Goal: Task Accomplishment & Management: Manage account settings

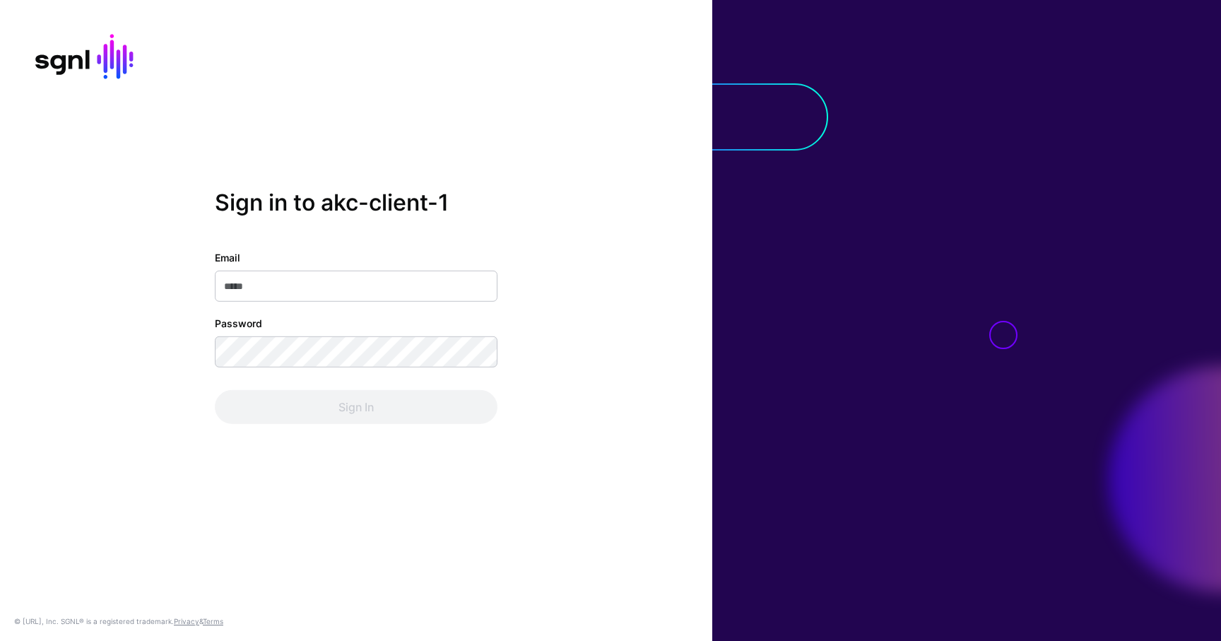
click at [395, 284] on input "Email" at bounding box center [356, 286] width 283 height 31
type input "**********"
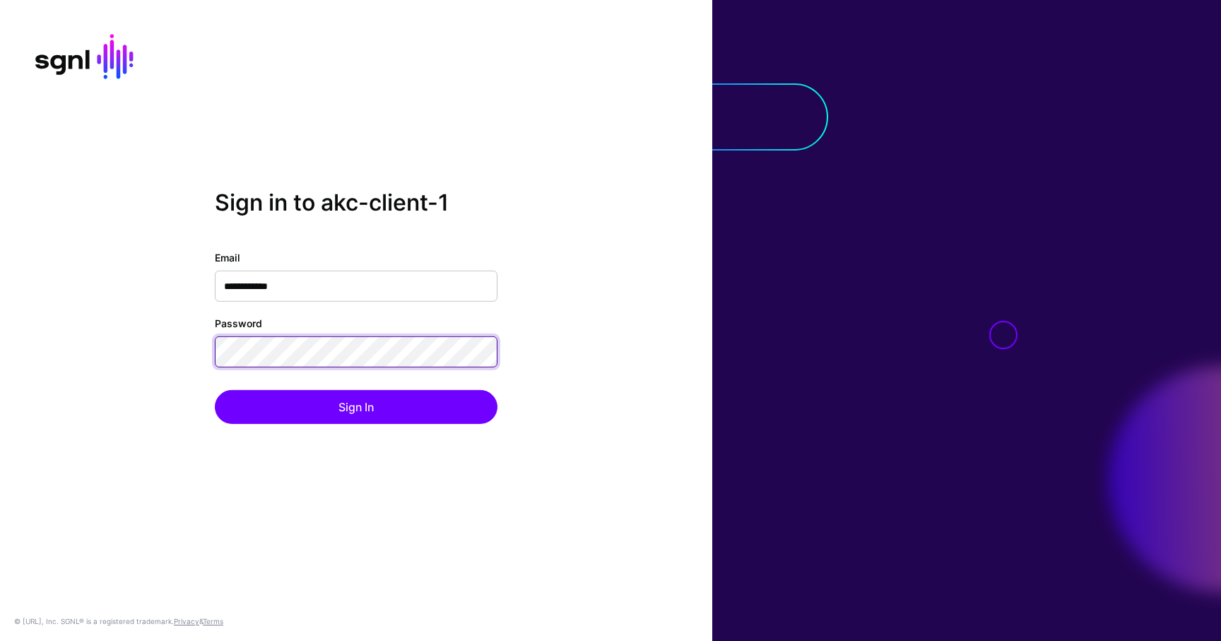
click at [215, 390] on button "Sign In" at bounding box center [356, 407] width 283 height 34
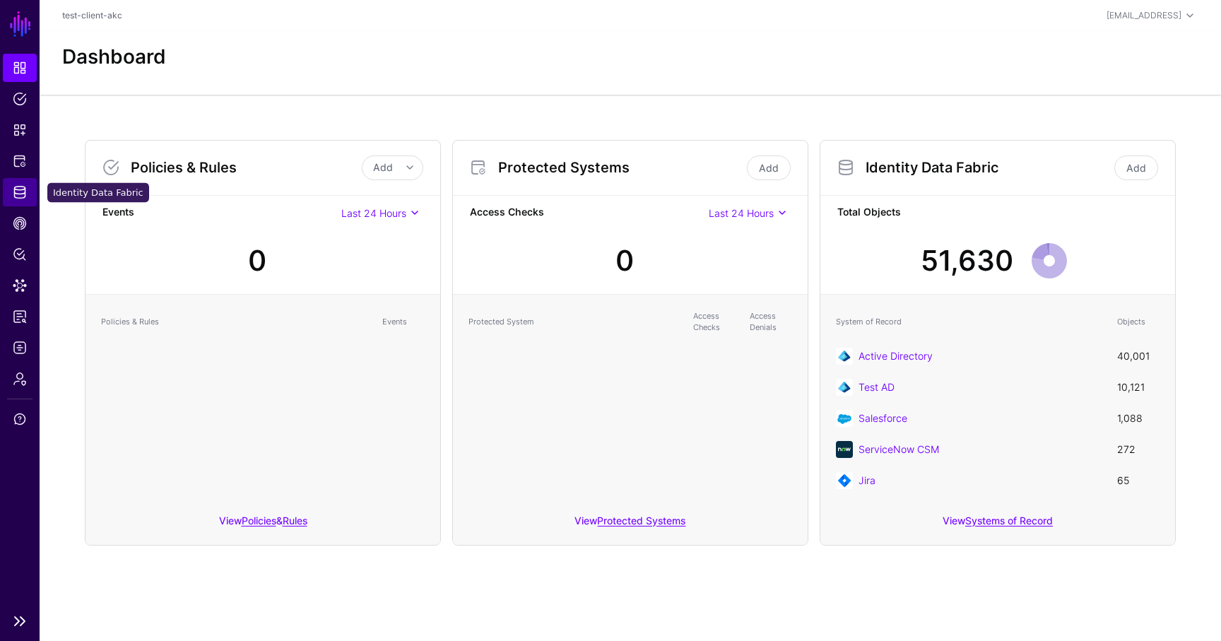
click at [19, 191] on span "Identity Data Fabric" at bounding box center [20, 192] width 14 height 14
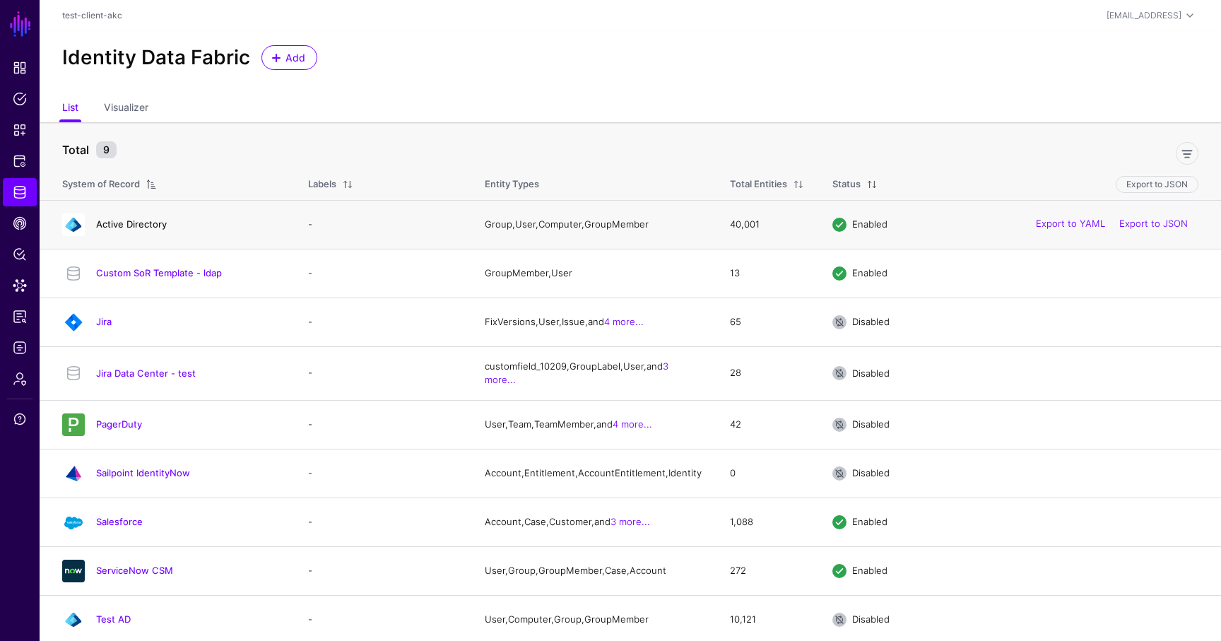
click at [124, 223] on link "Active Directory" at bounding box center [131, 223] width 71 height 11
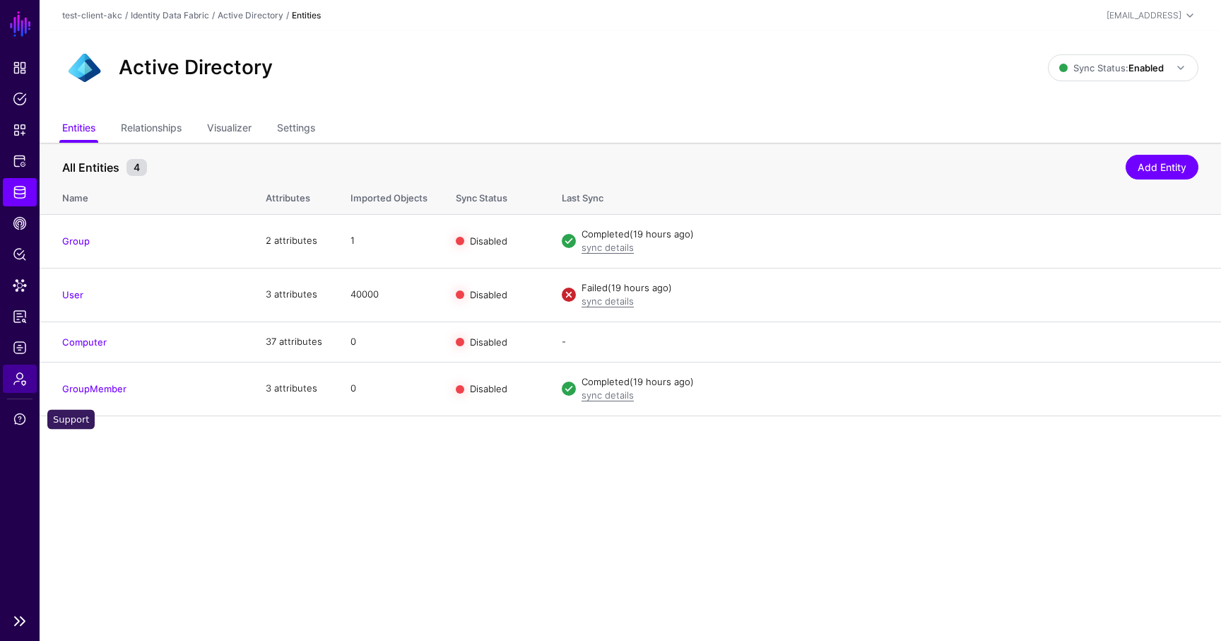
click at [23, 384] on span "Admin" at bounding box center [20, 379] width 14 height 14
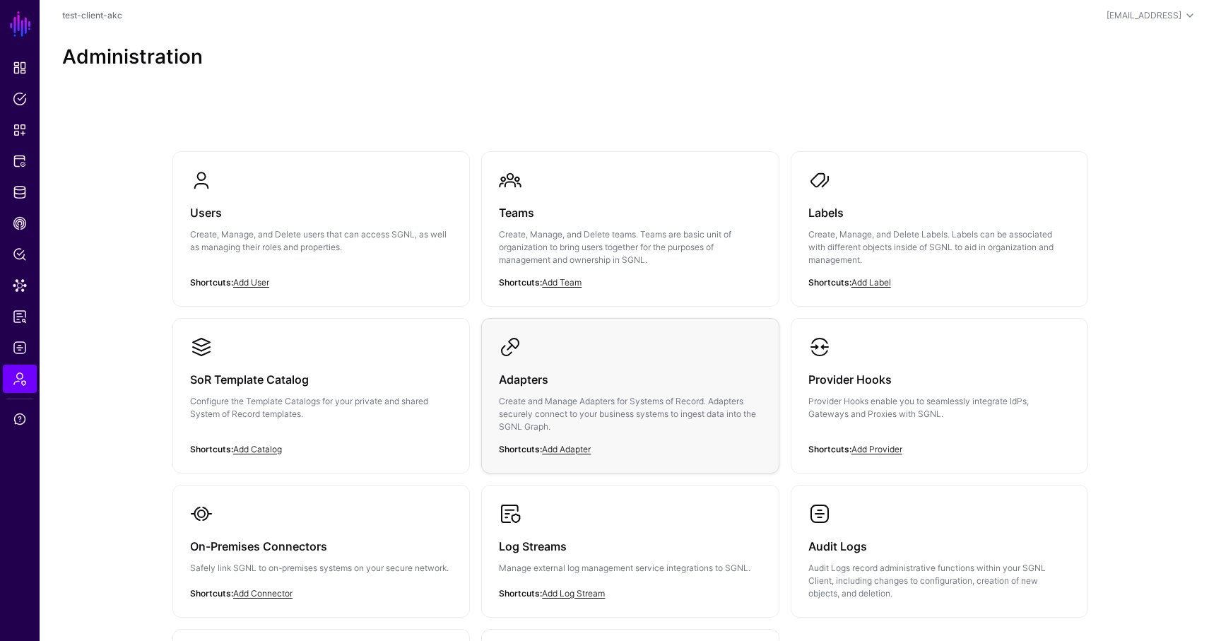
click at [552, 376] on h3 "Adapters" at bounding box center [630, 379] width 262 height 20
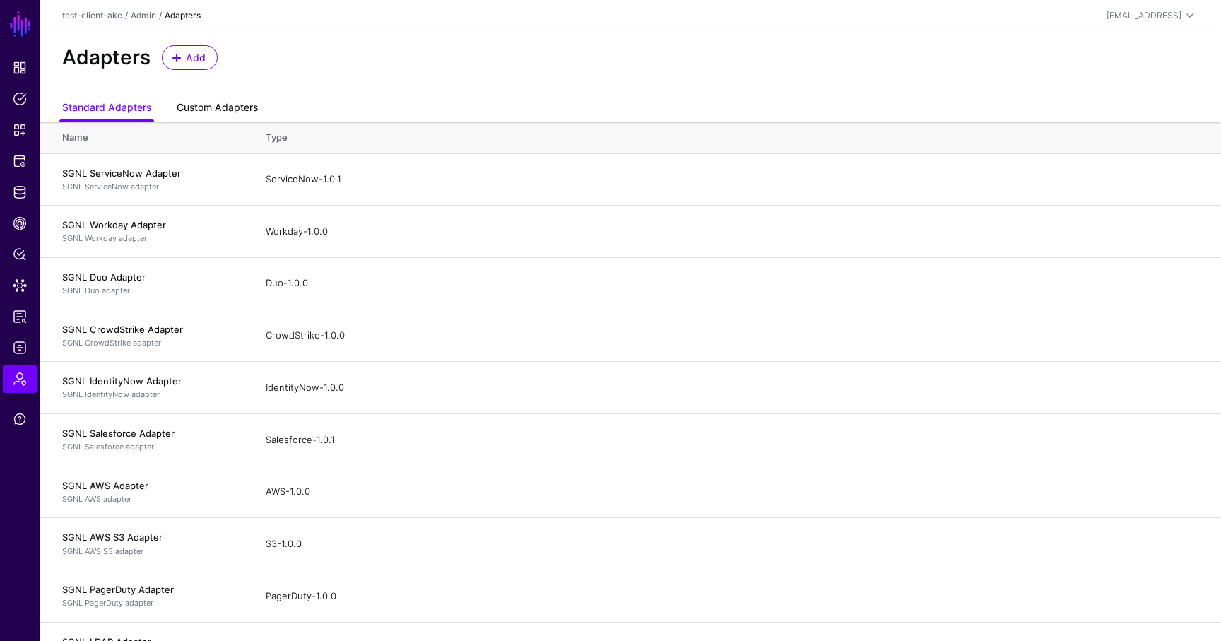
click at [233, 111] on link "Custom Adapters" at bounding box center [217, 108] width 81 height 27
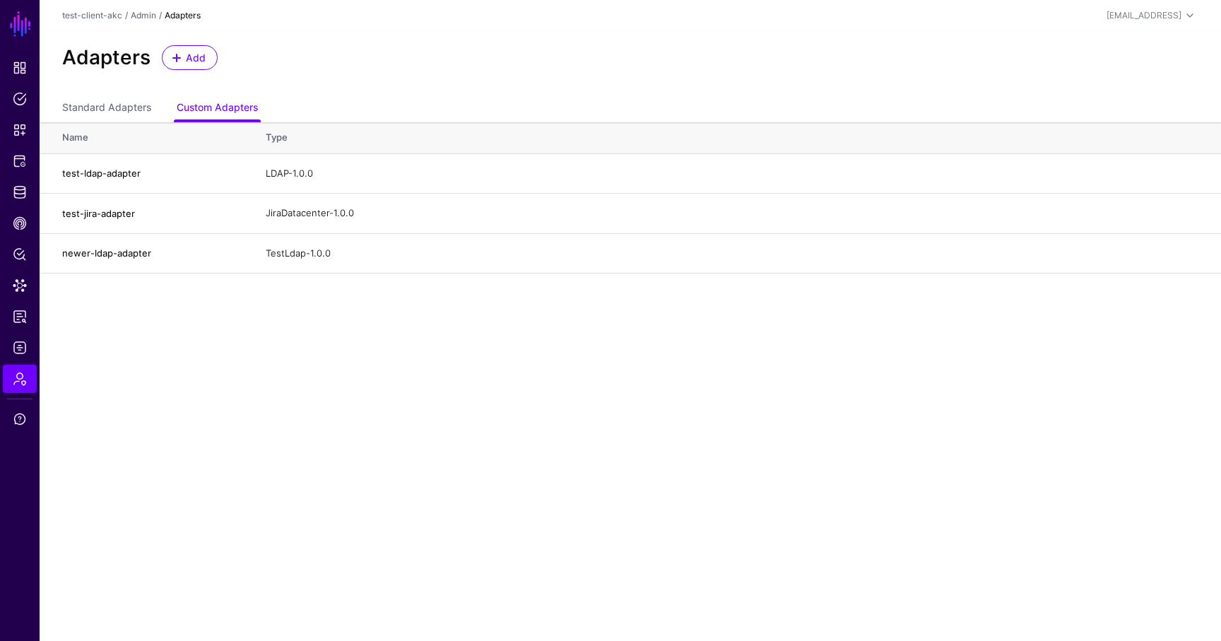
drag, startPoint x: 1132, startPoint y: 172, endPoint x: 890, endPoint y: 170, distance: 242.3
click at [0, 0] on link "Edit" at bounding box center [0, 0] width 0 height 0
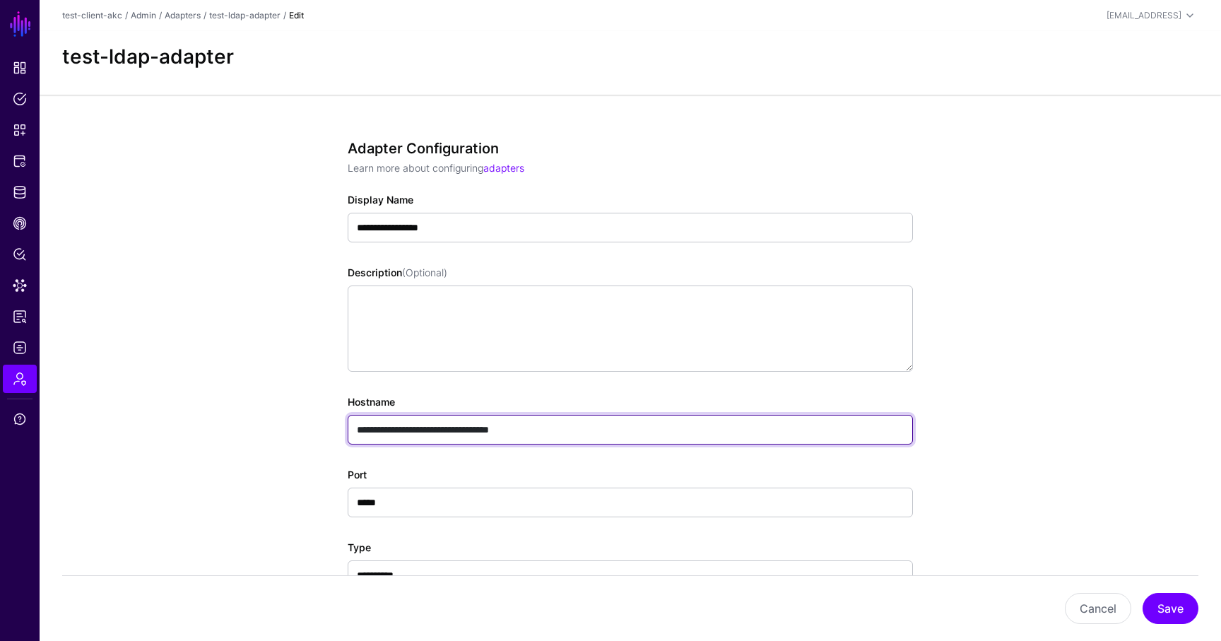
drag, startPoint x: 545, startPoint y: 426, endPoint x: 306, endPoint y: 423, distance: 239.5
click at [306, 423] on div "**********" at bounding box center [630, 561] width 656 height 933
paste input "******"
drag, startPoint x: 540, startPoint y: 426, endPoint x: 653, endPoint y: 433, distance: 114.0
click at [654, 433] on input "**********" at bounding box center [630, 430] width 565 height 30
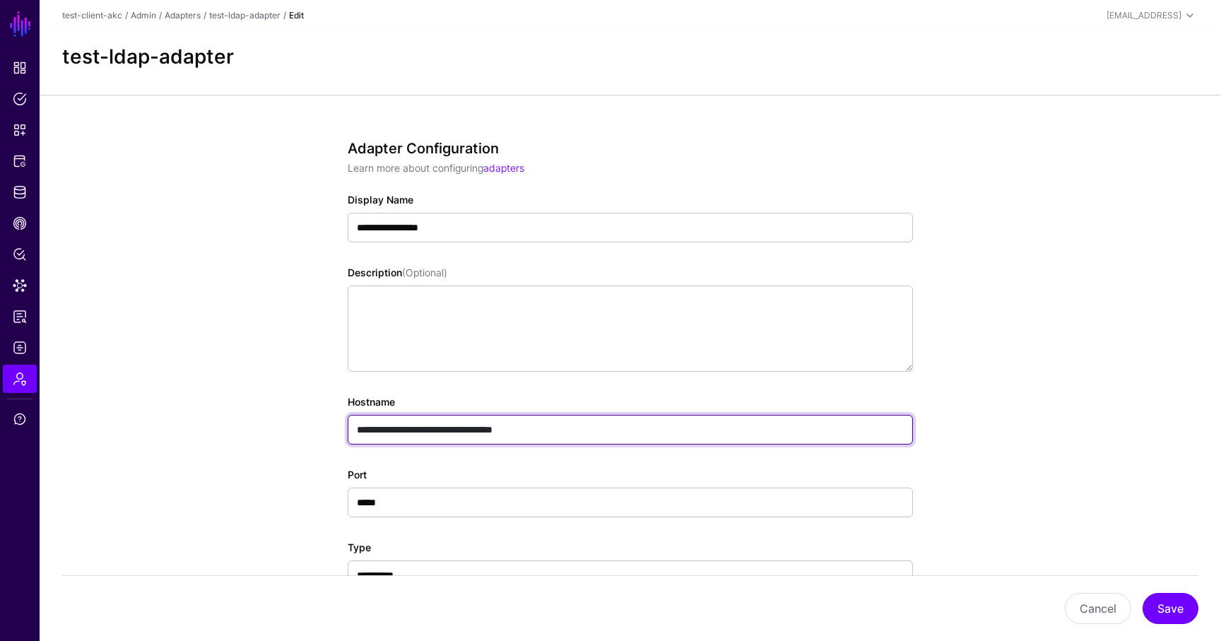
type input "**********"
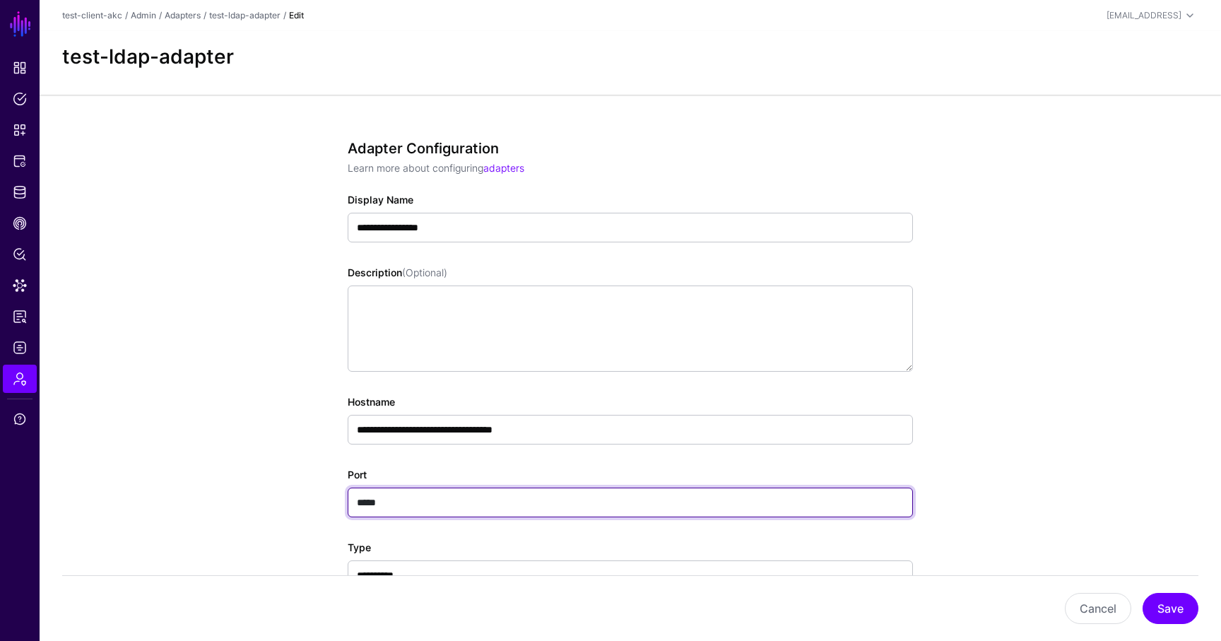
drag, startPoint x: 343, startPoint y: 493, endPoint x: 300, endPoint y: 492, distance: 43.8
click at [300, 492] on app-admin-adapters-details-form "**********" at bounding box center [630, 561] width 1181 height 933
paste input "text"
type input "*****"
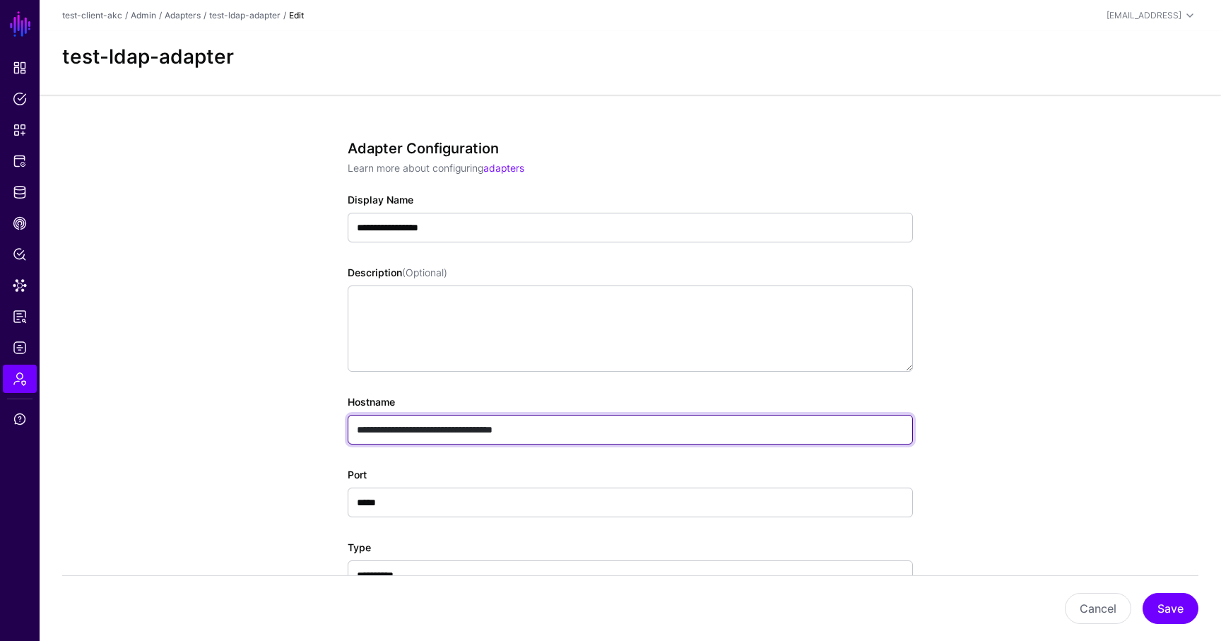
click at [561, 429] on input "**********" at bounding box center [630, 430] width 565 height 30
type input "**********"
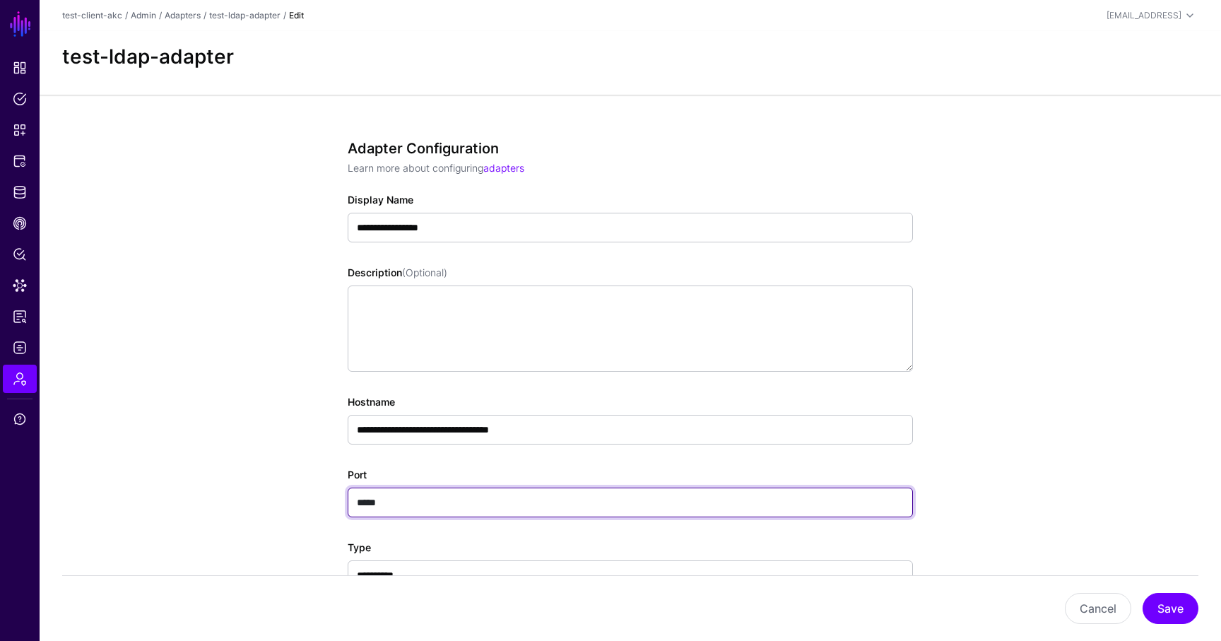
click at [493, 492] on input "*****" at bounding box center [630, 502] width 565 height 30
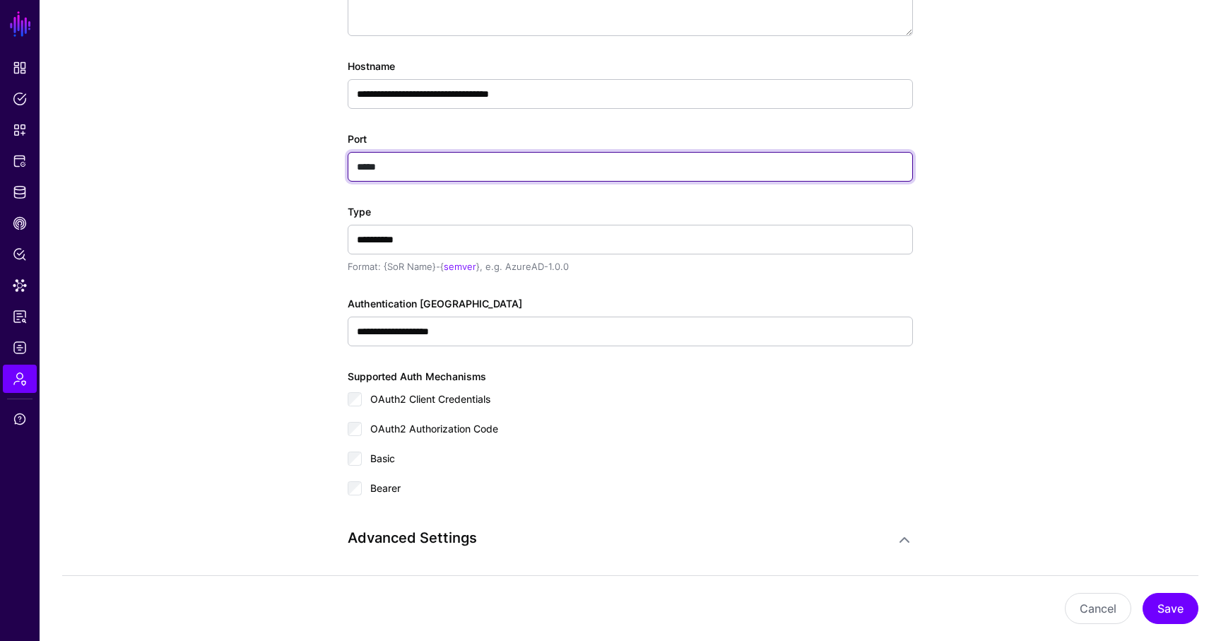
scroll to position [386, 0]
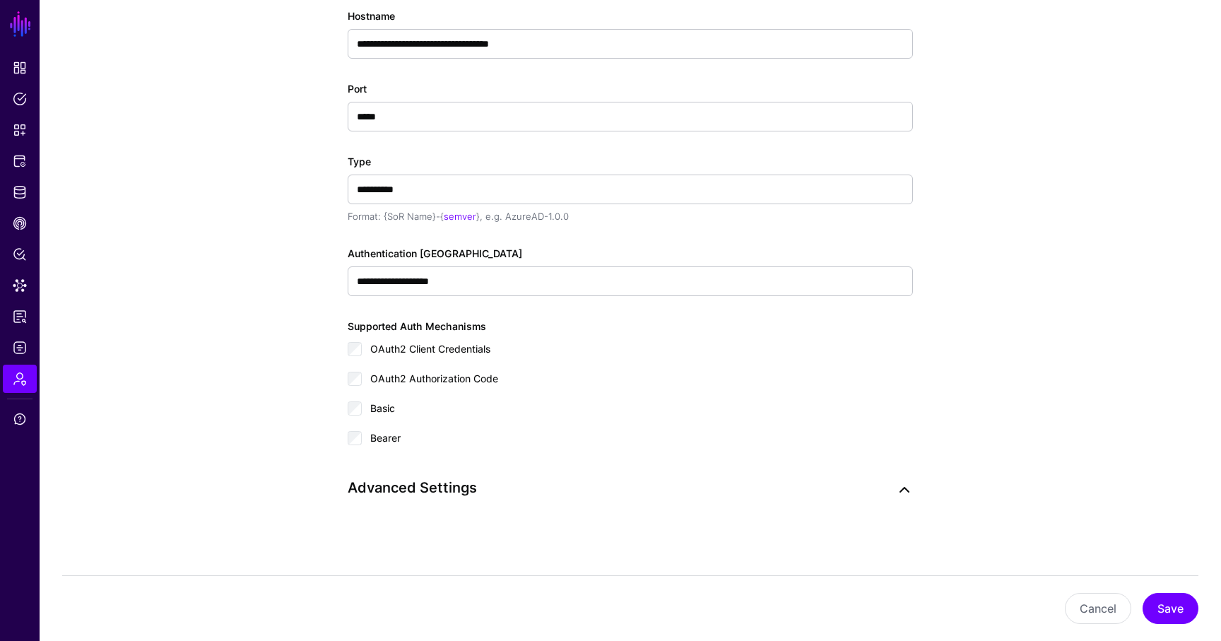
click at [904, 491] on link at bounding box center [904, 489] width 17 height 17
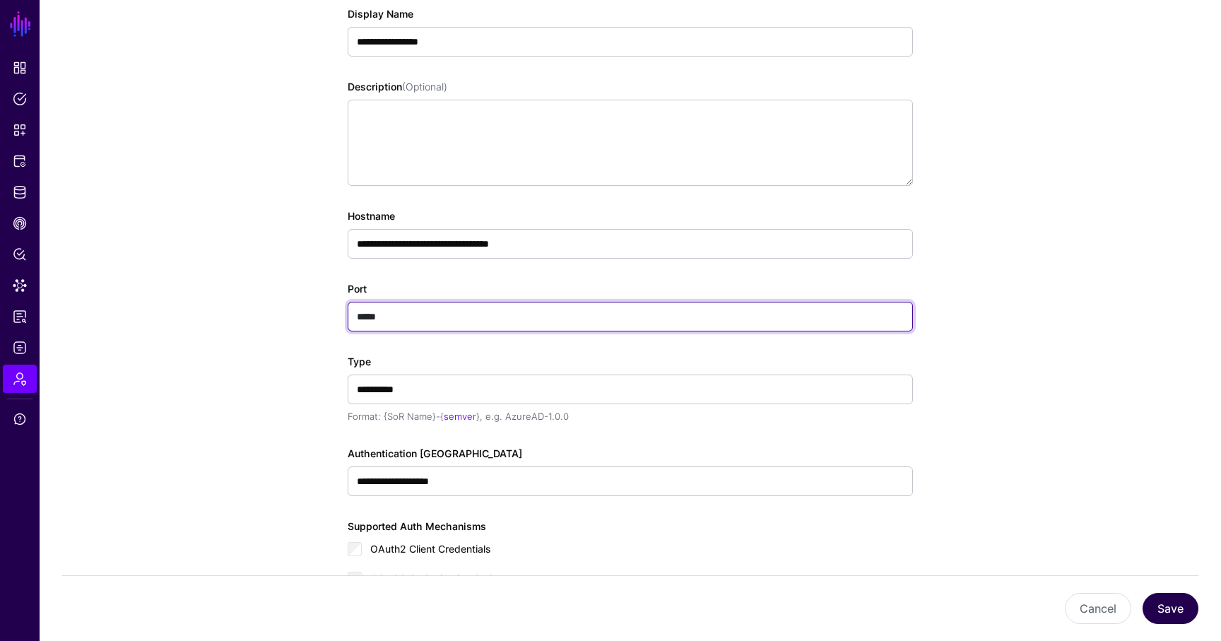
scroll to position [182, 0]
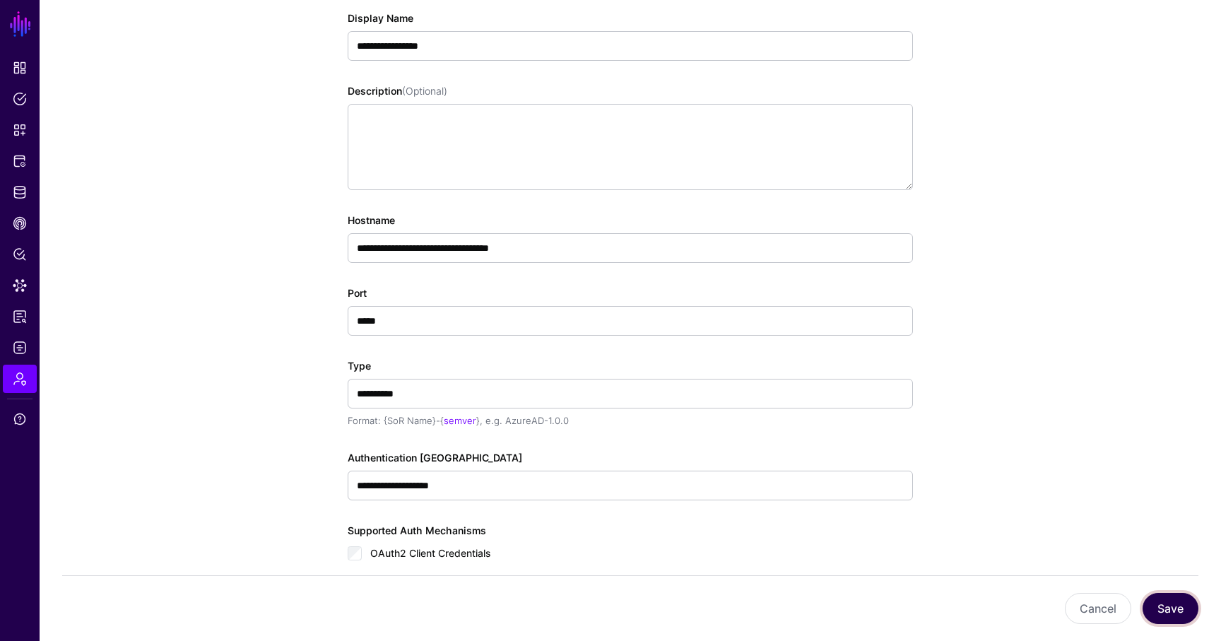
click at [1164, 612] on button "Save" at bounding box center [1170, 608] width 56 height 31
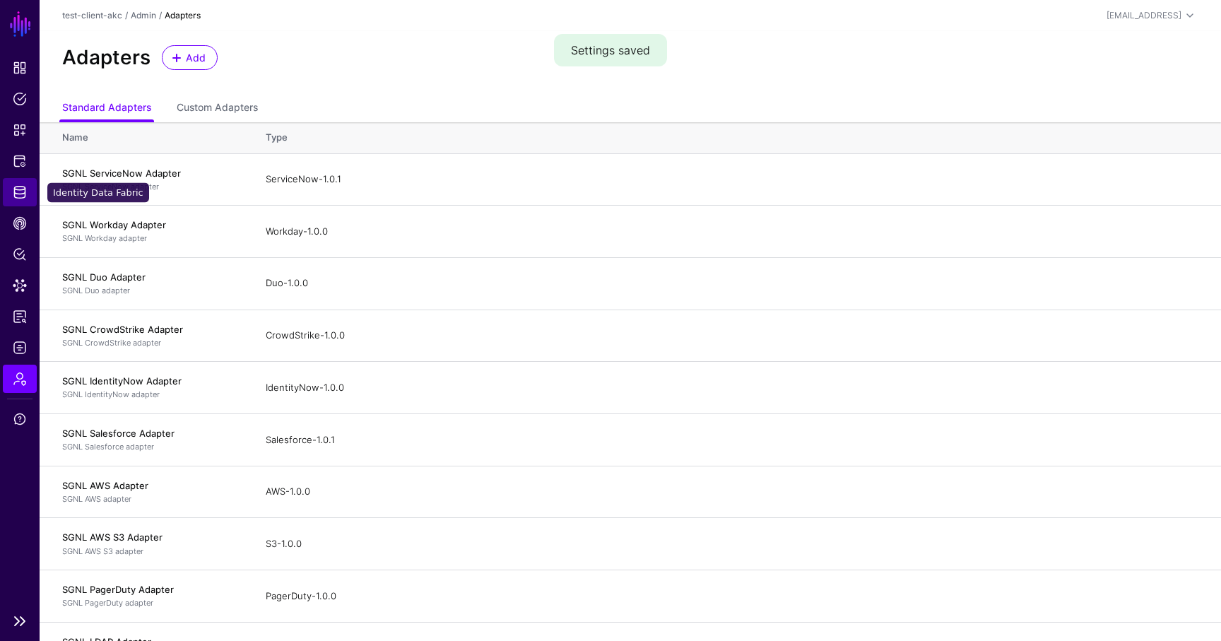
click at [16, 189] on span "Identity Data Fabric" at bounding box center [20, 192] width 14 height 14
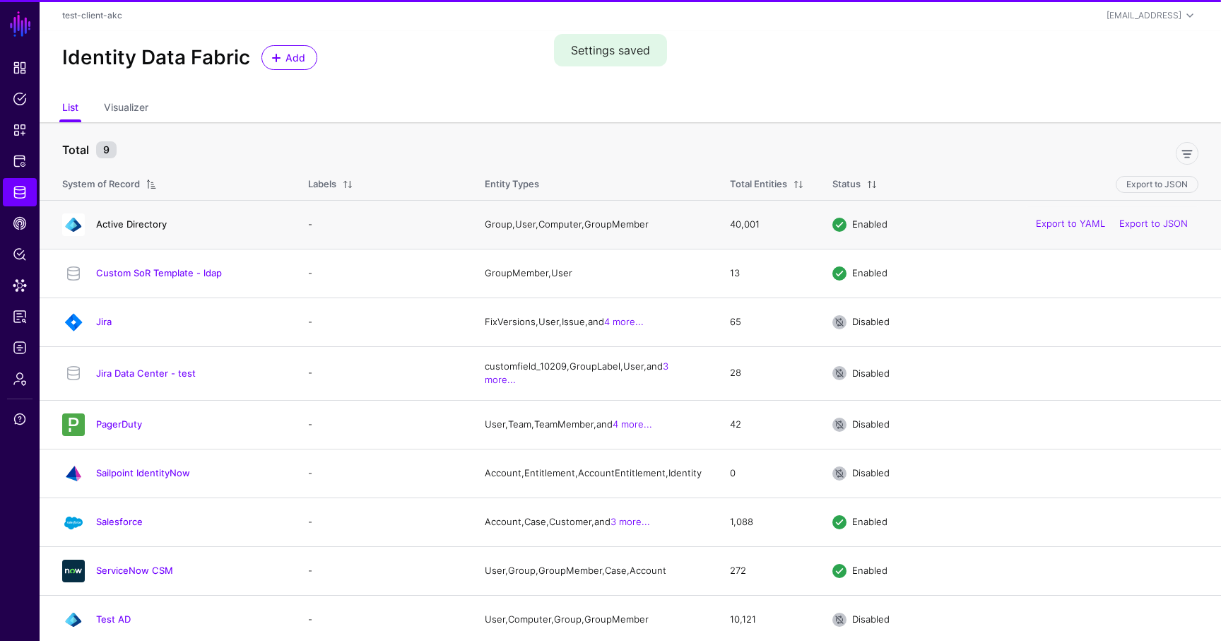
click at [138, 225] on link "Active Directory" at bounding box center [131, 223] width 71 height 11
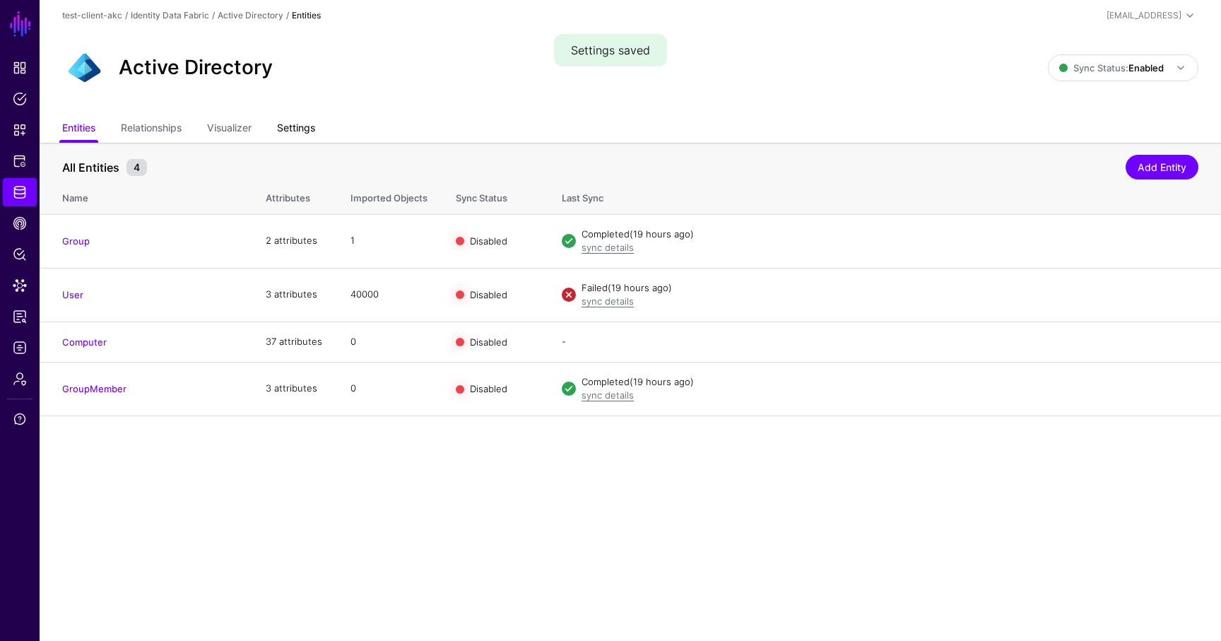
click at [306, 126] on link "Settings" at bounding box center [296, 129] width 38 height 27
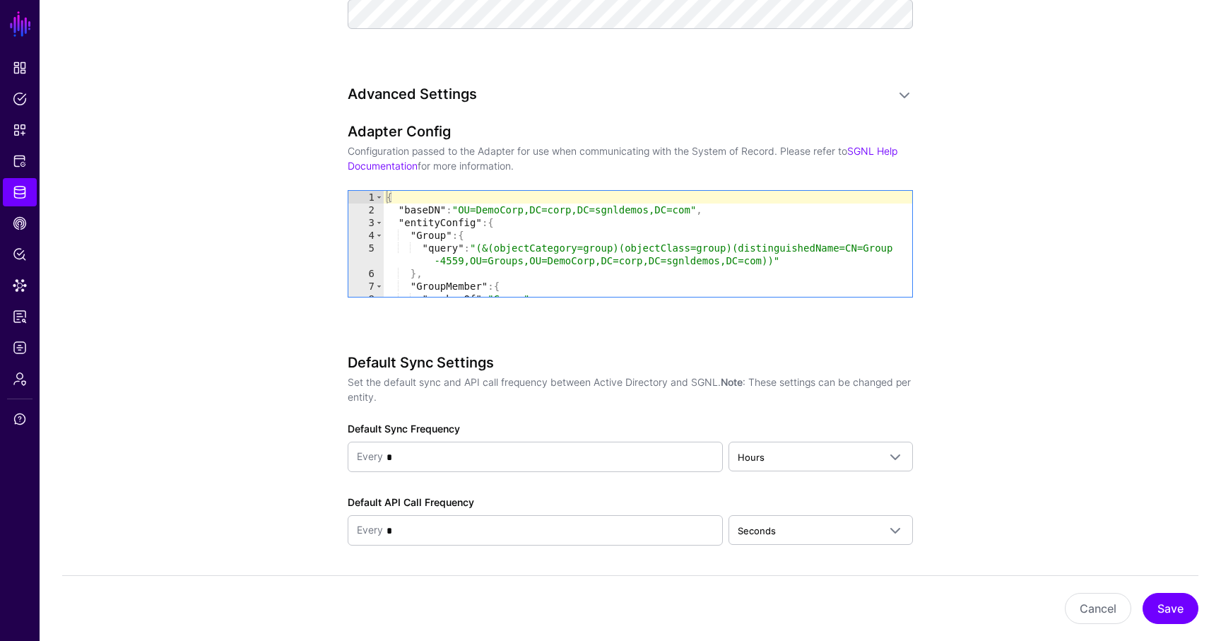
scroll to position [1109, 0]
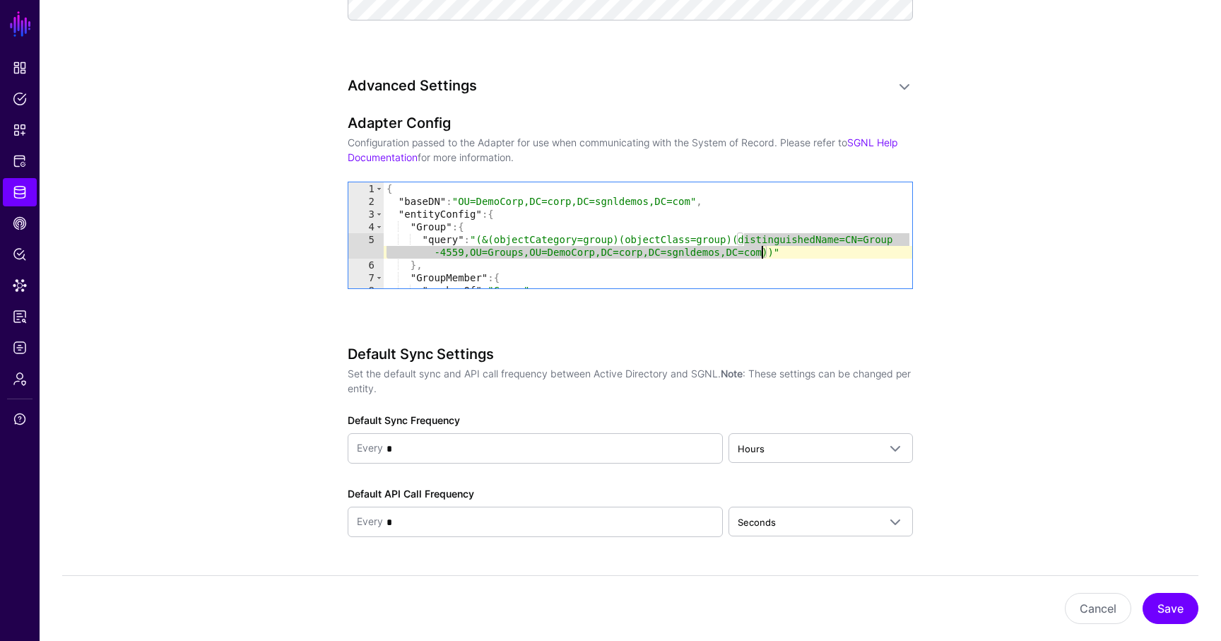
drag, startPoint x: 742, startPoint y: 235, endPoint x: 764, endPoint y: 253, distance: 27.6
click at [764, 253] on div "{ "baseDN" : "OU=DemoCorp,DC=corp,DC=sgnldemos,DC=com" , "entityConfig" : { "Gr…" at bounding box center [648, 254] width 528 height 144
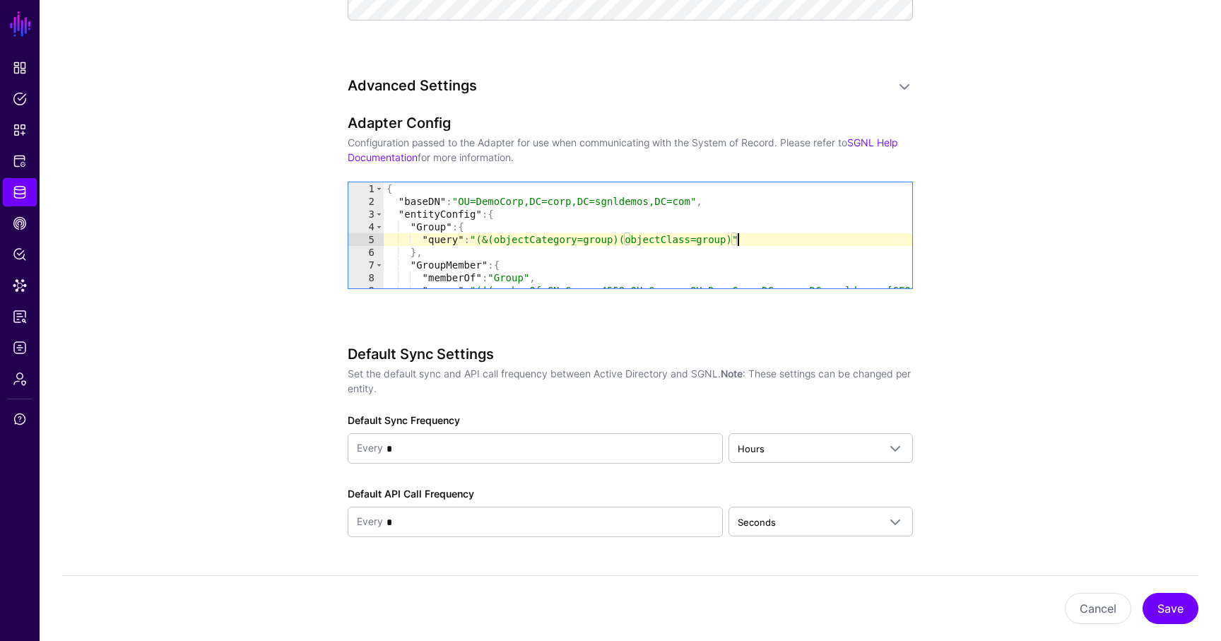
scroll to position [0, 25]
click at [521, 216] on div "{ "baseDN" : "OU=DemoCorp,DC=corp,DC=sgnldemos,DC=com" , "entityConfig" : { "Gr…" at bounding box center [648, 254] width 528 height 144
type textarea "**********"
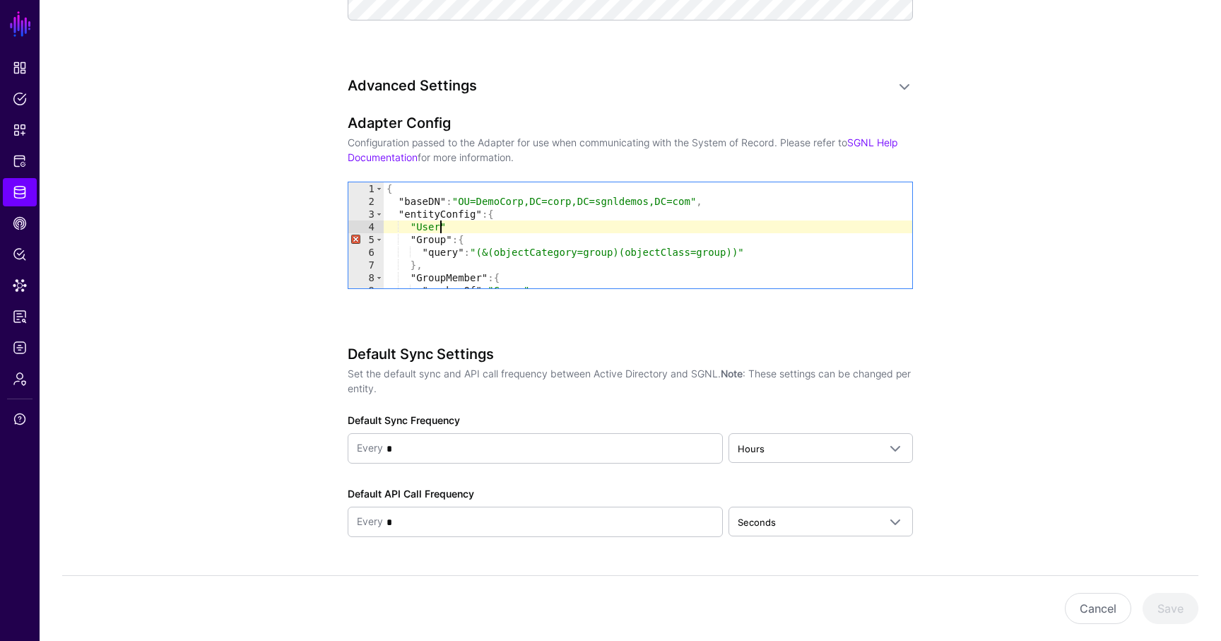
scroll to position [0, 3]
type textarea "*********"
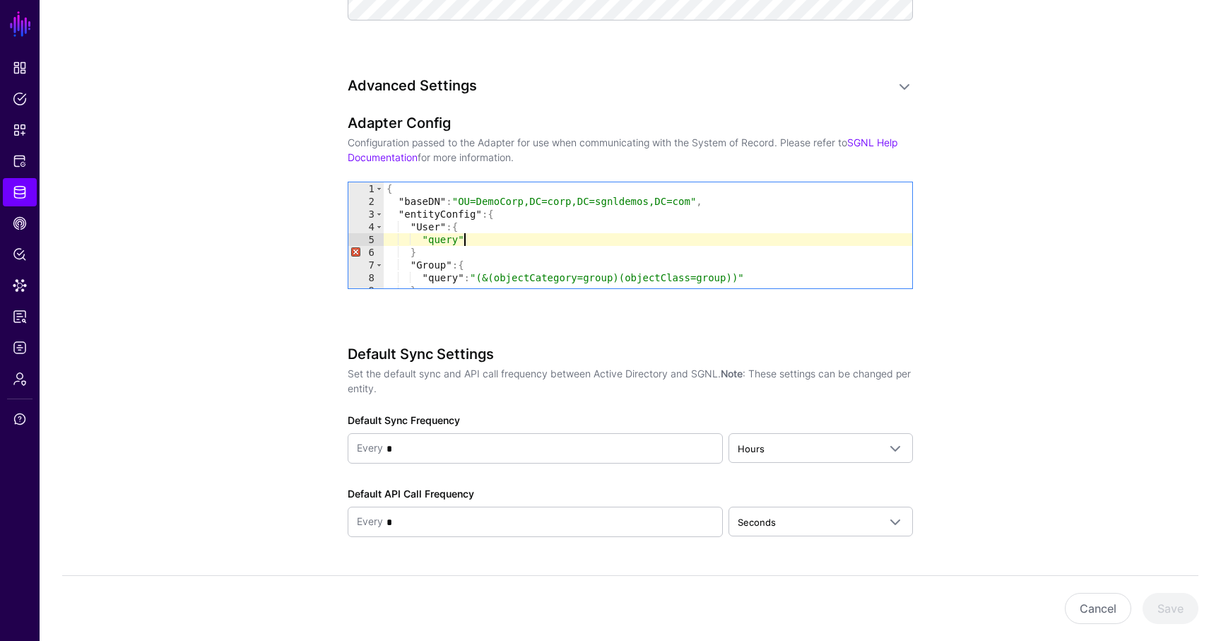
scroll to position [0, 6]
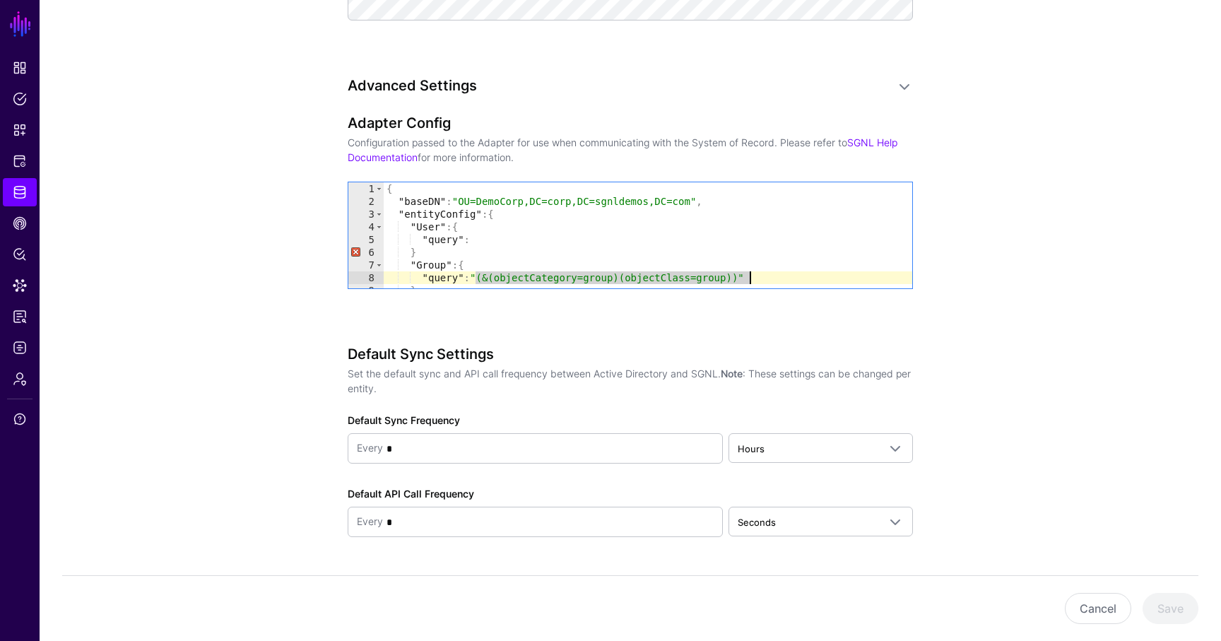
drag, startPoint x: 475, startPoint y: 273, endPoint x: 752, endPoint y: 275, distance: 276.2
click at [752, 275] on div "{ "baseDN" : "OU=DemoCorp,DC=corp,DC=sgnldemos,DC=com" , "entityConfig" : { "Us…" at bounding box center [648, 247] width 528 height 131
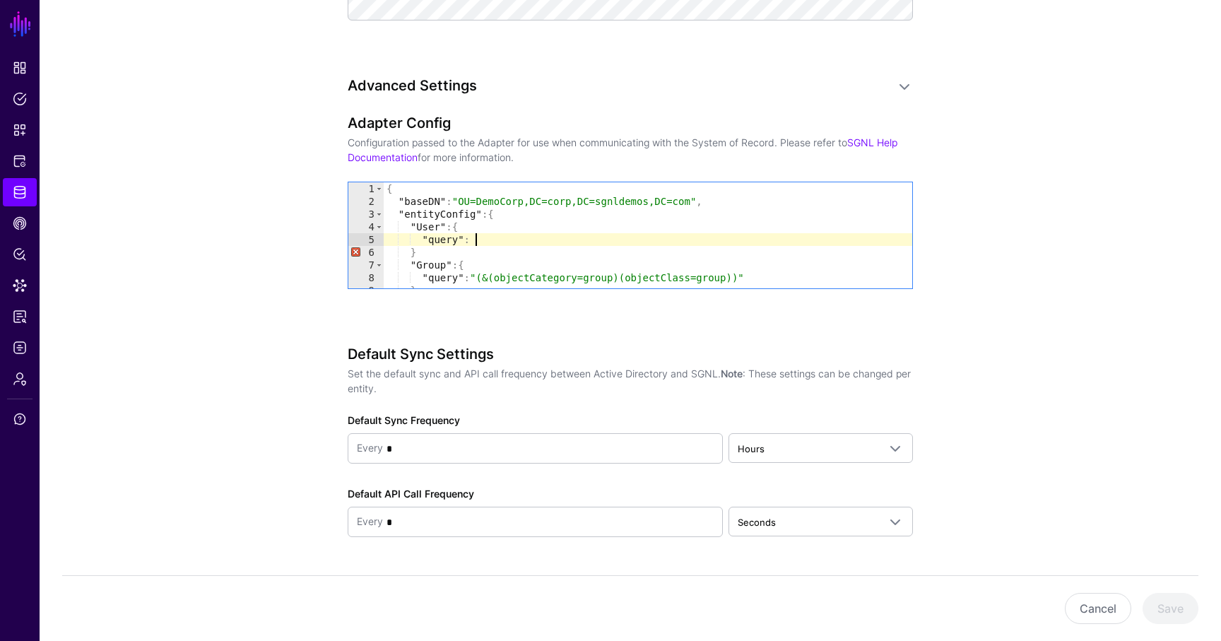
click at [510, 235] on div "{ "baseDN" : "OU=DemoCorp,DC=corp,DC=sgnldemos,DC=com" , "entityConfig" : { "Us…" at bounding box center [648, 247] width 528 height 131
paste textarea "**********"
click at [711, 237] on div "{ "baseDN" : "OU=DemoCorp,DC=corp,DC=sgnldemos,DC=com" , "entityConfig" : { "Us…" at bounding box center [648, 247] width 528 height 131
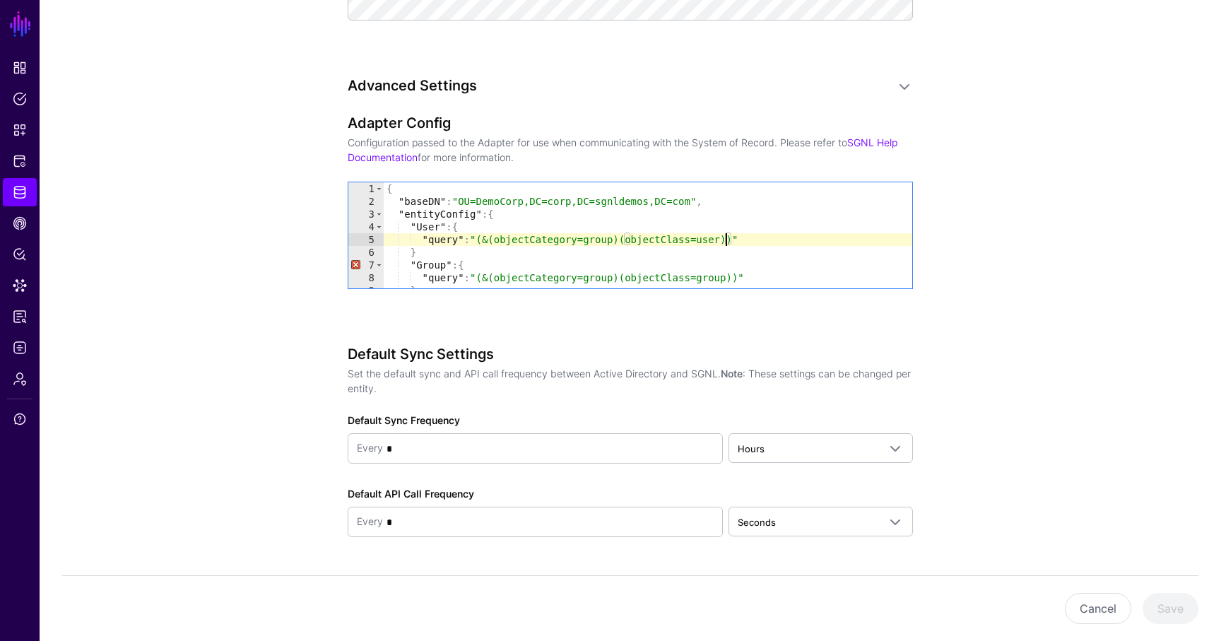
click at [599, 244] on div "{ "baseDN" : "OU=DemoCorp,DC=corp,DC=sgnldemos,DC=com" , "entityConfig" : { "Us…" at bounding box center [648, 247] width 528 height 131
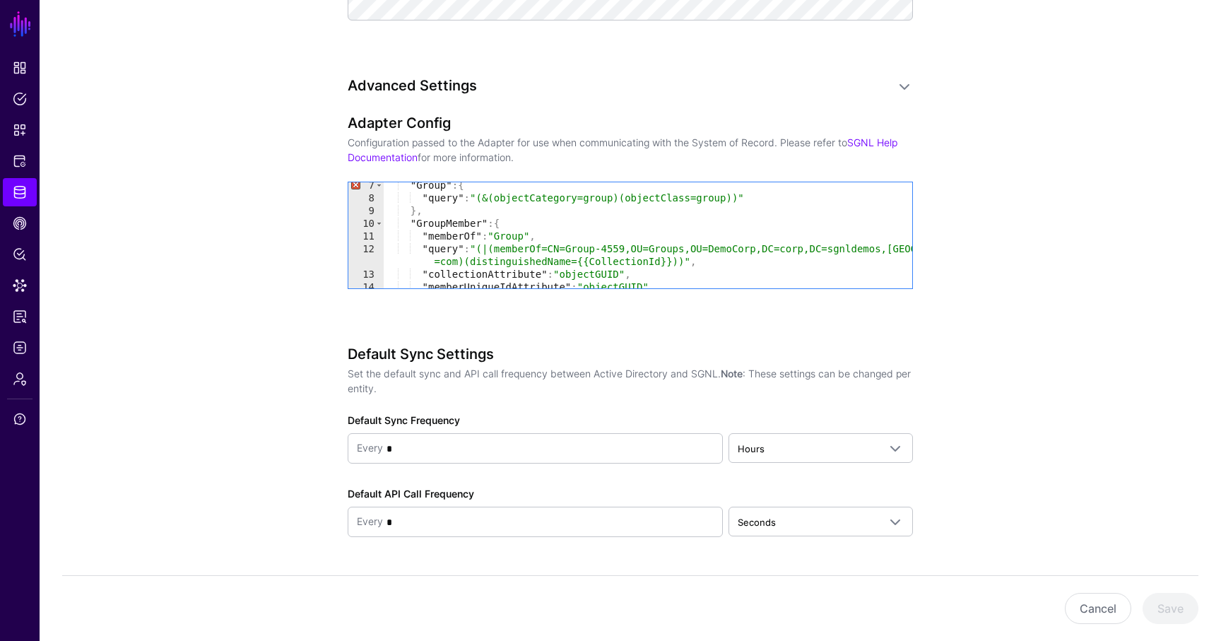
scroll to position [78, 0]
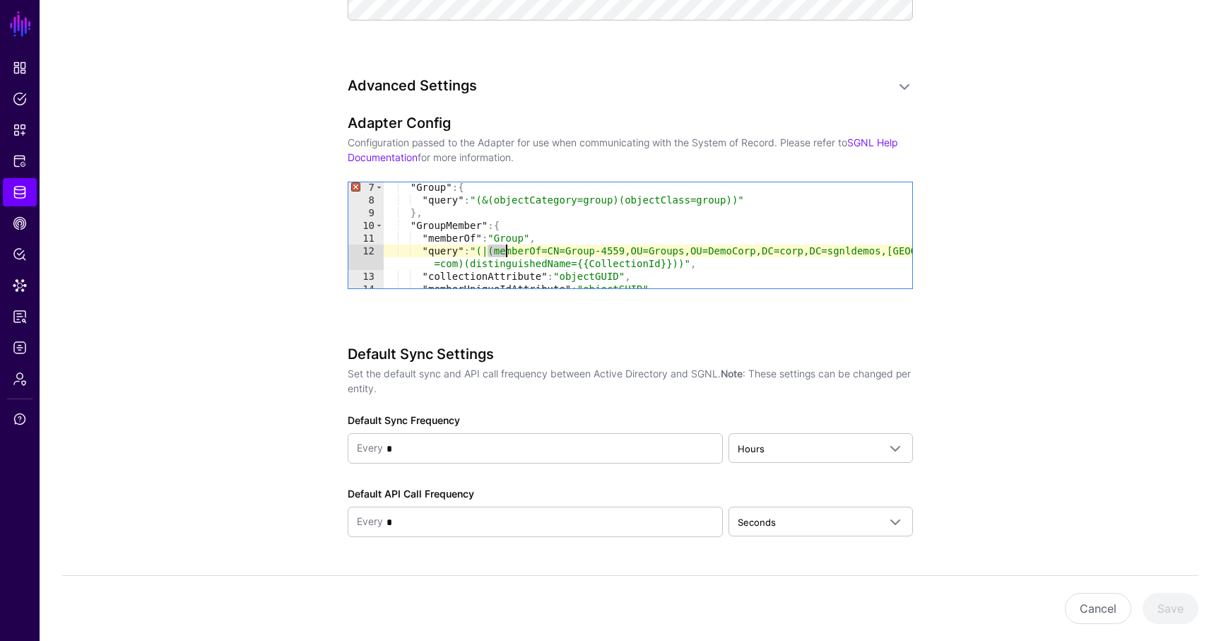
drag, startPoint x: 490, startPoint y: 249, endPoint x: 505, endPoint y: 249, distance: 15.6
click at [505, 249] on div ""Group" : { "query" : "(&(objectCategory=group)(objectClass=group))" } , "Group…" at bounding box center [648, 246] width 528 height 131
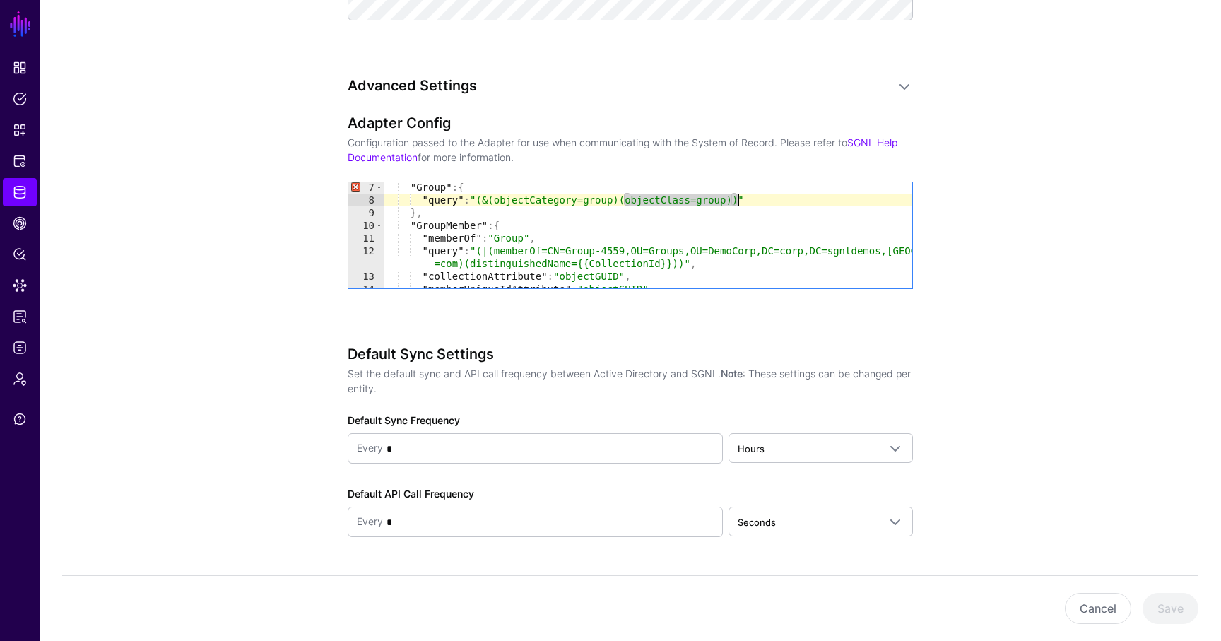
drag, startPoint x: 627, startPoint y: 196, endPoint x: 736, endPoint y: 198, distance: 108.8
click at [737, 198] on div ""Group" : { "query" : "(&(objectCategory=group)(objectClass=group))" } , "Group…" at bounding box center [648, 246] width 528 height 131
click at [558, 260] on div ""Group" : { "query" : "(&(objectCategory=group)(objectClass=group))" } , "Group…" at bounding box center [648, 246] width 528 height 131
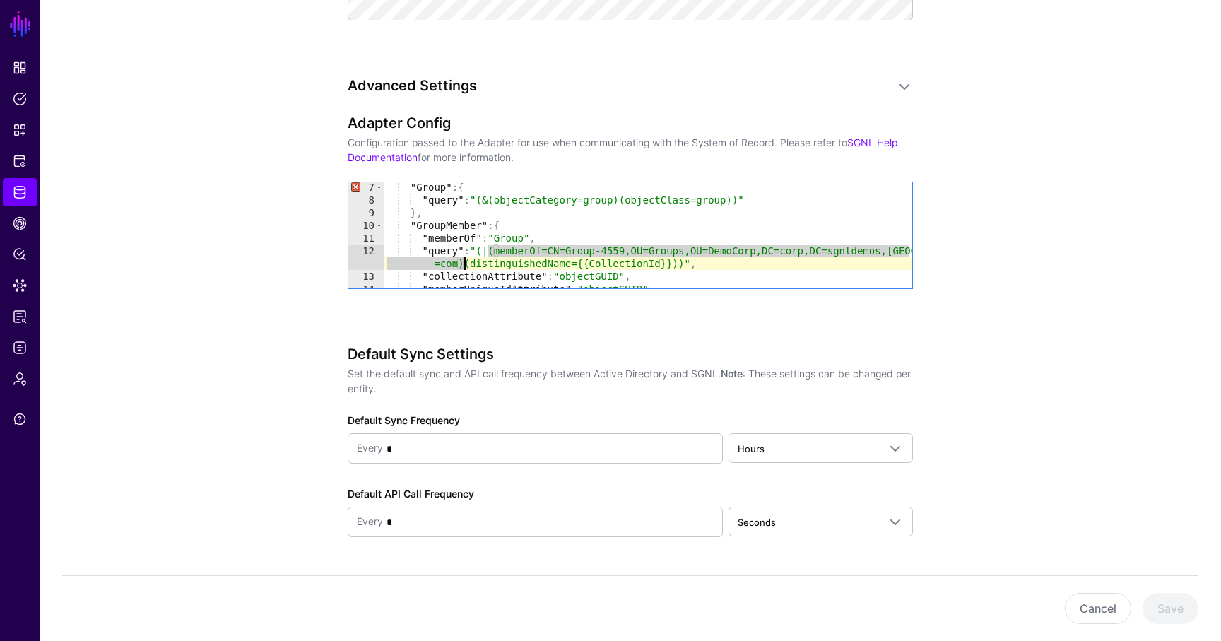
drag, startPoint x: 508, startPoint y: 247, endPoint x: 463, endPoint y: 261, distance: 46.5
click at [463, 261] on div ""Group" : { "query" : "(&(objectCategory=group)(objectClass=group))" } , "Group…" at bounding box center [648, 246] width 528 height 131
paste textarea "Cursor at row 12"
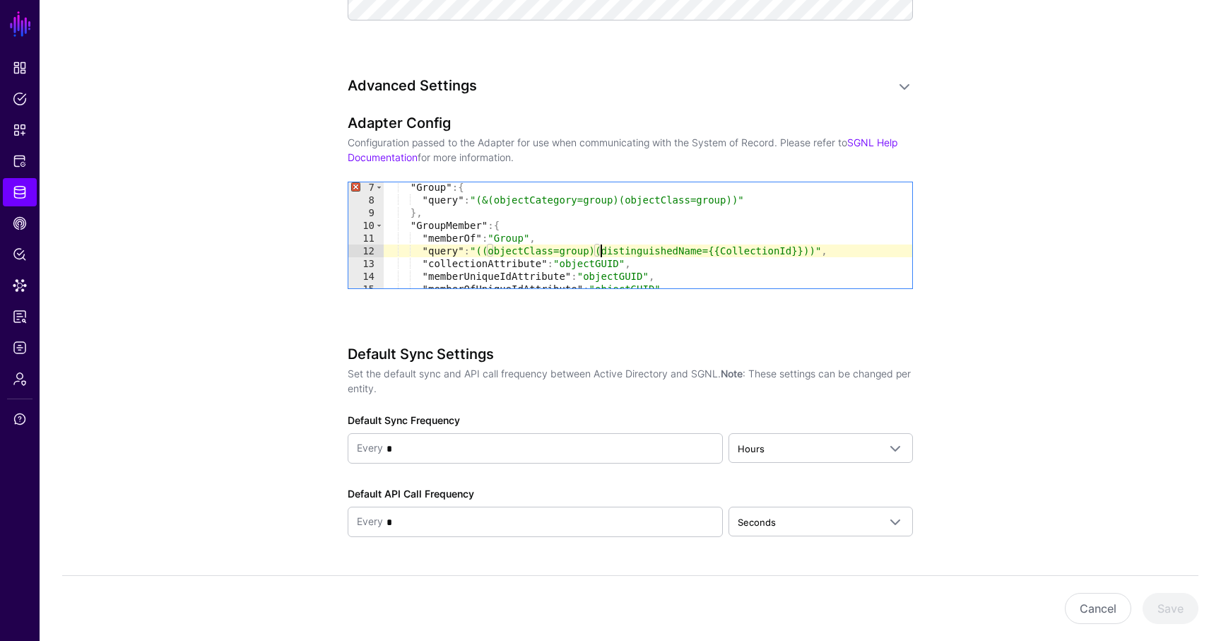
click at [487, 249] on div ""Group" : { "query" : "(&(objectCategory=group)(objectClass=group))" } , "Group…" at bounding box center [648, 246] width 528 height 131
click at [649, 250] on div ""Group" : { "query" : "(&(objectCategory=group)(objectClass=group))" } , "Group…" at bounding box center [648, 246] width 528 height 131
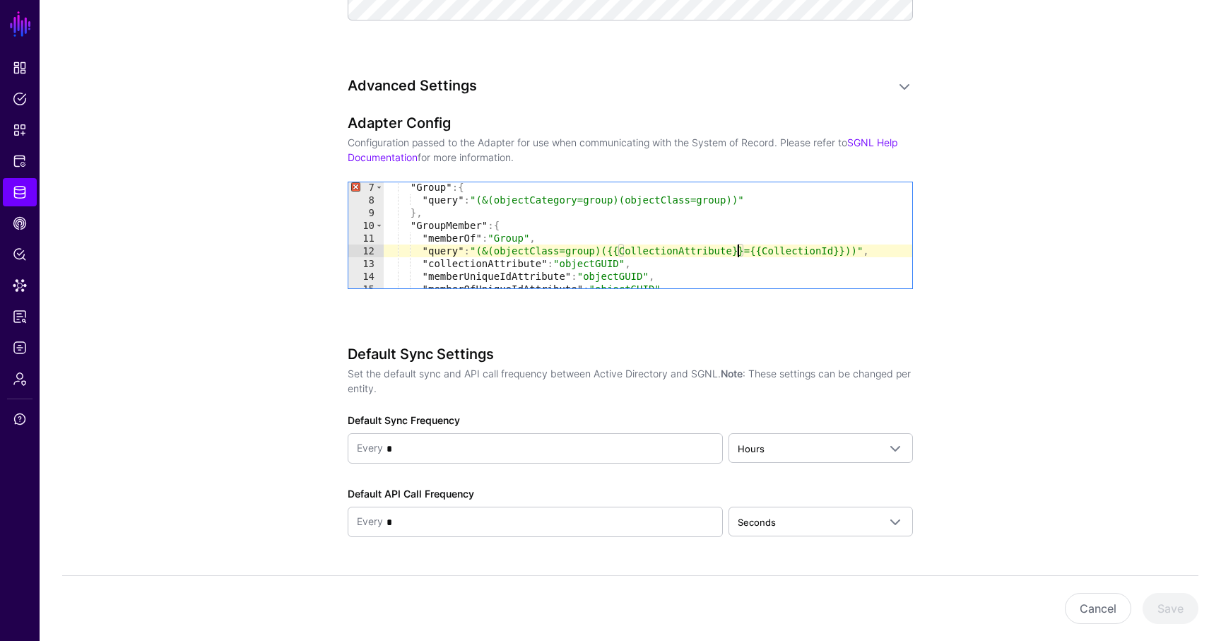
click at [855, 247] on div ""Group" : { "query" : "(&(objectCategory=group)(objectClass=group))" } , "Group…" at bounding box center [648, 246] width 528 height 131
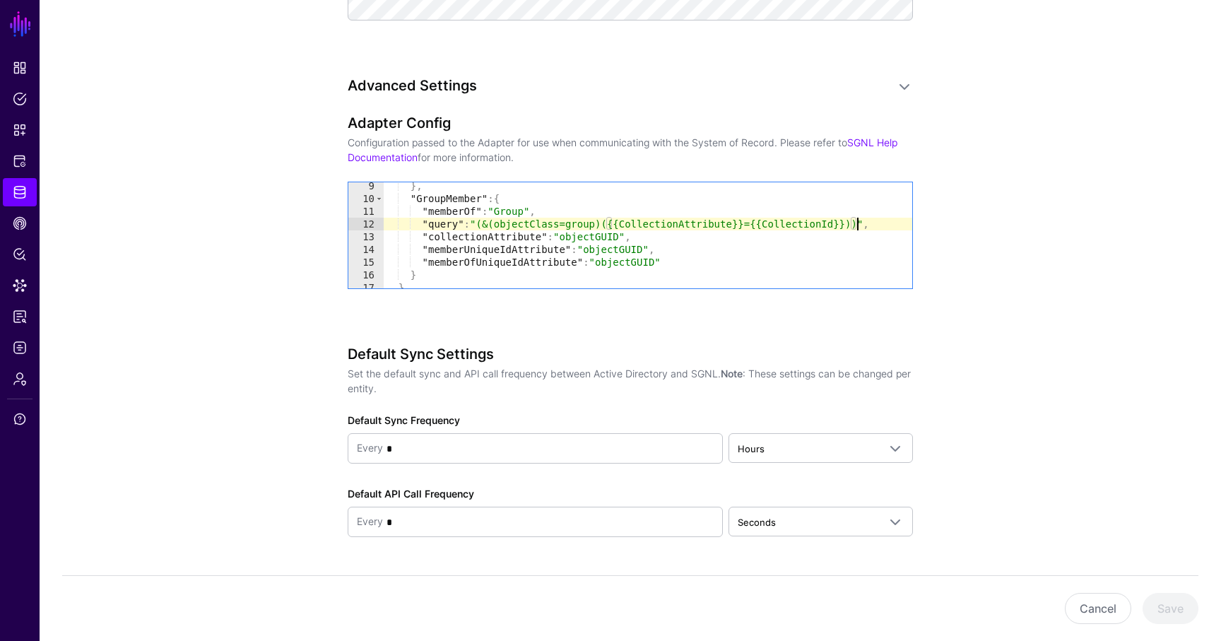
scroll to position [117, 0]
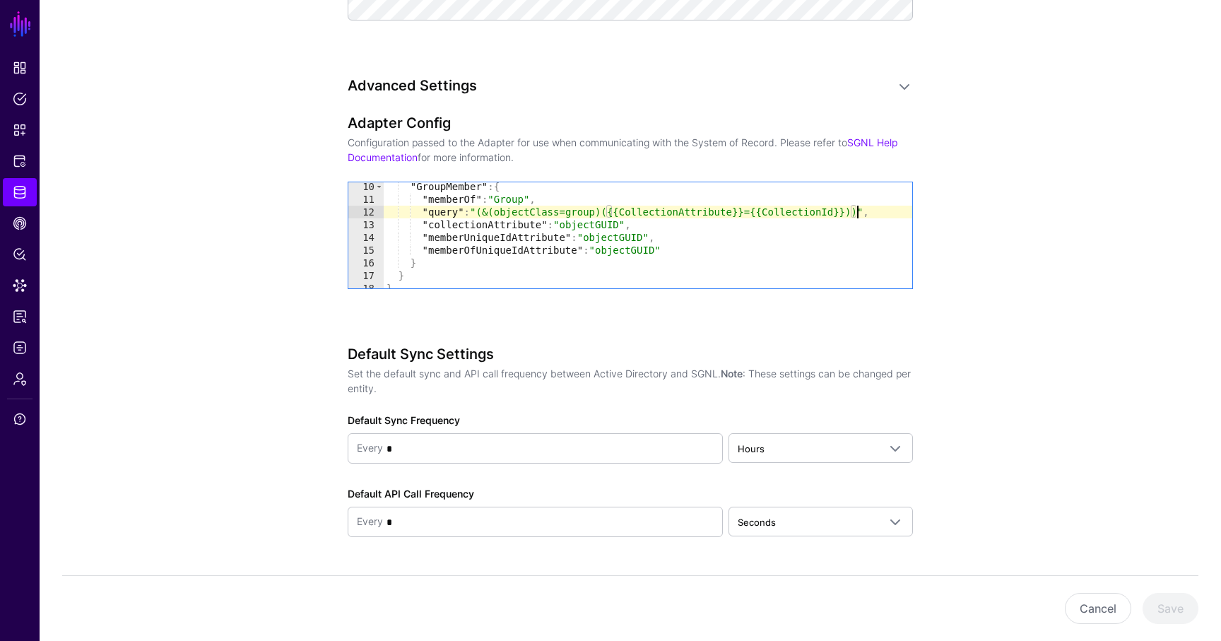
click at [595, 221] on div ""GroupMember" : { "memberOf" : "Group" , "query" : "(&(objectClass=group)({{Col…" at bounding box center [648, 245] width 528 height 131
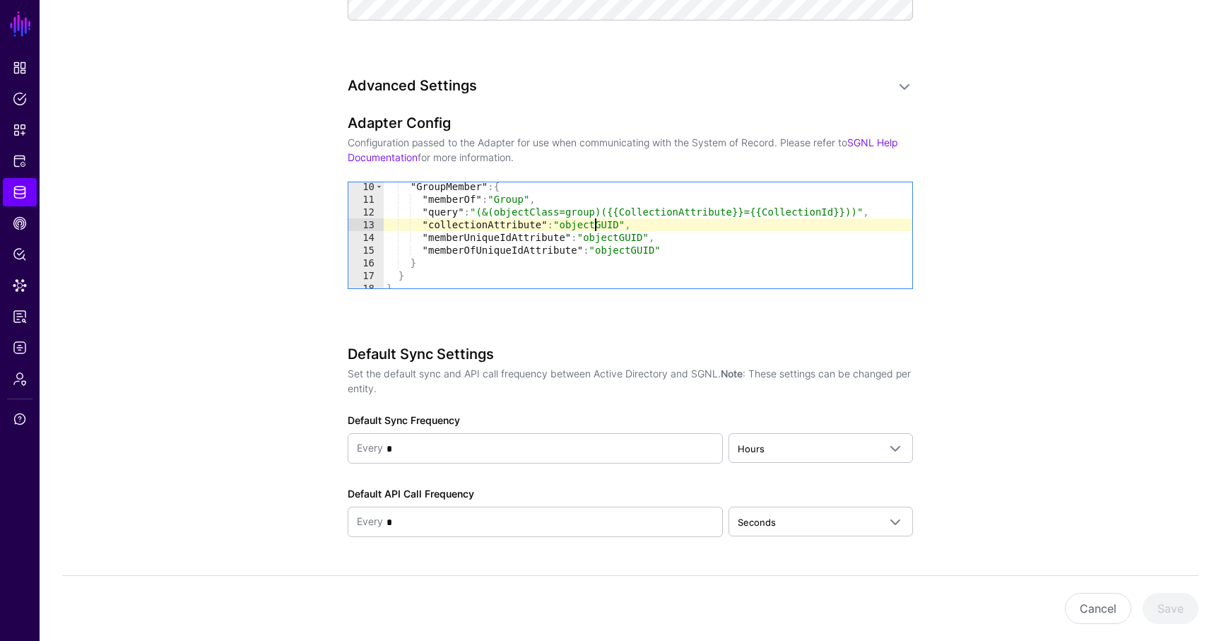
scroll to position [0, 17]
click at [595, 221] on div ""GroupMember" : { "memberOf" : "Group" , "query" : "(&(objectClass=group)({{Col…" at bounding box center [648, 245] width 528 height 131
click at [603, 224] on div ""GroupMember" : { "memberOf" : "Group" , "query" : "(&(objectClass=group)({{Col…" at bounding box center [648, 245] width 528 height 131
click at [603, 225] on div ""GroupMember" : { "memberOf" : "Group" , "query" : "(&(objectClass=group)({{Col…" at bounding box center [648, 245] width 528 height 131
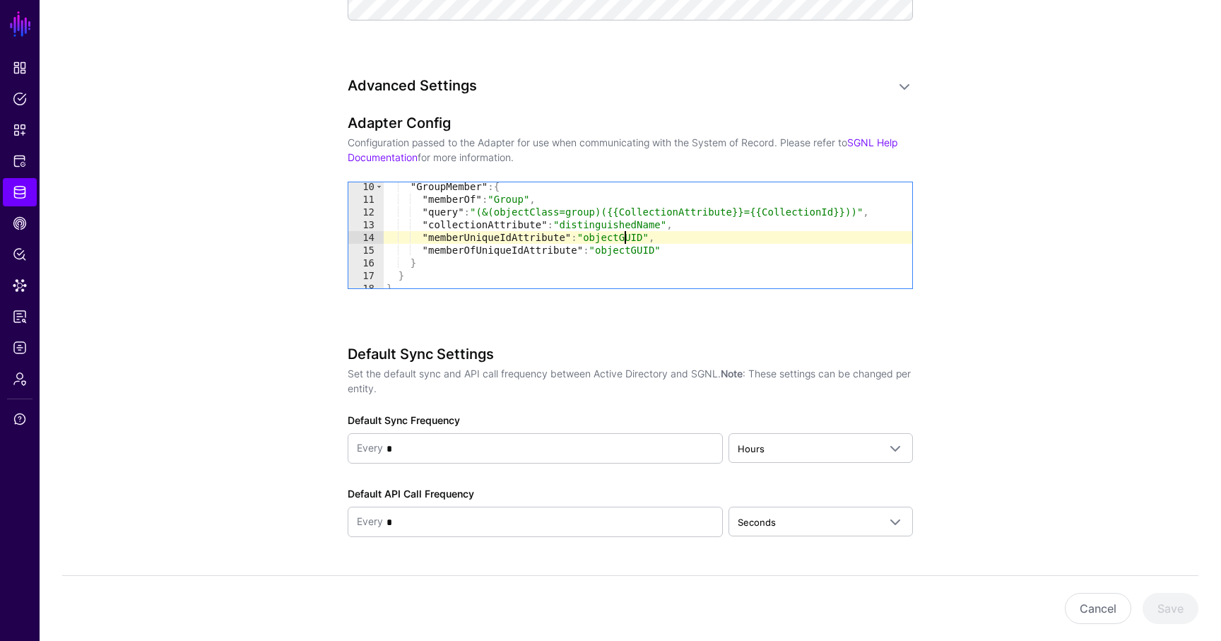
click at [625, 235] on div ""GroupMember" : { "memberOf" : "Group" , "query" : "(&(objectClass=group)({{Col…" at bounding box center [648, 245] width 528 height 131
paste textarea "*******"
click at [617, 251] on div ""GroupMember" : { "memberOf" : "Group" , "query" : "(&(objectClass=group)({{Col…" at bounding box center [648, 245] width 528 height 131
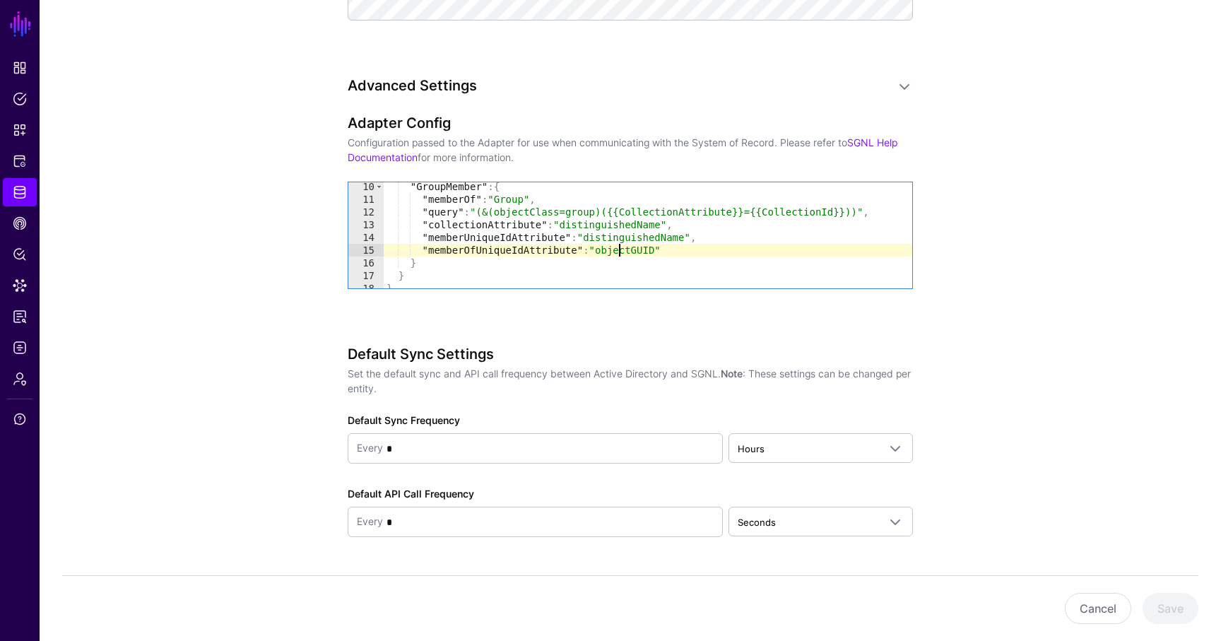
click at [617, 251] on div ""GroupMember" : { "memberOf" : "Group" , "query" : "(&(objectClass=group)({{Col…" at bounding box center [648, 245] width 528 height 131
paste textarea "*******"
click at [730, 248] on div ""GroupMember" : { "memberOf" : "Group" , "query" : "(&(objectClass=group)({{Col…" at bounding box center [648, 245] width 528 height 131
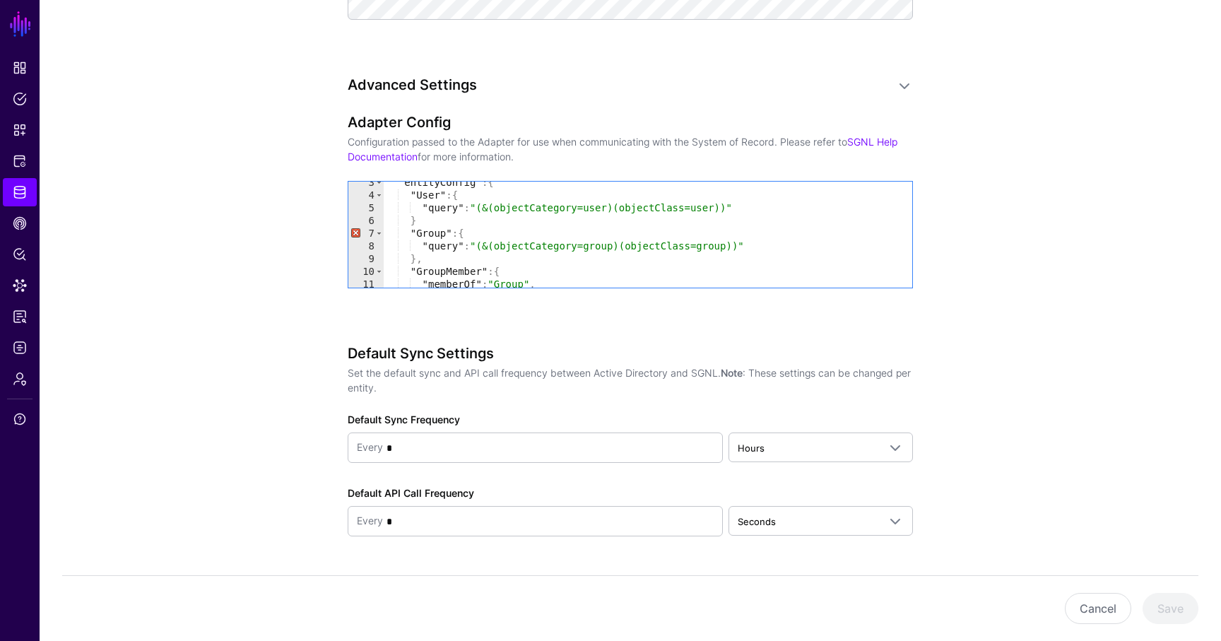
scroll to position [31, 0]
click at [486, 218] on div ""entityConfig" : { "User" : { "query" : "(&(objectCategory=user)(objectClass=us…" at bounding box center [648, 241] width 528 height 131
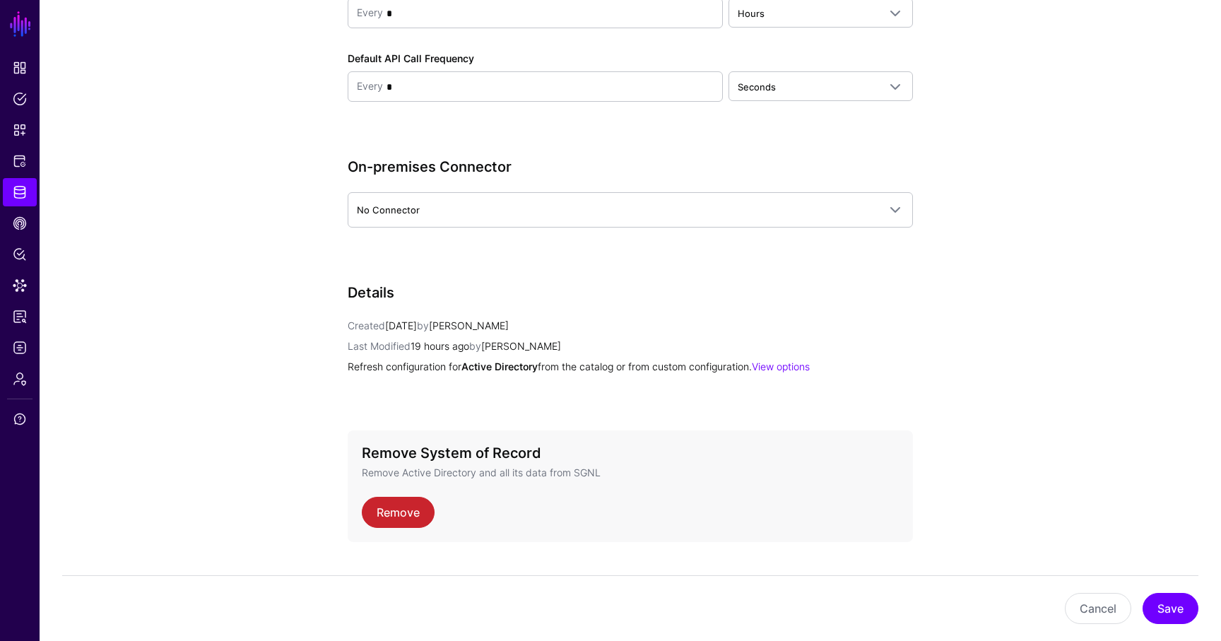
scroll to position [1573, 0]
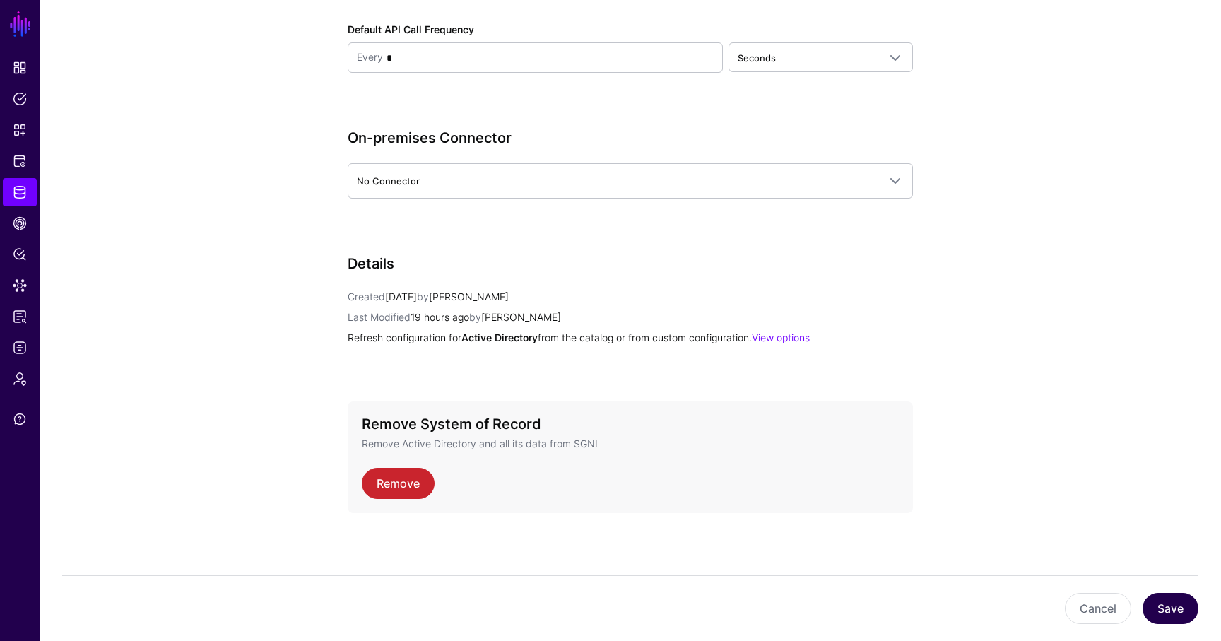
type textarea "**"
click at [1164, 603] on button "Save" at bounding box center [1170, 608] width 56 height 31
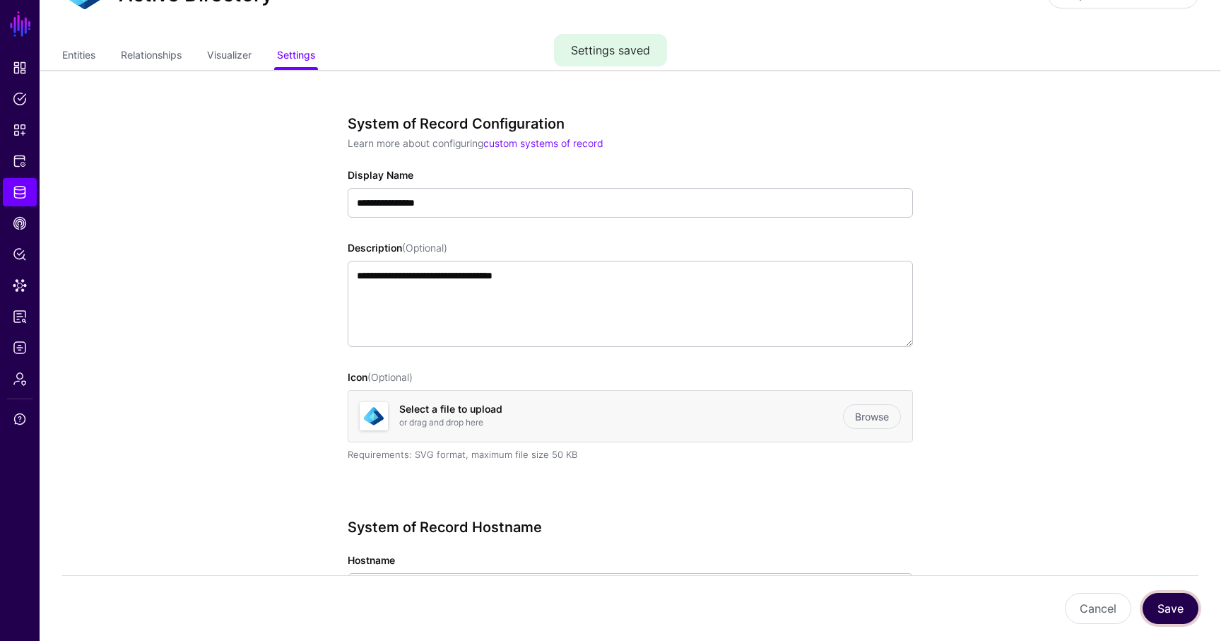
scroll to position [0, 0]
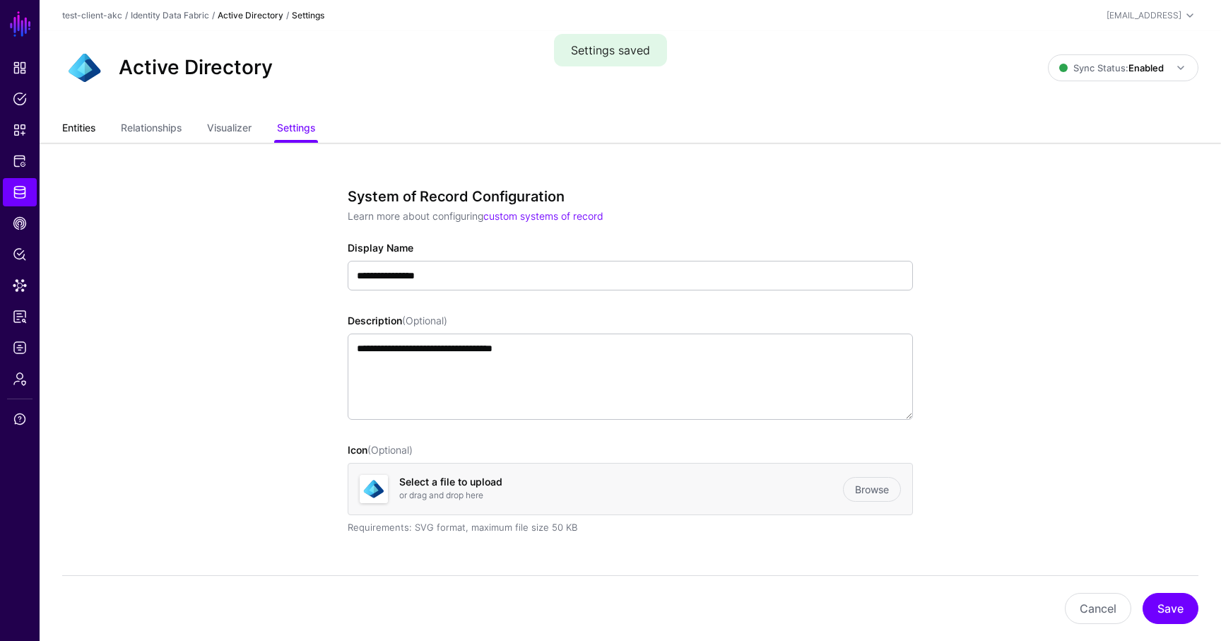
click at [83, 130] on link "Entities" at bounding box center [78, 129] width 33 height 27
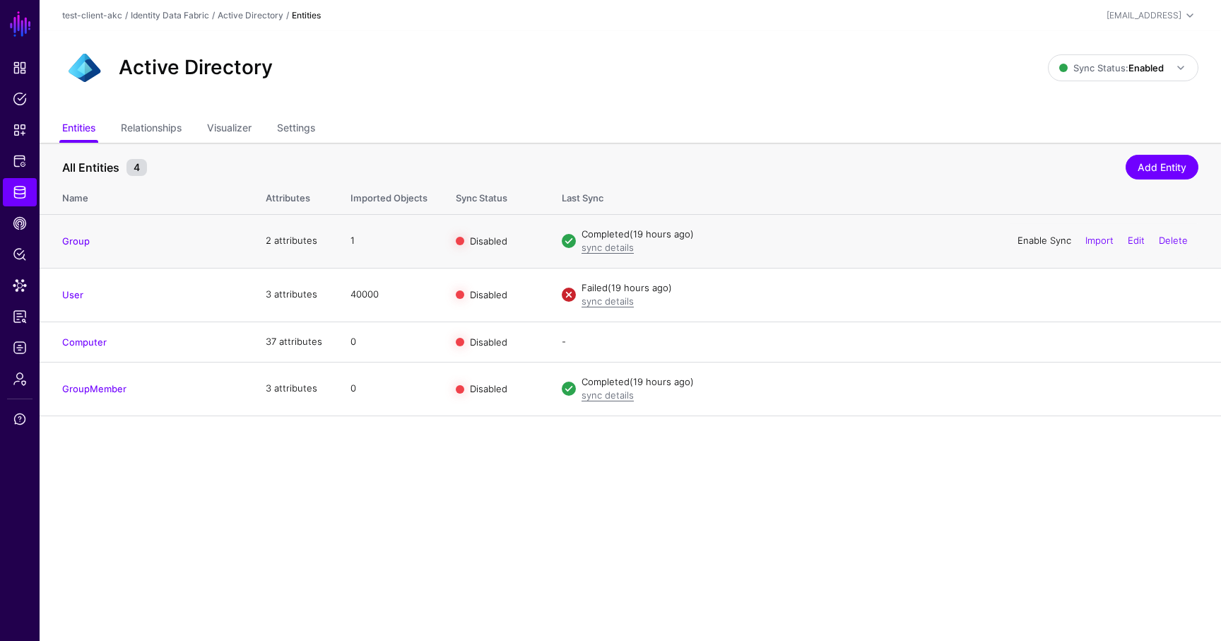
click at [1038, 239] on link "Enable Sync" at bounding box center [1044, 240] width 54 height 11
click at [1034, 388] on link "Enable Sync" at bounding box center [1044, 387] width 54 height 11
click at [604, 247] on link "sync details" at bounding box center [607, 247] width 52 height 11
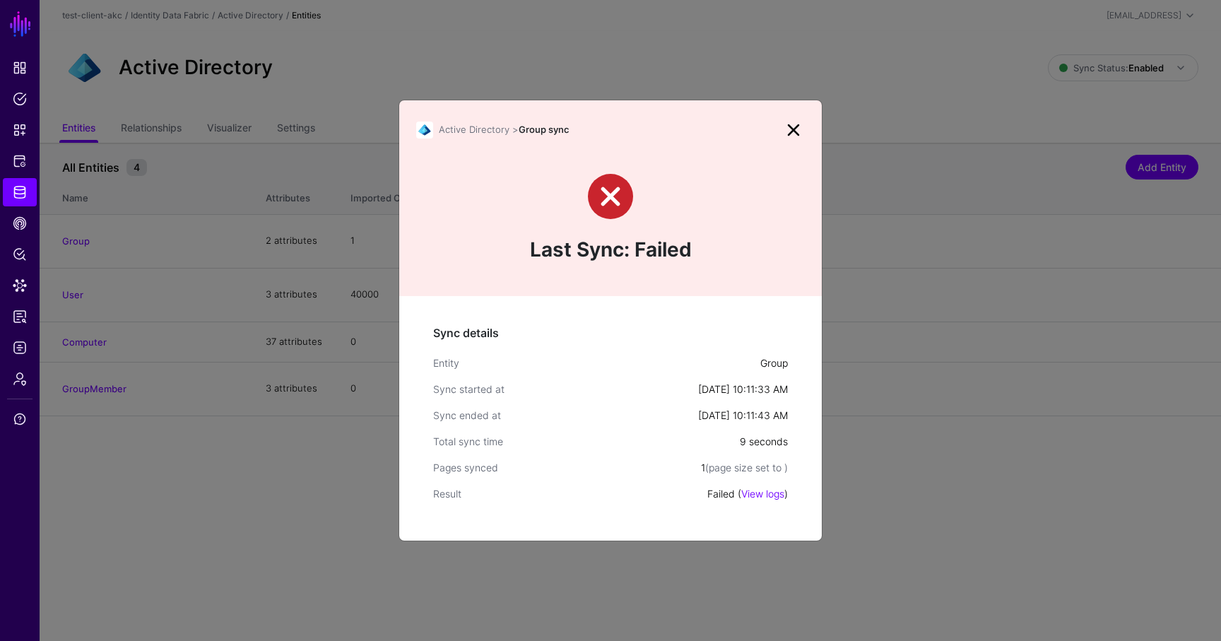
click at [763, 495] on link "View logs" at bounding box center [762, 493] width 43 height 12
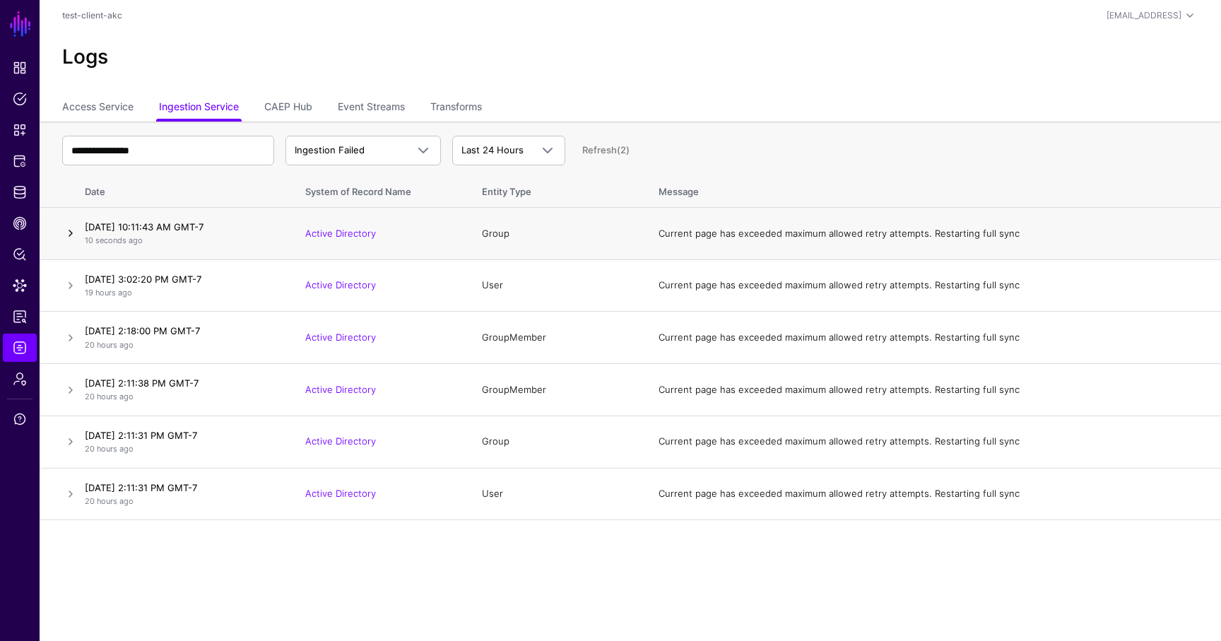
click at [74, 229] on link at bounding box center [70, 233] width 17 height 17
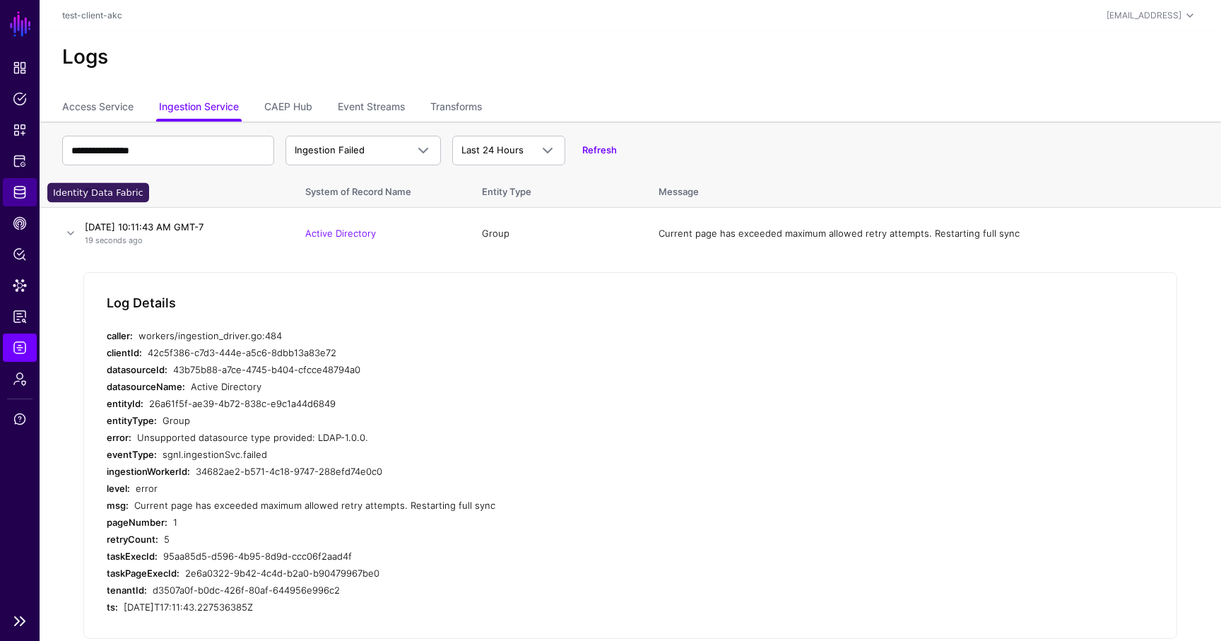
click at [19, 187] on span "Identity Data Fabric" at bounding box center [20, 192] width 14 height 14
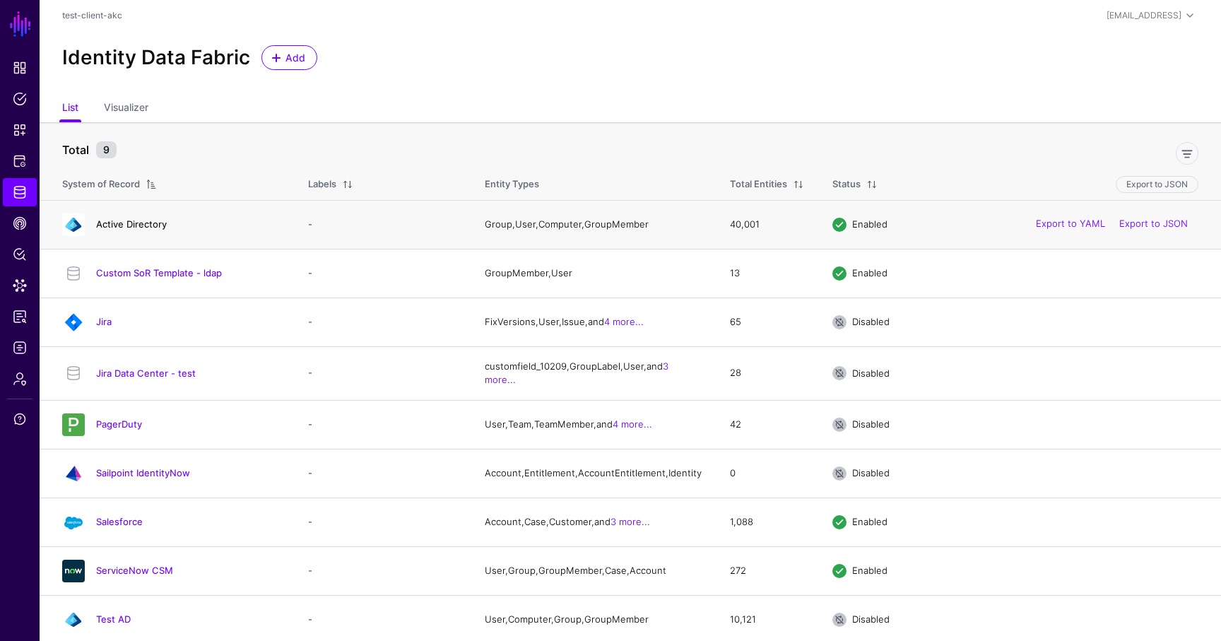
click at [136, 220] on link "Active Directory" at bounding box center [131, 223] width 71 height 11
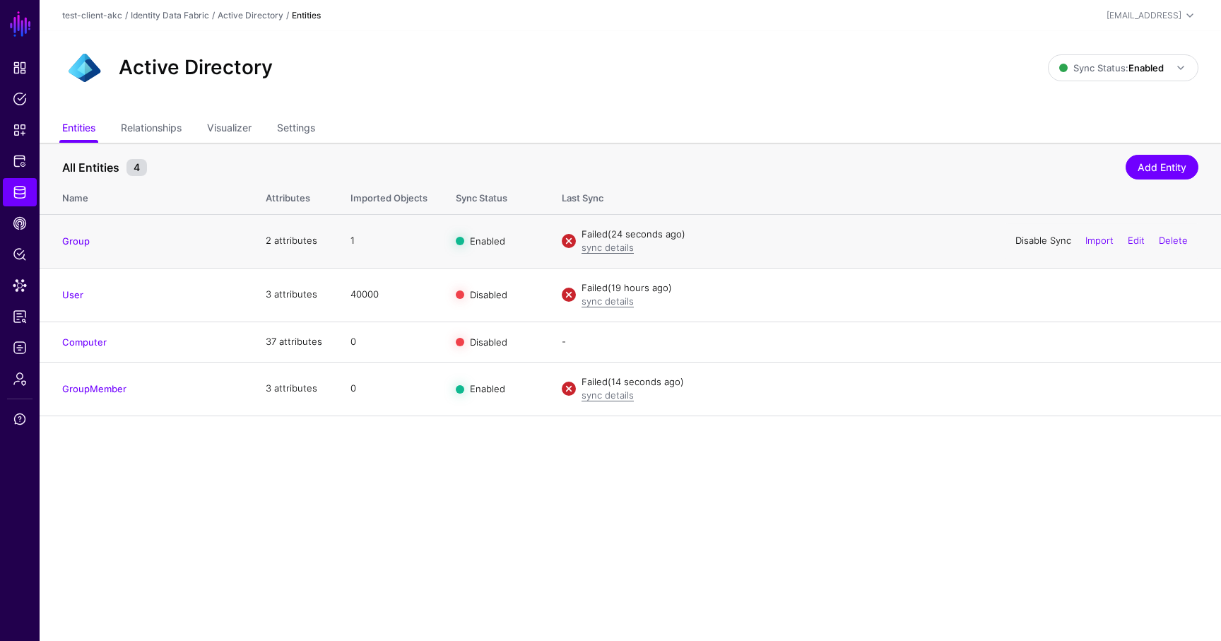
click at [1025, 240] on link "Disable Sync" at bounding box center [1043, 240] width 56 height 11
drag, startPoint x: 1021, startPoint y: 389, endPoint x: 1012, endPoint y: 383, distance: 10.8
click at [1020, 389] on link "Disable Sync" at bounding box center [1043, 387] width 56 height 11
drag, startPoint x: 307, startPoint y: 133, endPoint x: 320, endPoint y: 140, distance: 14.5
click at [308, 134] on link "Settings" at bounding box center [296, 129] width 38 height 27
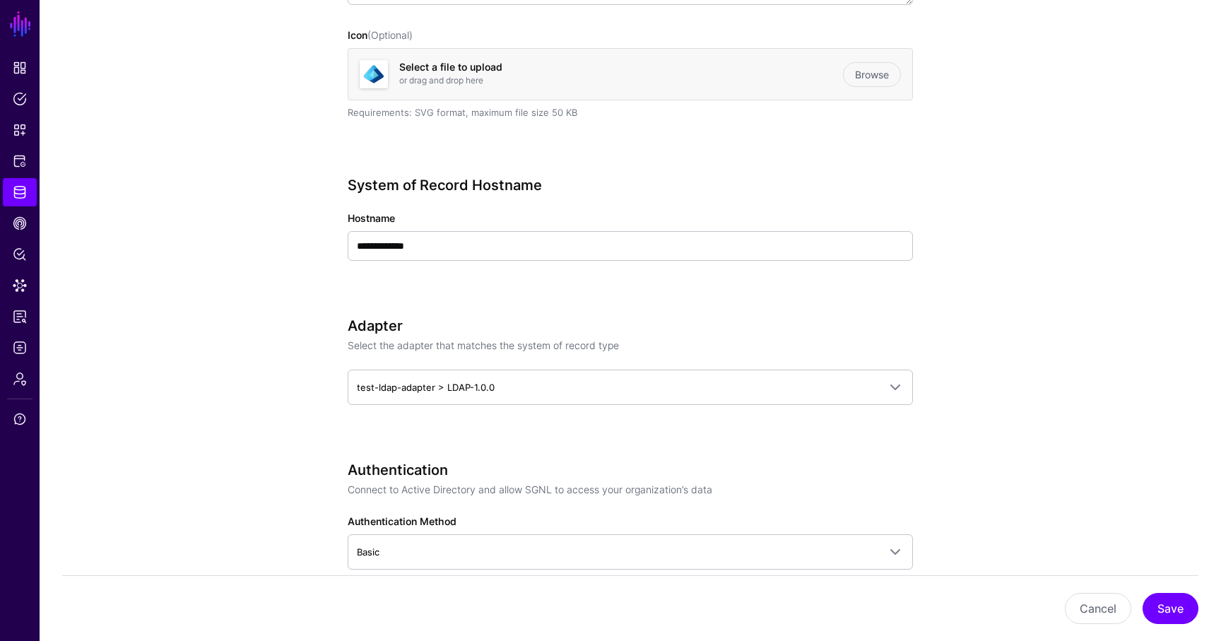
scroll to position [442, 0]
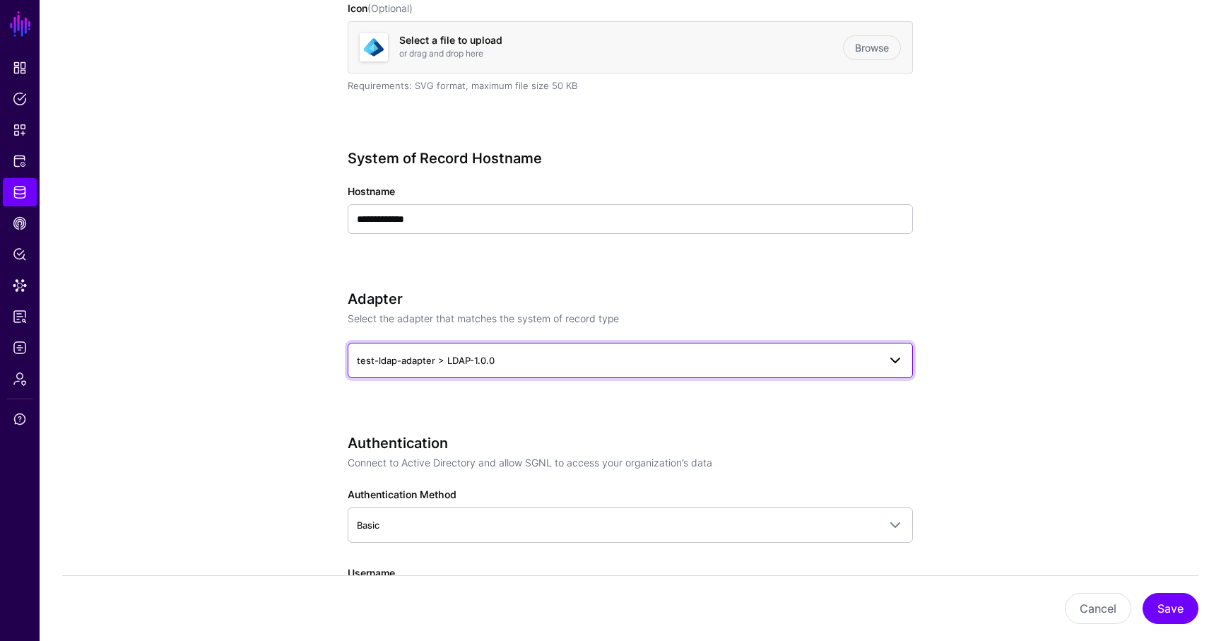
click at [730, 354] on span "test-ldap-adapter > LDAP-1.0.0" at bounding box center [617, 361] width 521 height 16
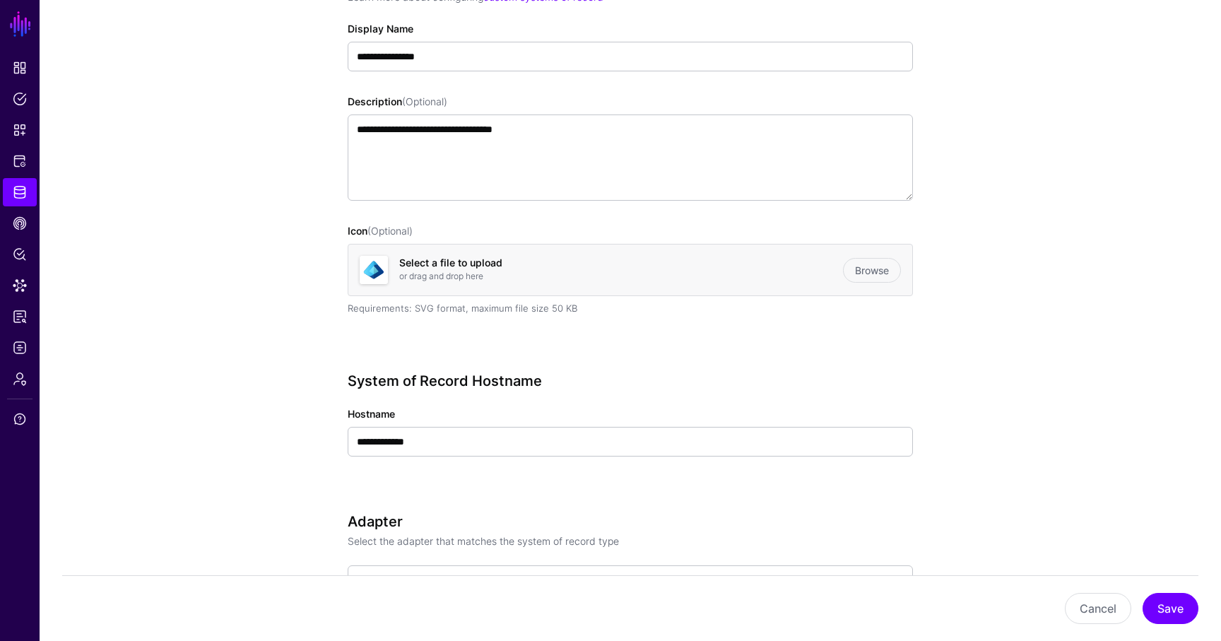
scroll to position [0, 0]
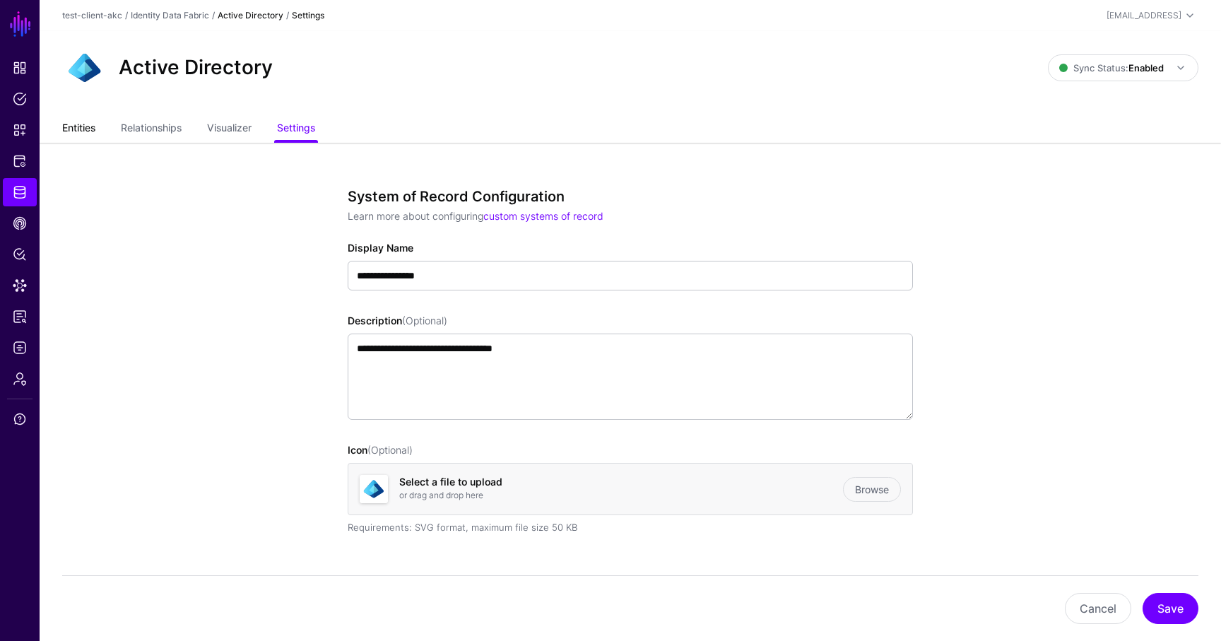
click at [87, 127] on link "Entities" at bounding box center [78, 129] width 33 height 27
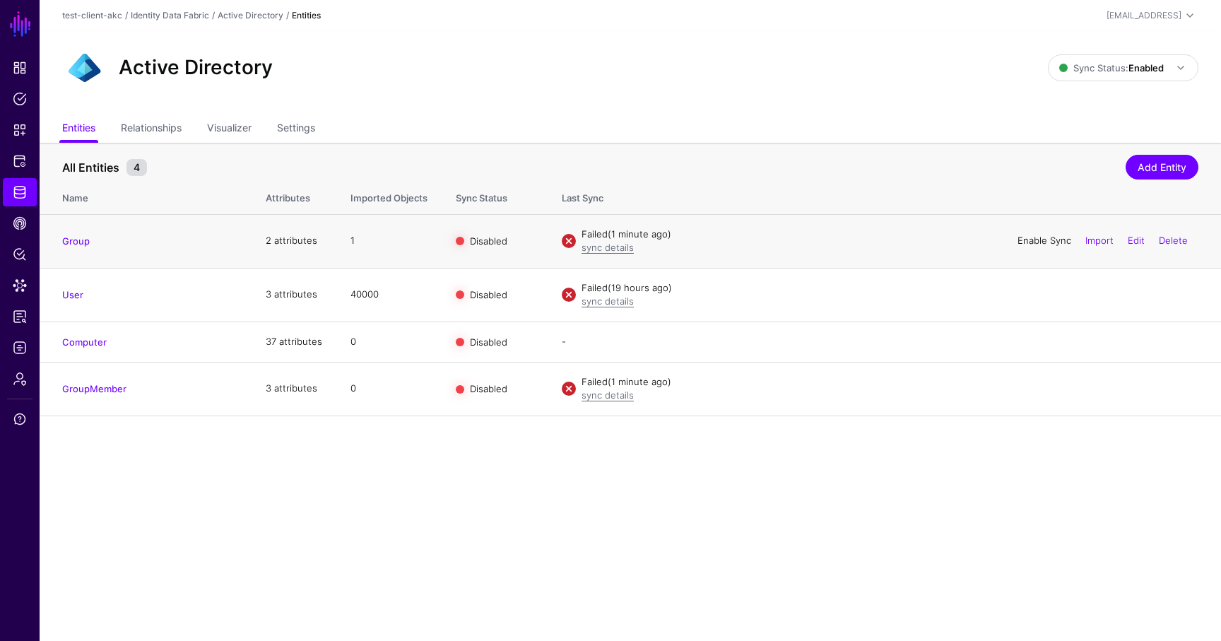
click at [1047, 238] on link "Enable Sync" at bounding box center [1044, 240] width 54 height 11
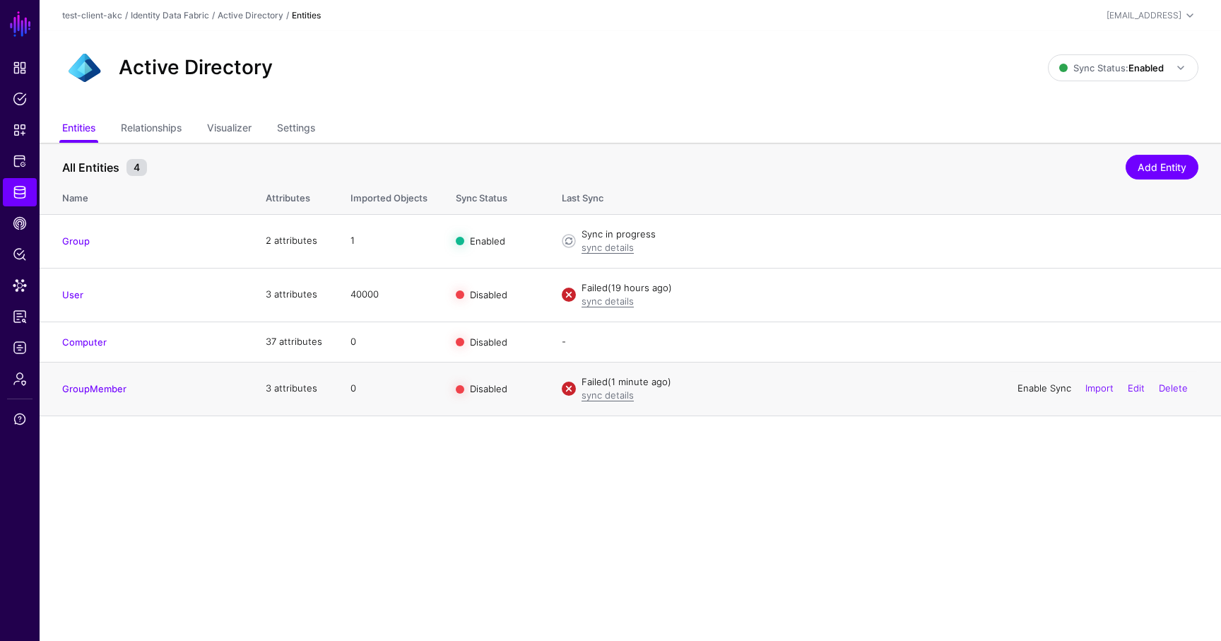
click at [1038, 386] on link "Enable Sync" at bounding box center [1044, 387] width 54 height 11
click at [608, 397] on link "sync details" at bounding box center [607, 394] width 52 height 11
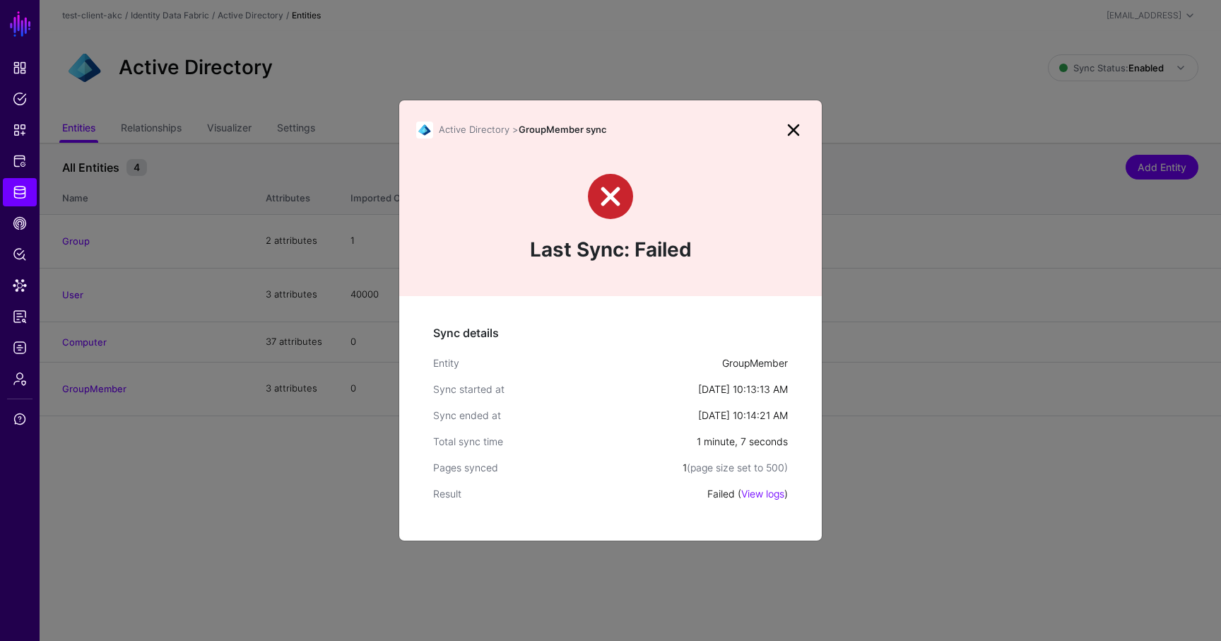
click at [762, 496] on link "View logs" at bounding box center [762, 493] width 43 height 12
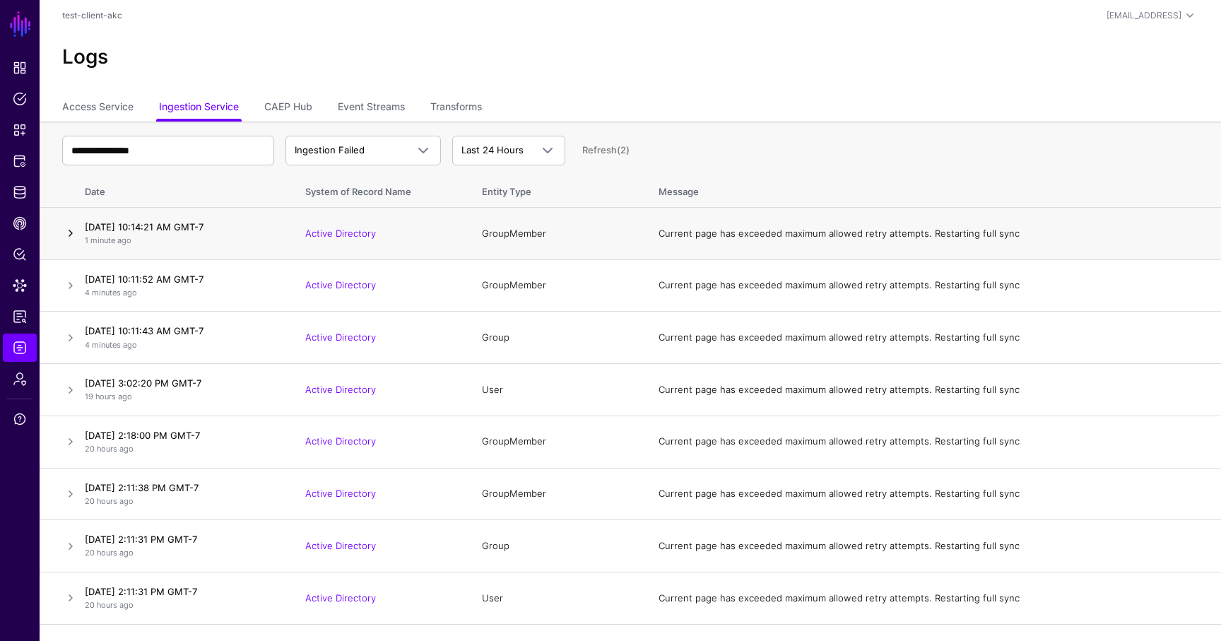
click at [75, 231] on link at bounding box center [70, 233] width 17 height 17
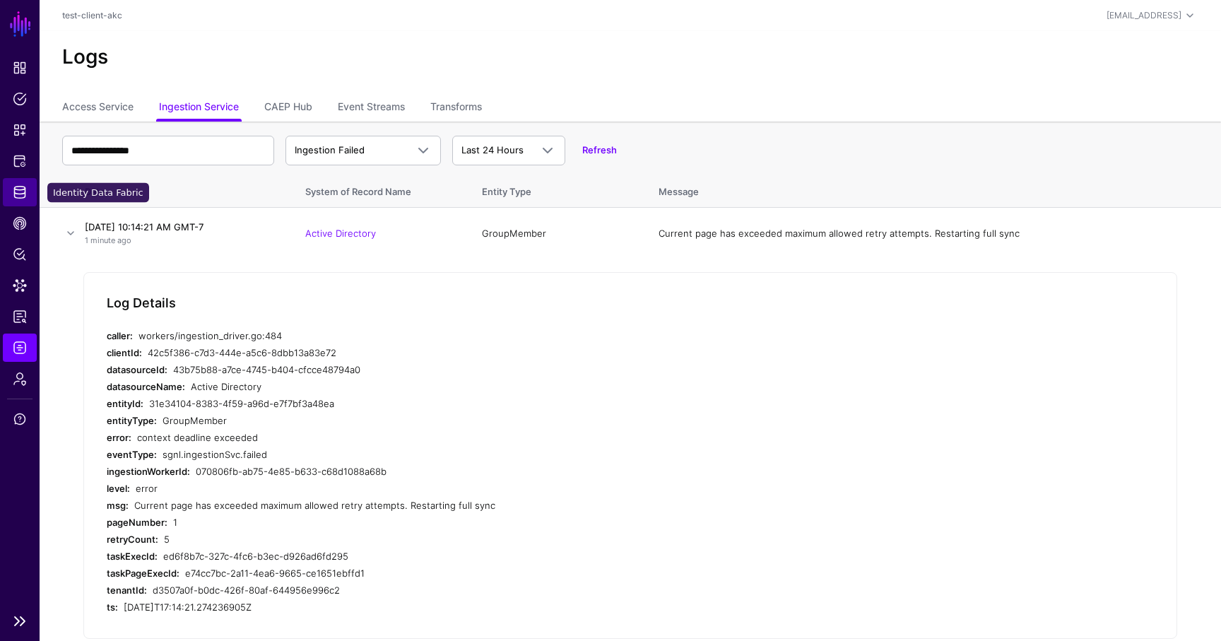
click at [14, 190] on span "Identity Data Fabric" at bounding box center [20, 192] width 14 height 14
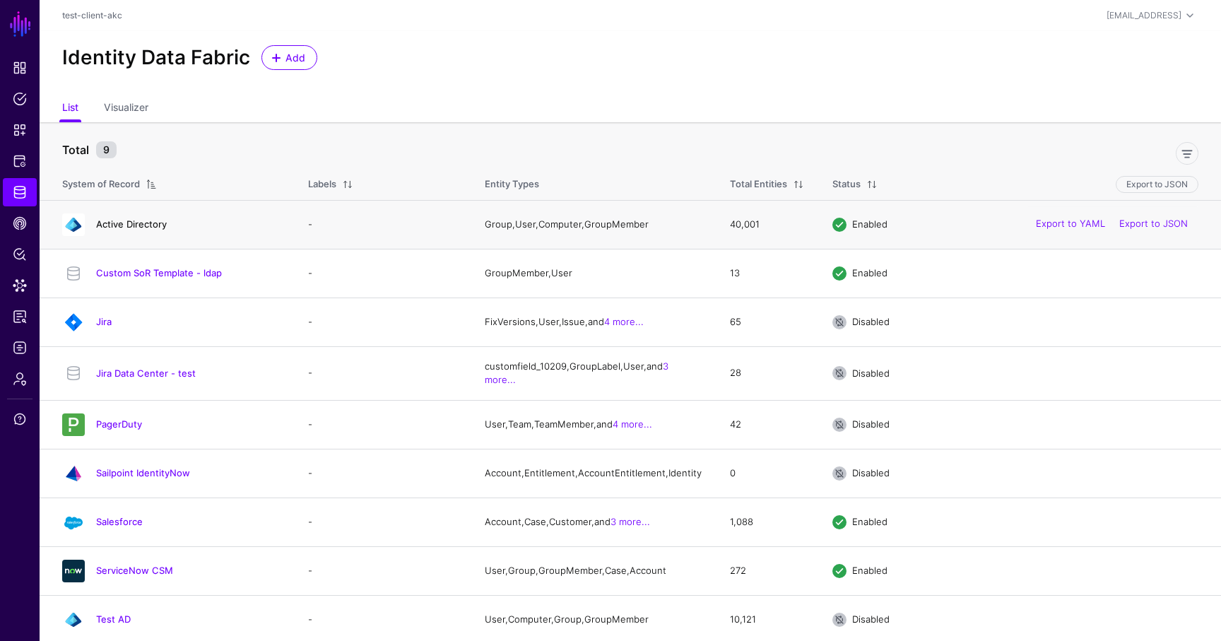
click at [146, 220] on link "Active Directory" at bounding box center [131, 223] width 71 height 11
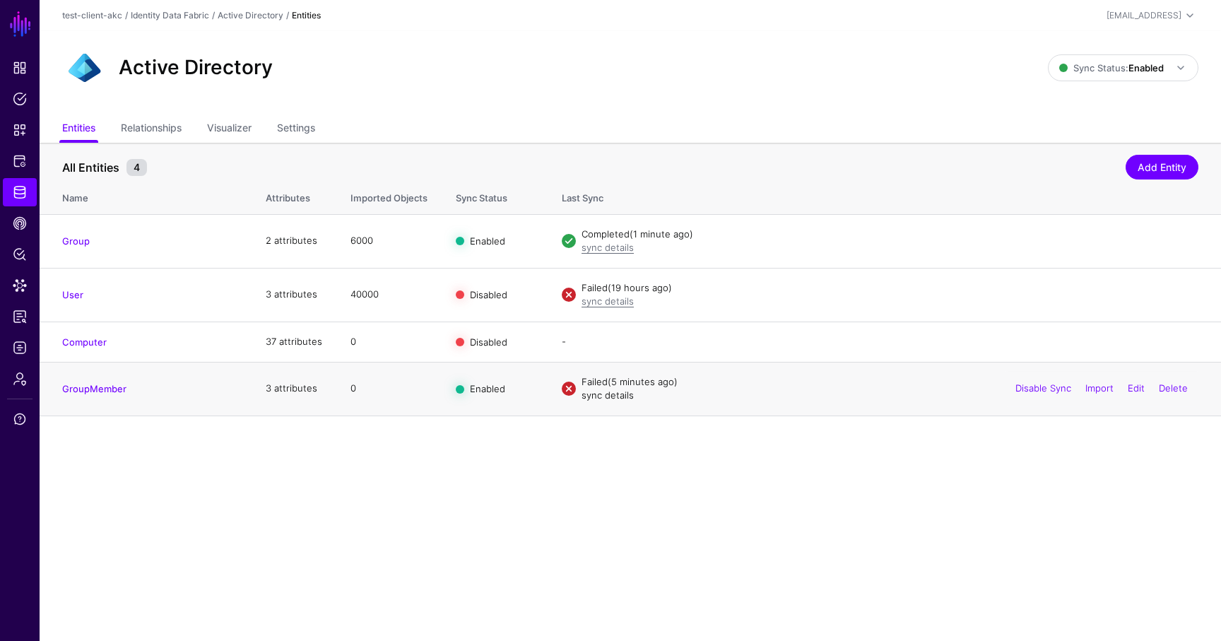
click at [593, 396] on link "sync details" at bounding box center [607, 394] width 52 height 11
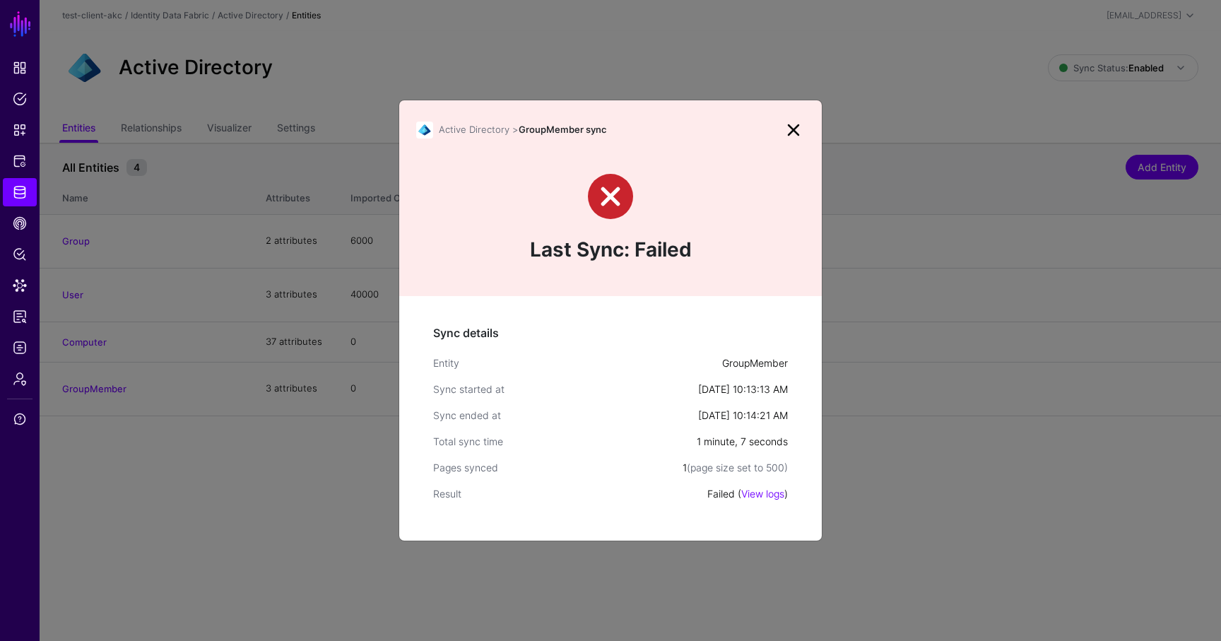
click at [758, 492] on link "View logs" at bounding box center [762, 493] width 43 height 12
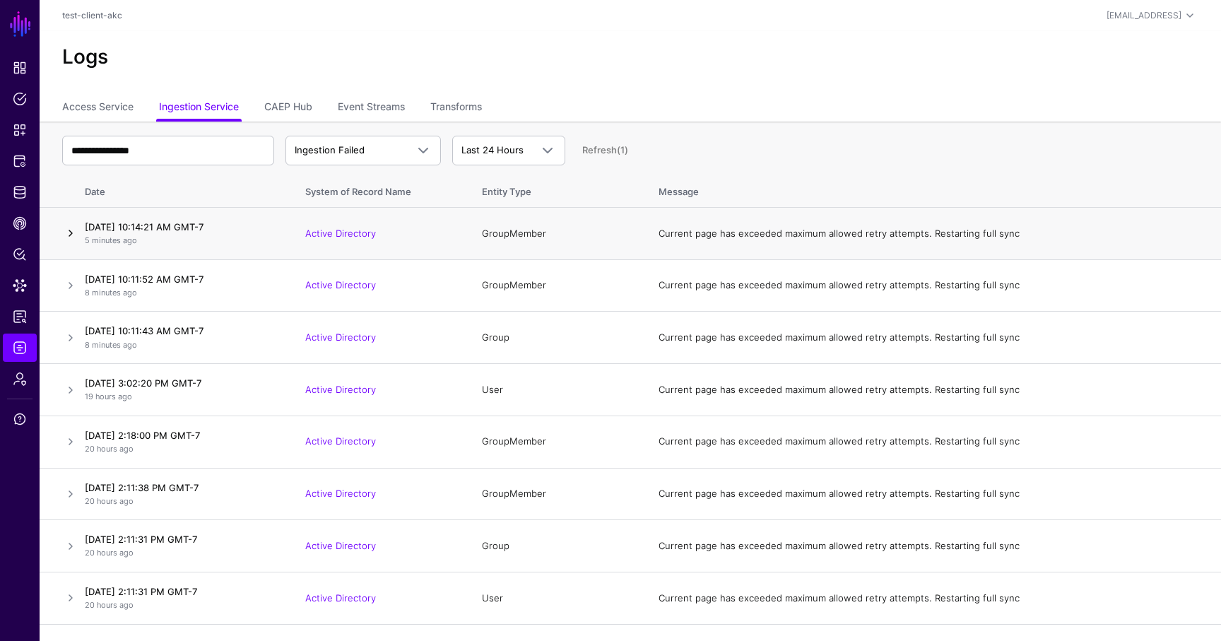
click at [70, 235] on link at bounding box center [70, 233] width 17 height 17
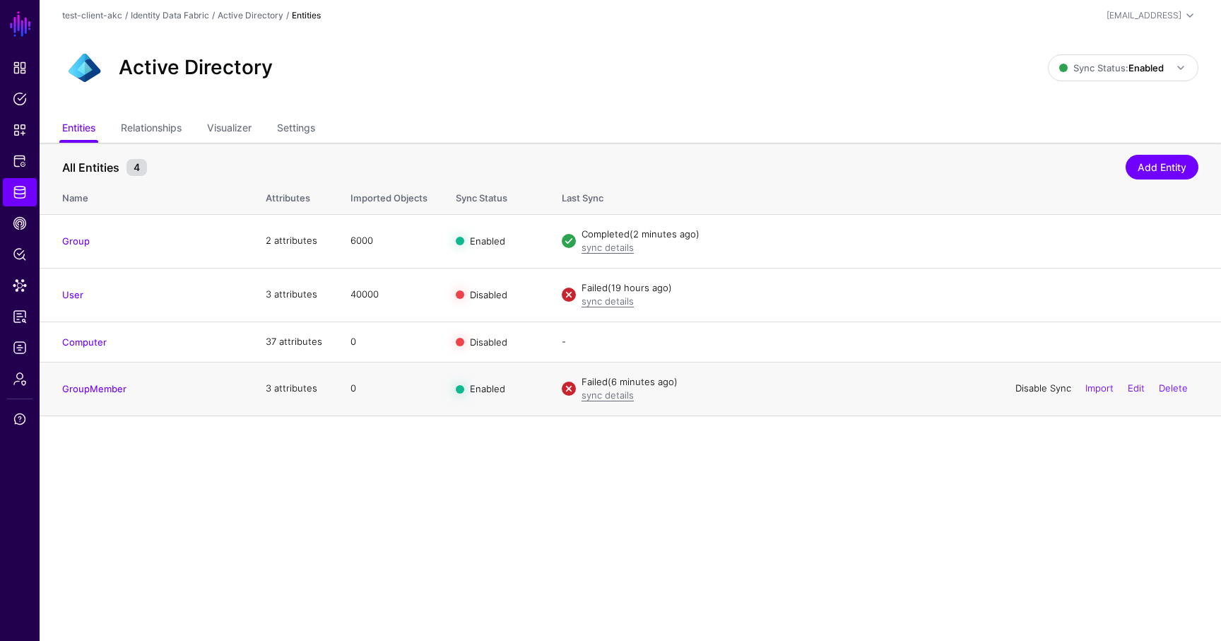
click at [1041, 389] on link "Disable Sync" at bounding box center [1043, 387] width 56 height 11
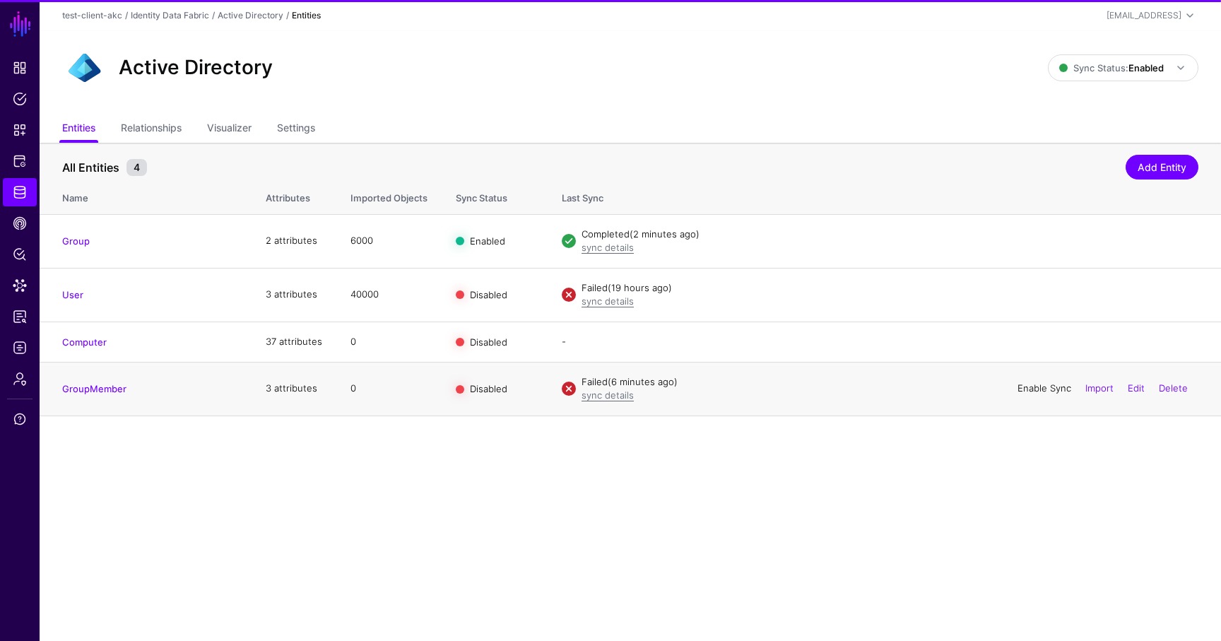
click at [1033, 389] on link "Enable Sync" at bounding box center [1044, 387] width 54 height 11
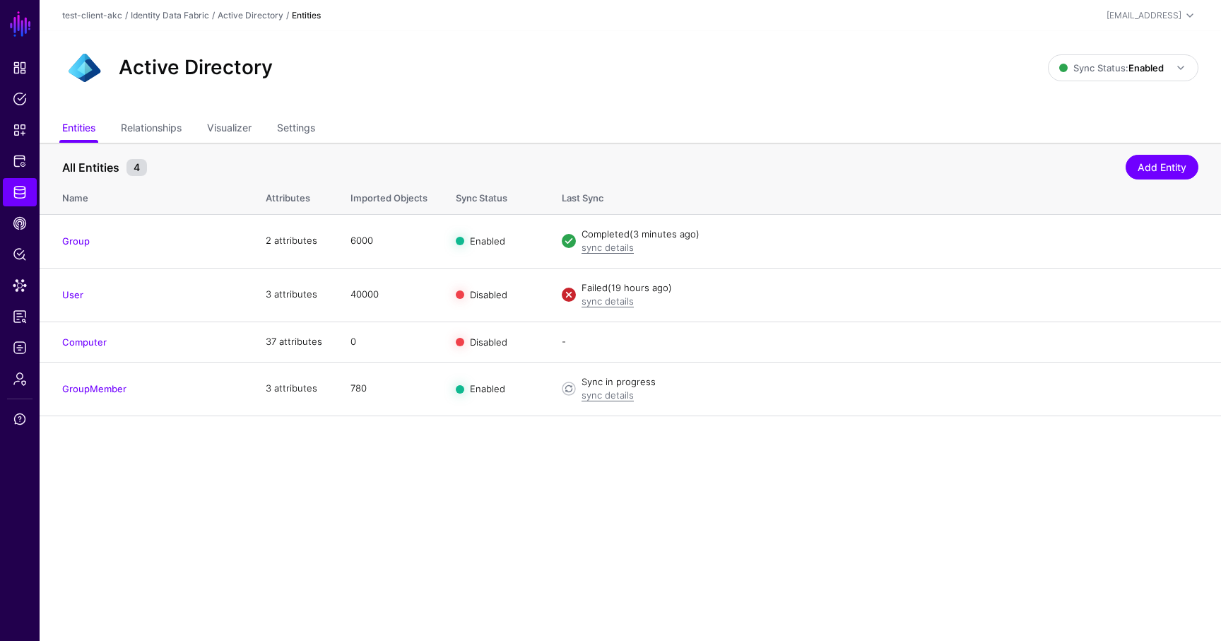
click at [319, 523] on main "SGNL Dashboard Policies Snippets Protected Systems Identity Data Fabric CAEP Hu…" at bounding box center [610, 320] width 1221 height 641
click at [102, 390] on link "GroupMember" at bounding box center [94, 388] width 64 height 11
click at [303, 124] on link "Settings" at bounding box center [296, 129] width 38 height 27
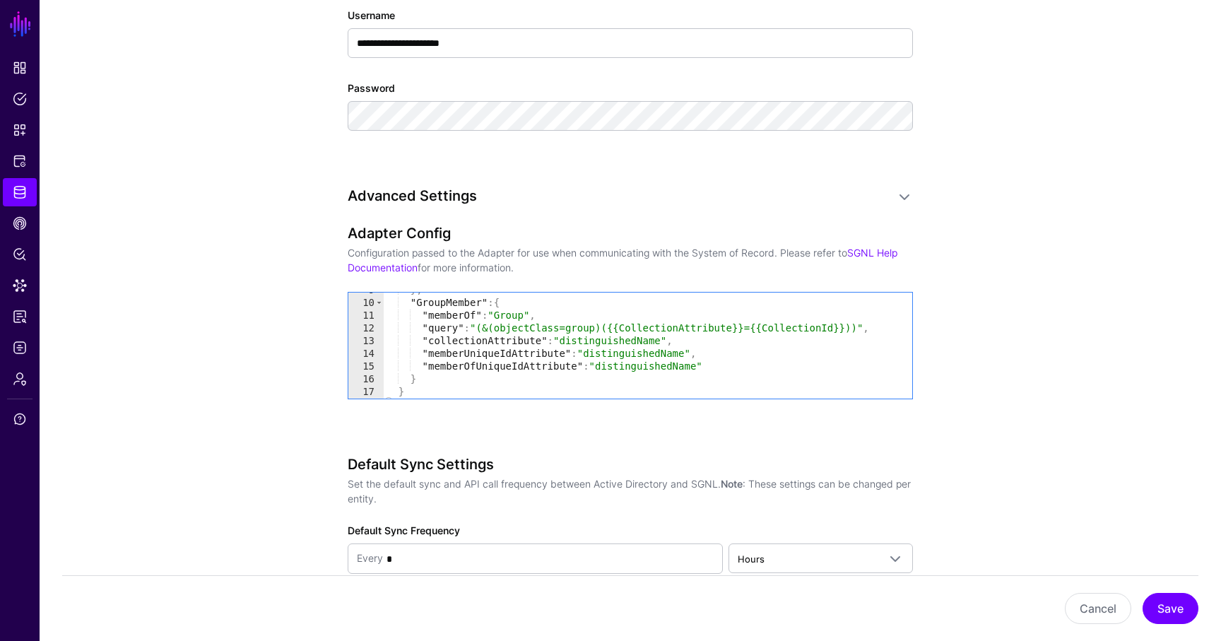
scroll to position [123, 0]
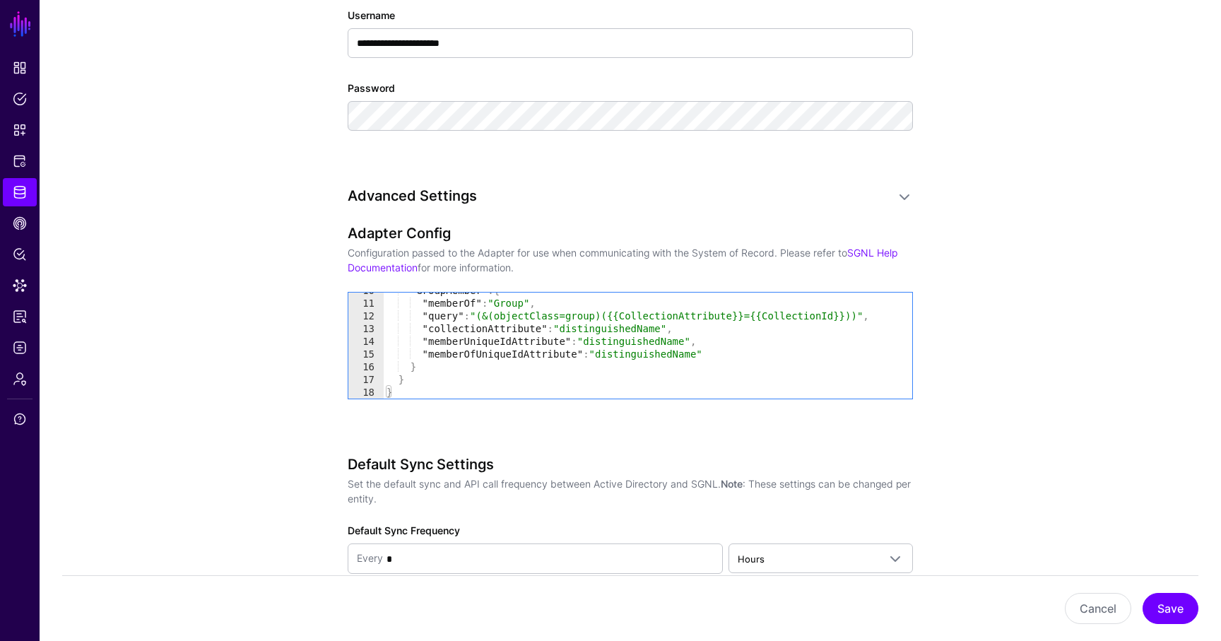
drag, startPoint x: 707, startPoint y: 353, endPoint x: 698, endPoint y: 413, distance: 61.4
click at [707, 353] on div ""GroupMember" : { "memberOf" : "Group" , "query" : "(&(objectClass=group)({{Col…" at bounding box center [648, 349] width 528 height 131
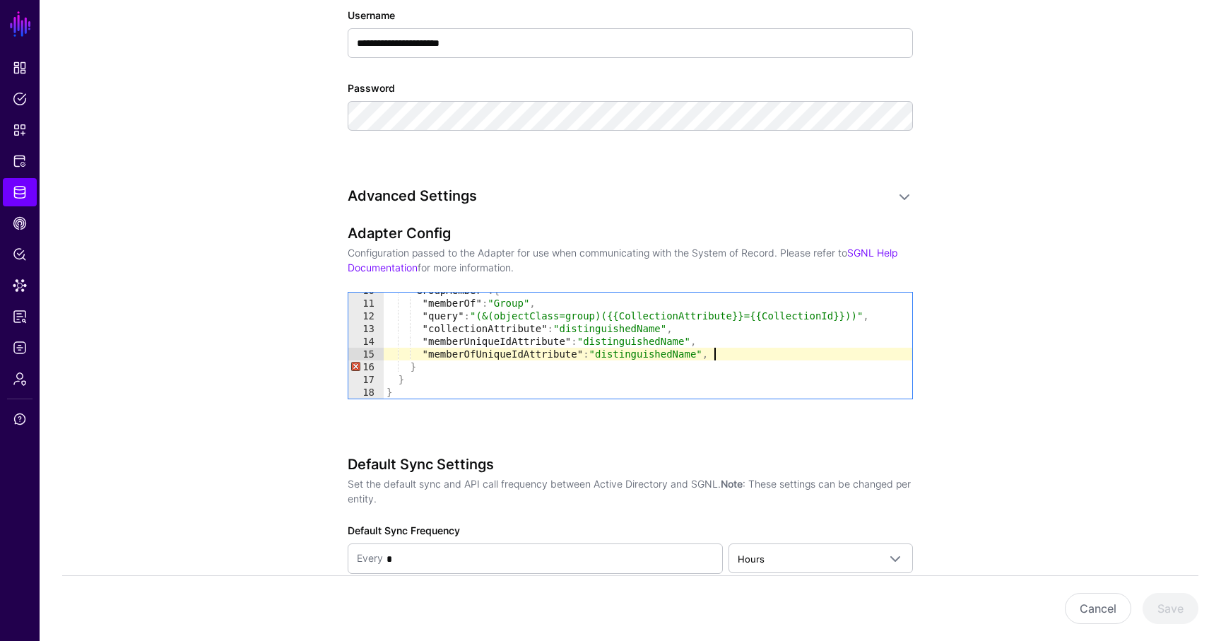
type textarea "**********"
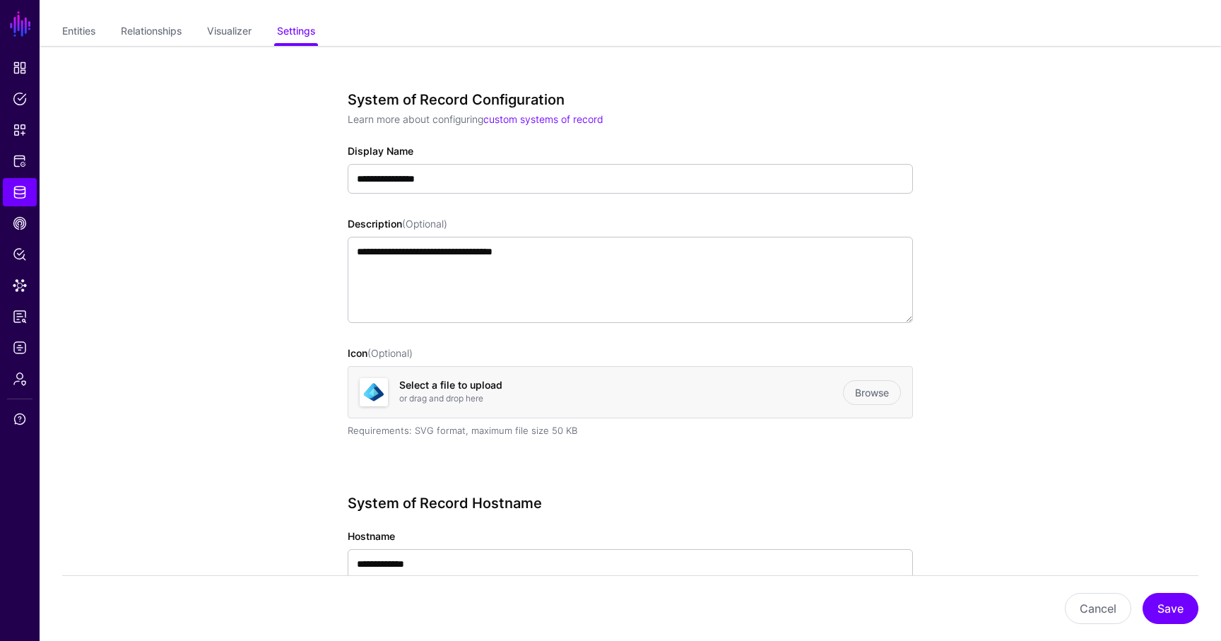
scroll to position [0, 0]
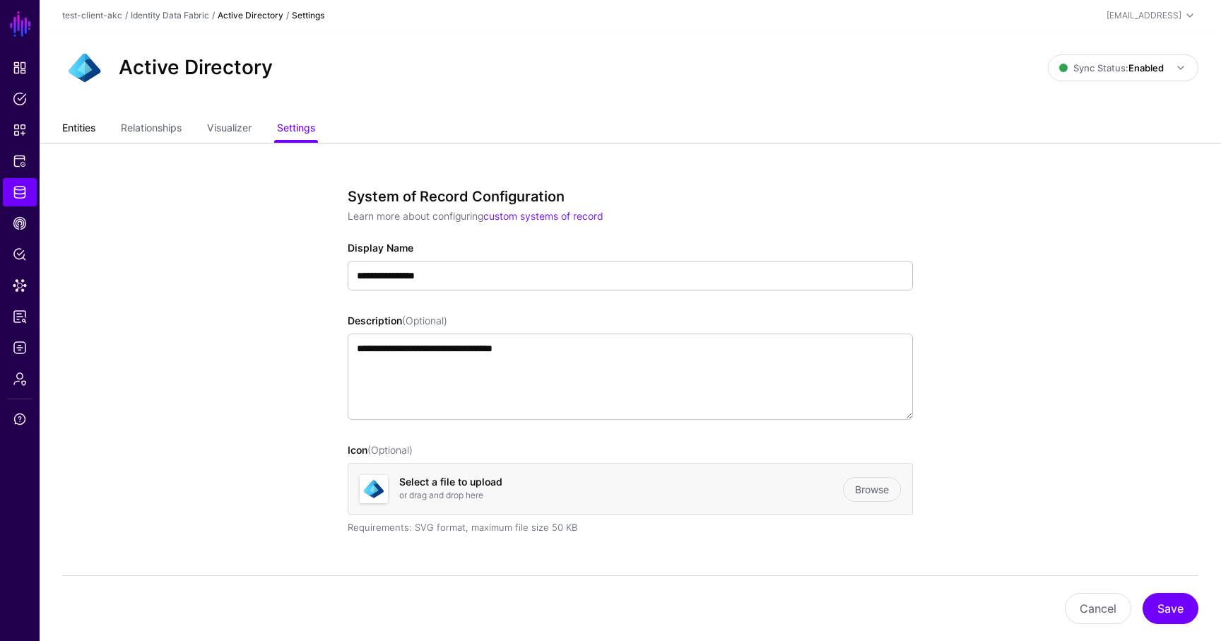
click at [88, 130] on link "Entities" at bounding box center [78, 129] width 33 height 27
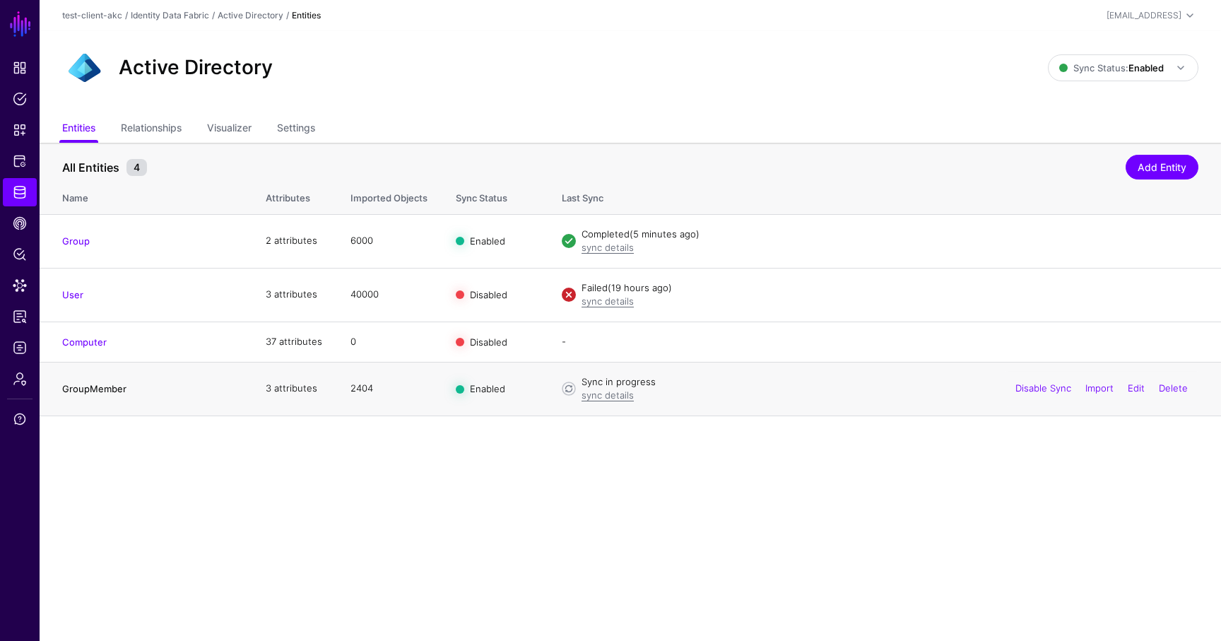
click at [105, 389] on link "GroupMember" at bounding box center [94, 388] width 64 height 11
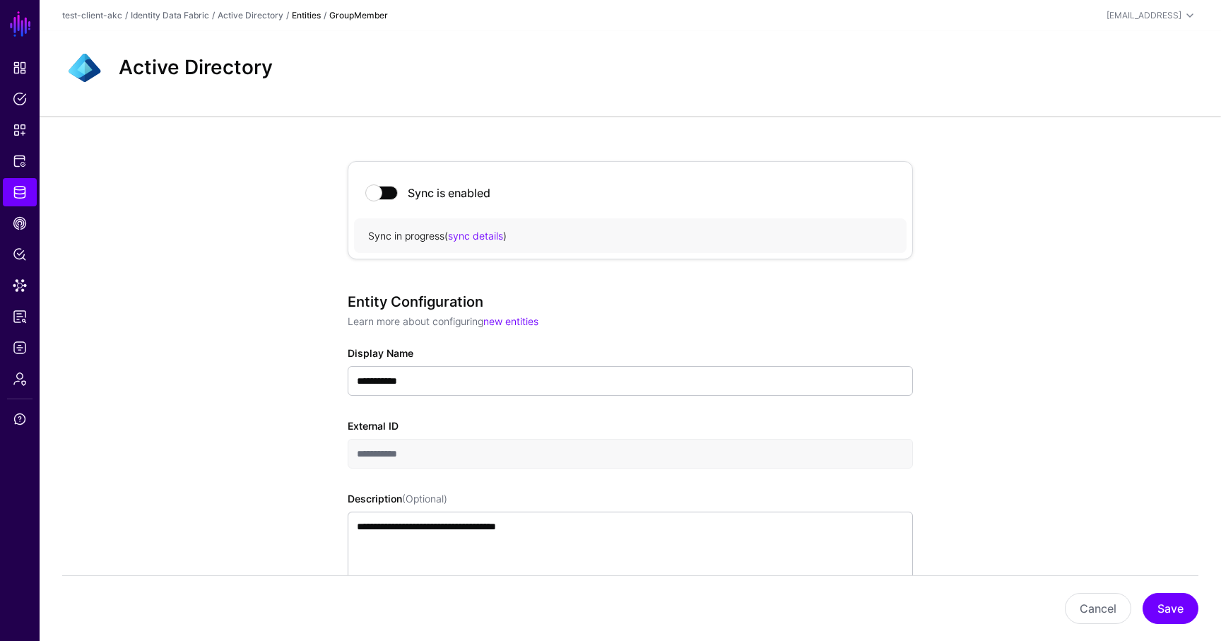
click at [307, 16] on strong "Entities" at bounding box center [306, 15] width 29 height 11
click at [252, 18] on link "Active Directory" at bounding box center [251, 15] width 66 height 11
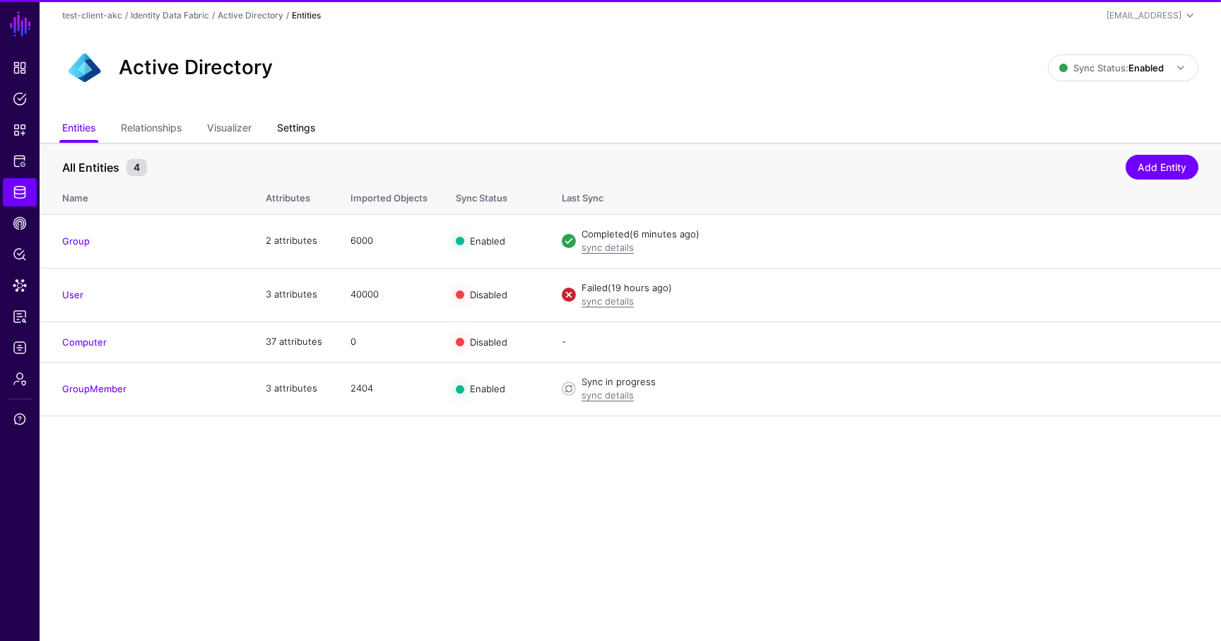
click at [304, 129] on link "Settings" at bounding box center [296, 129] width 38 height 27
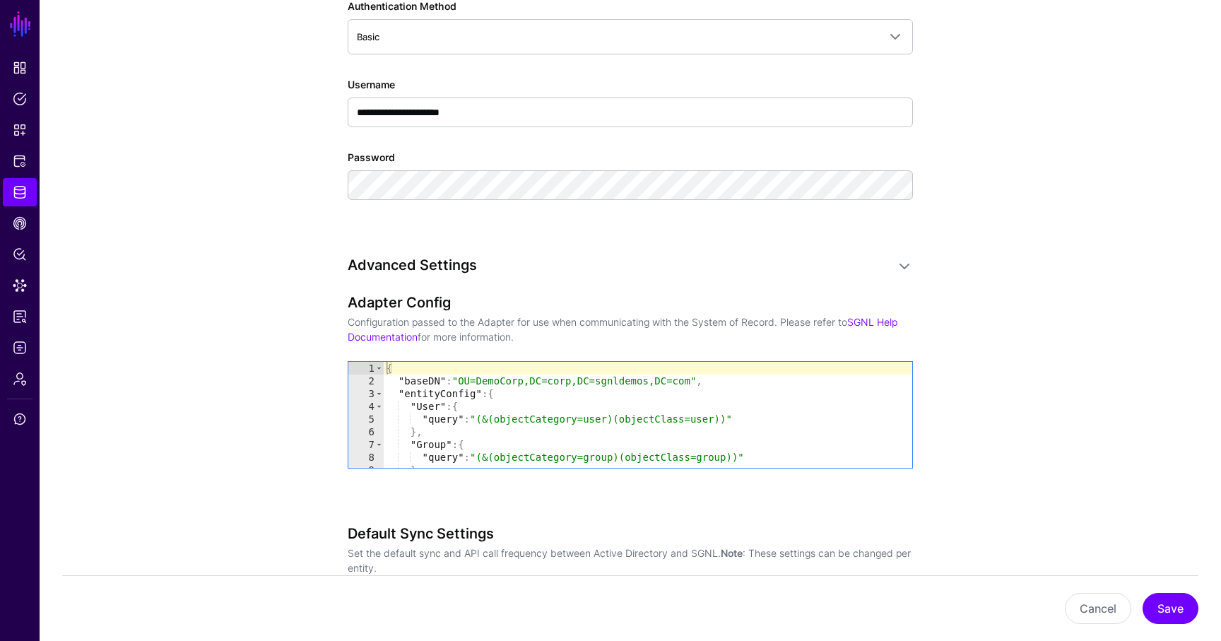
scroll to position [940, 0]
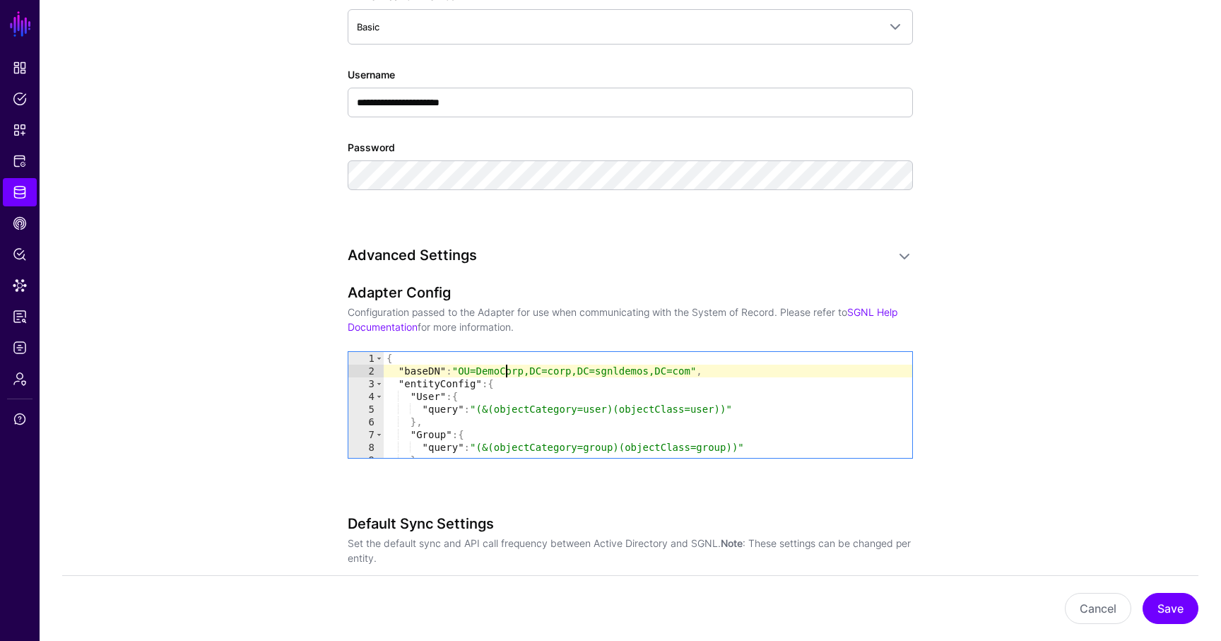
click at [504, 366] on div "{ "baseDN" : "OU=DemoCorp,DC=corp,DC=sgnldemos,DC=com" , "entityConfig" : { "Us…" at bounding box center [648, 417] width 528 height 131
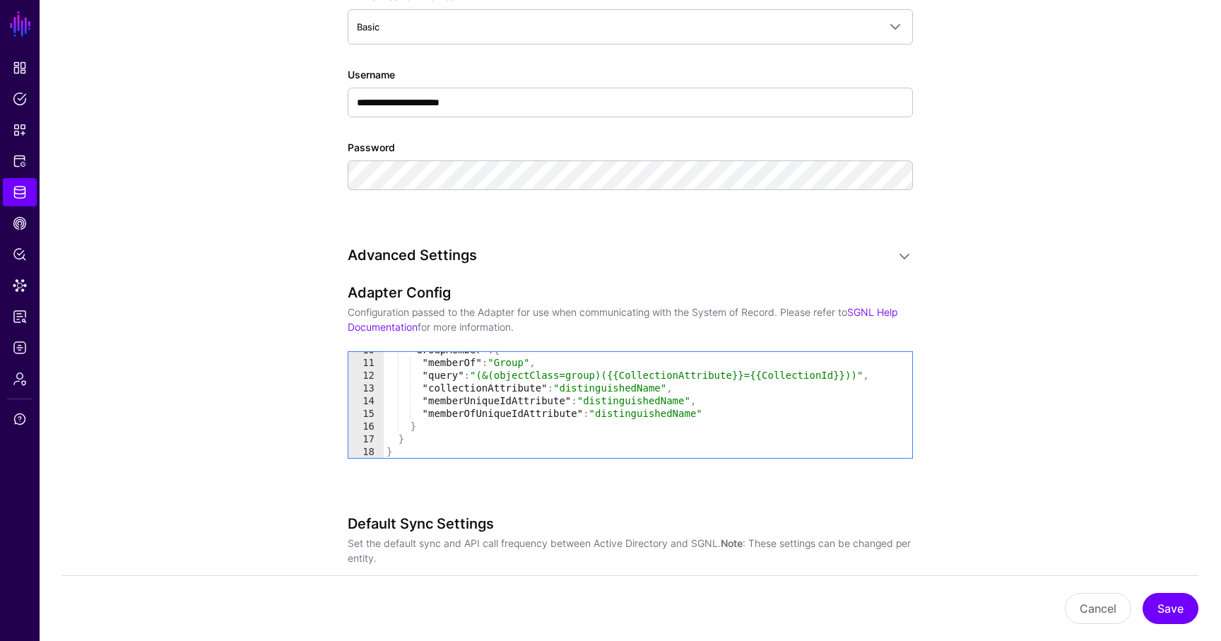
scroll to position [123, 0]
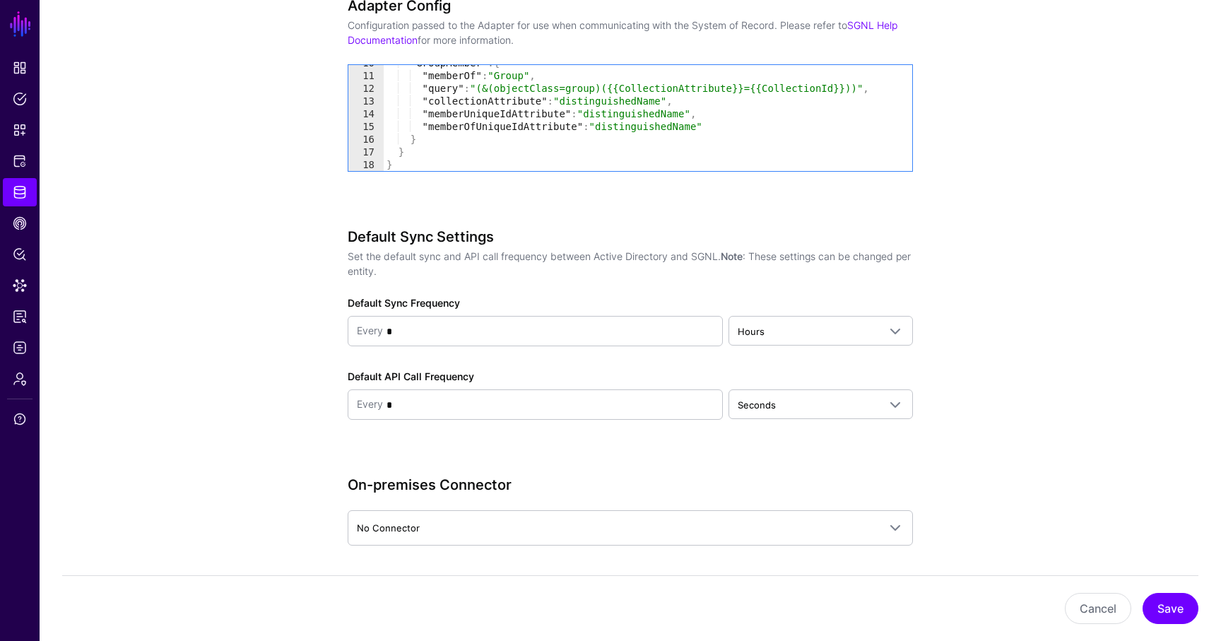
type textarea "**********"
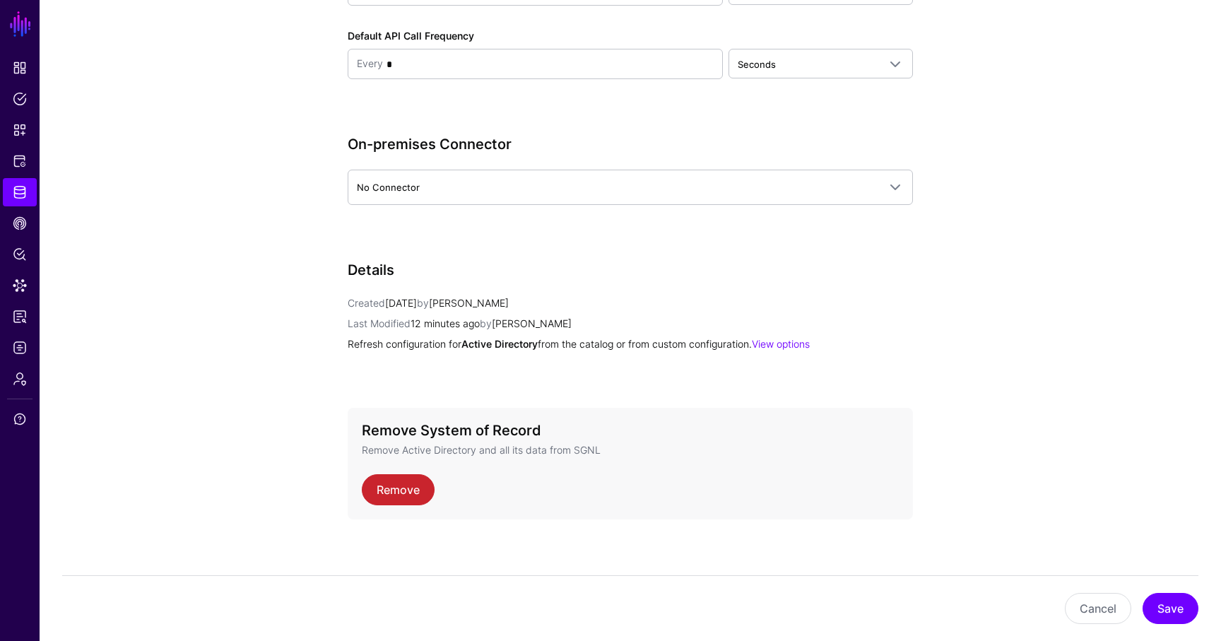
scroll to position [1573, 0]
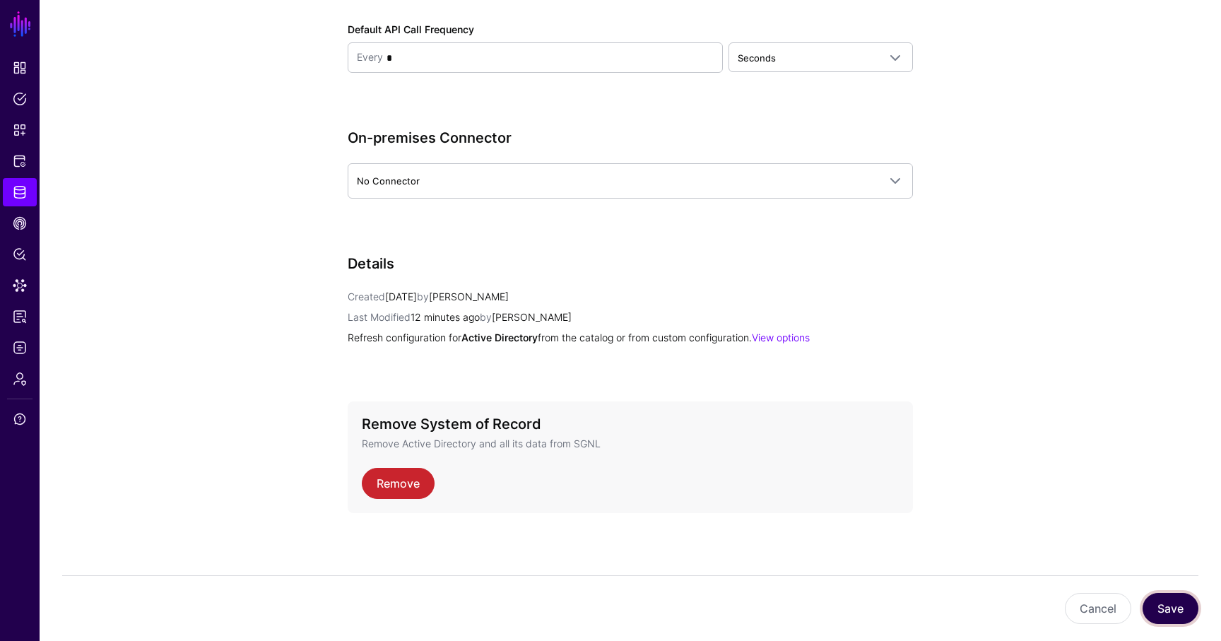
click at [1171, 615] on button "Save" at bounding box center [1170, 608] width 56 height 31
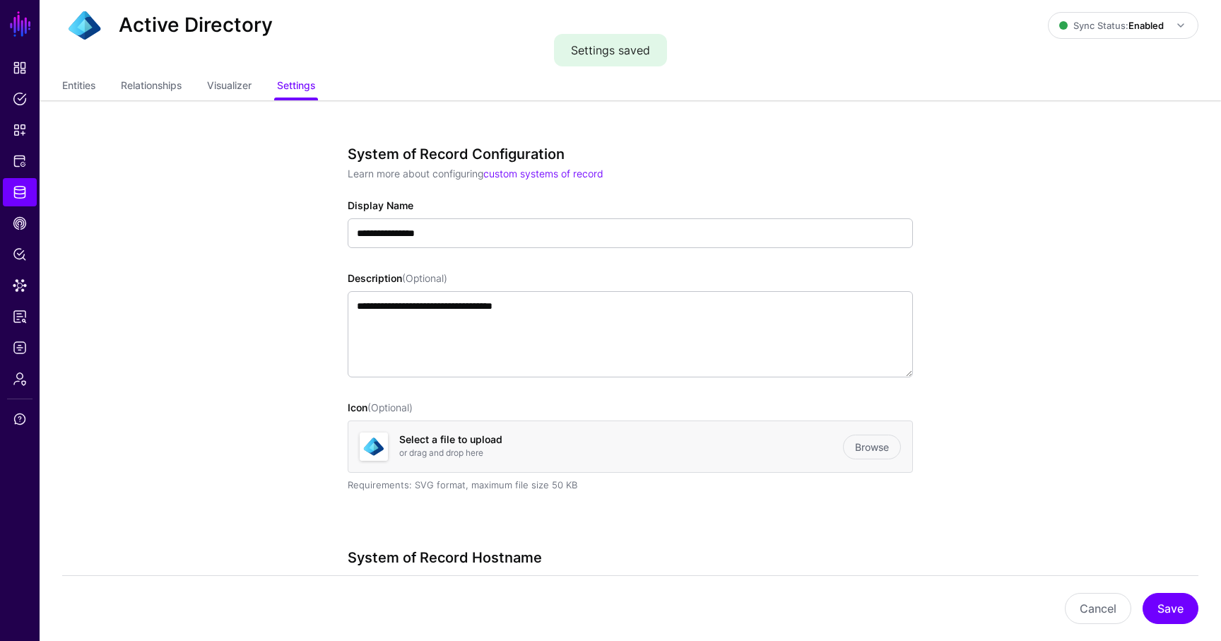
scroll to position [0, 0]
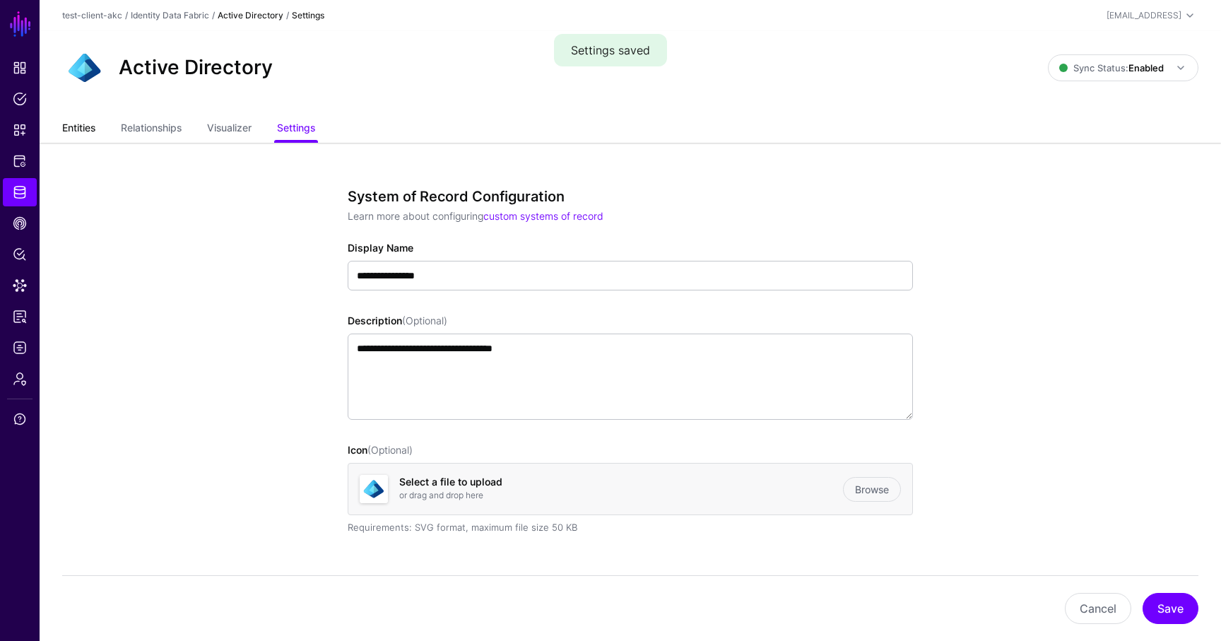
click at [81, 131] on link "Entities" at bounding box center [78, 129] width 33 height 27
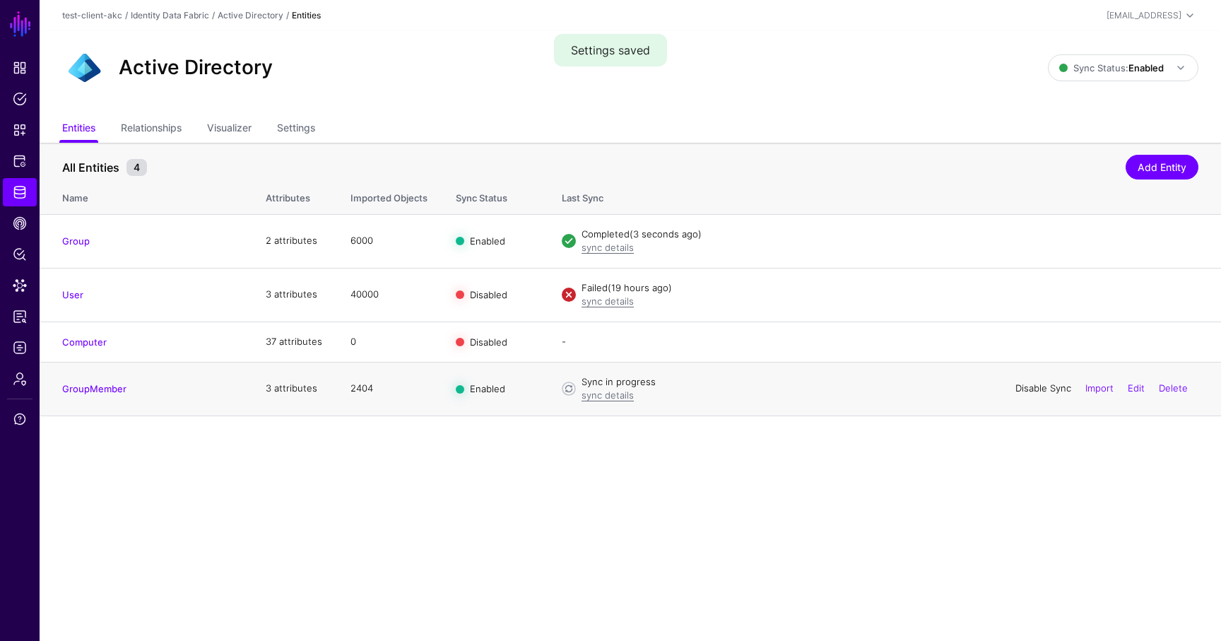
click at [1047, 391] on link "Disable Sync" at bounding box center [1043, 387] width 56 height 11
click at [1029, 391] on link "Enable Sync" at bounding box center [1044, 387] width 54 height 11
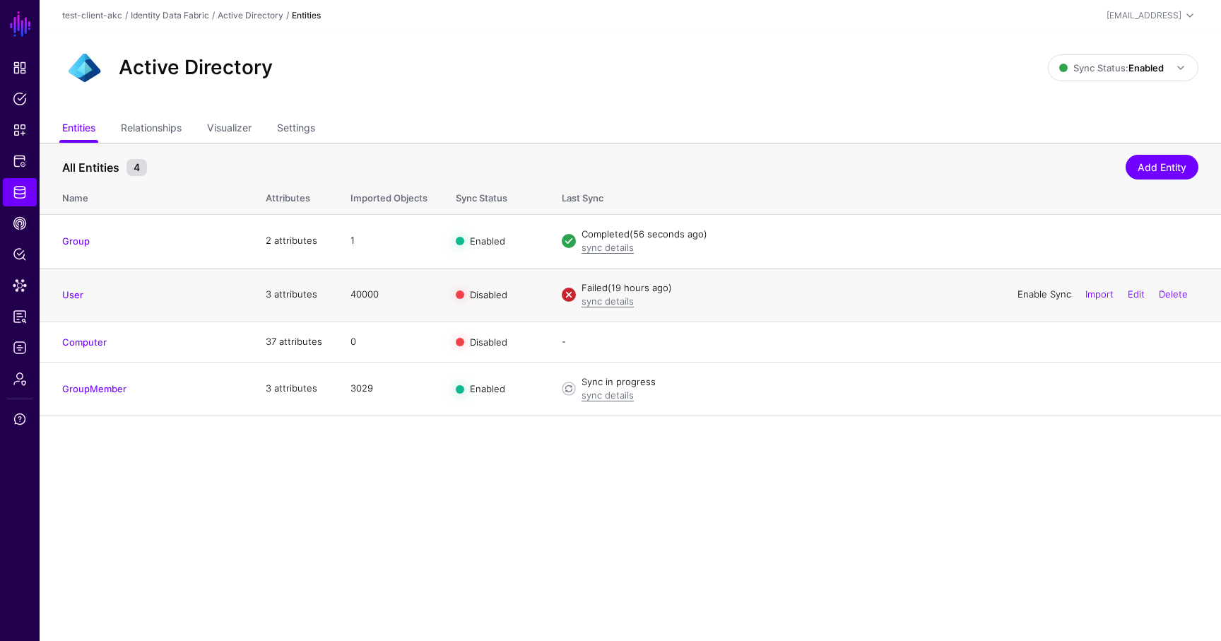
click at [1031, 292] on link "Enable Sync" at bounding box center [1044, 293] width 54 height 11
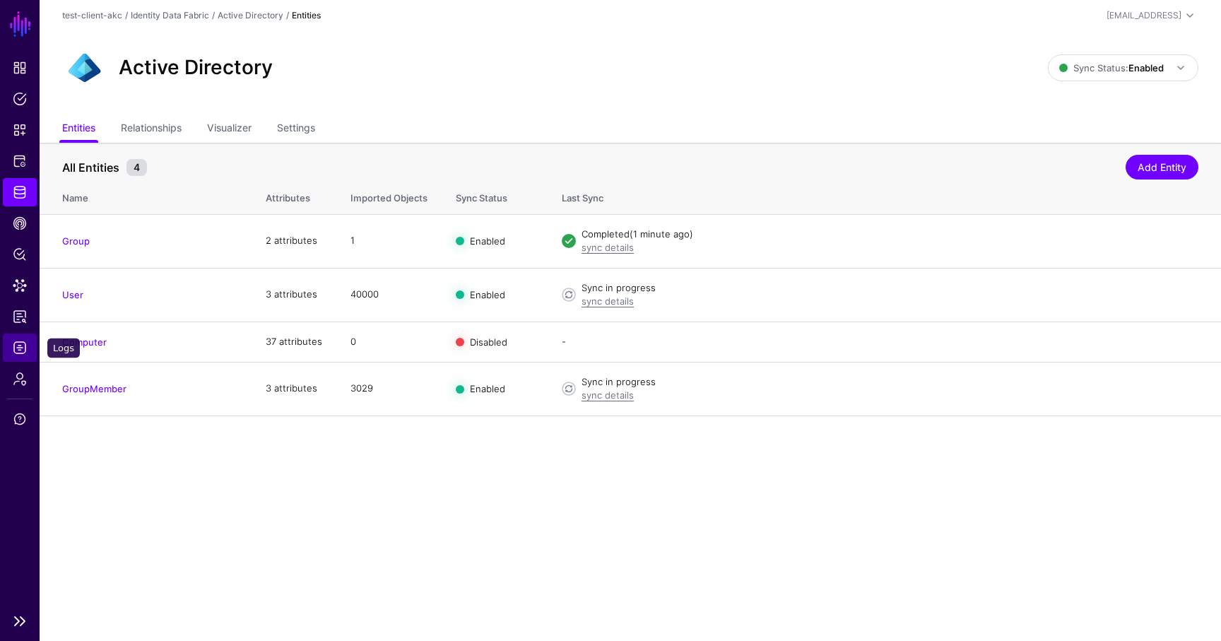
click at [21, 349] on span "Logs" at bounding box center [20, 348] width 14 height 14
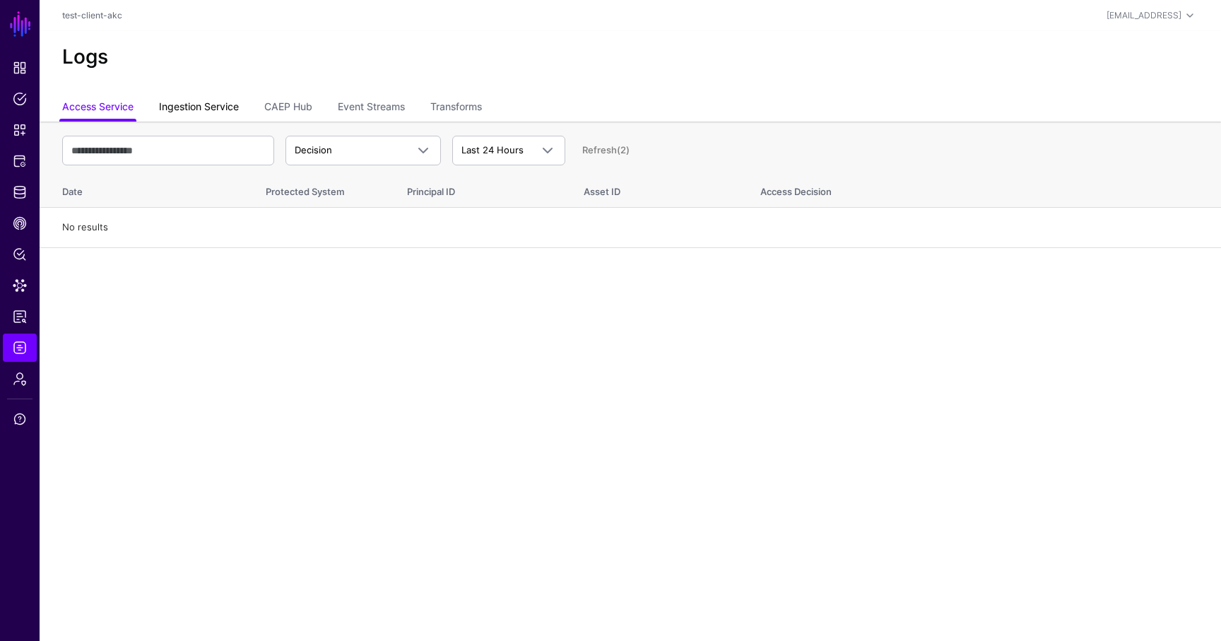
click at [212, 105] on link "Ingestion Service" at bounding box center [199, 108] width 80 height 27
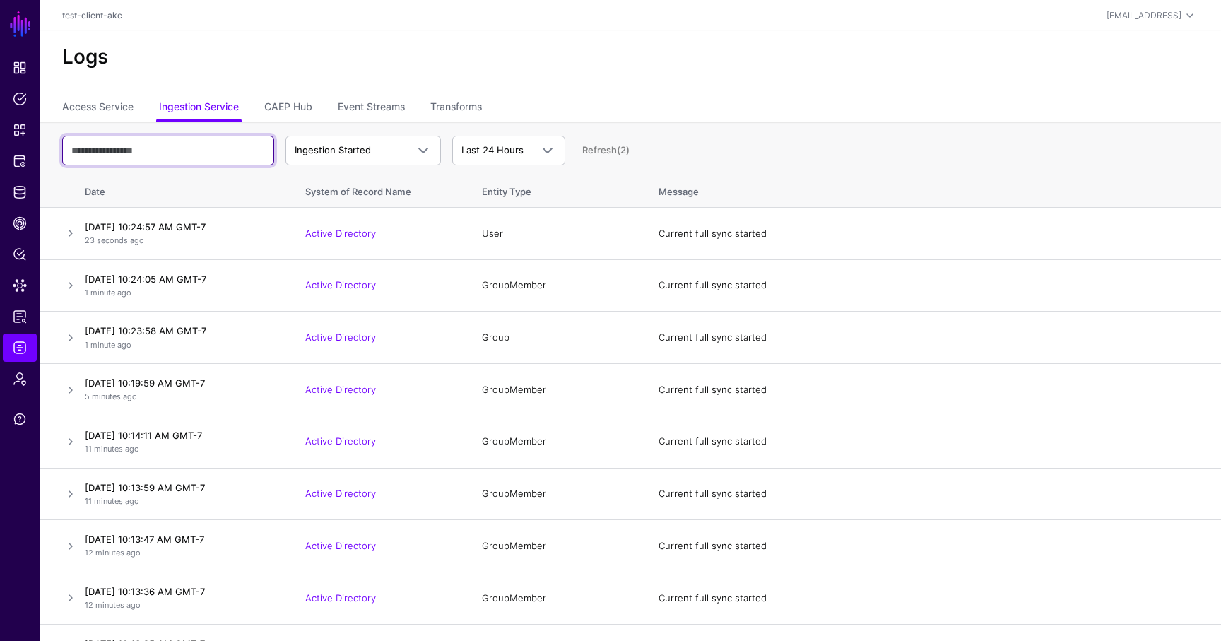
click at [158, 146] on input "text" at bounding box center [168, 151] width 212 height 30
click at [171, 154] on input "**********" at bounding box center [168, 151] width 212 height 30
type input "**********"
click at [811, 151] on div "**********" at bounding box center [630, 150] width 1136 height 41
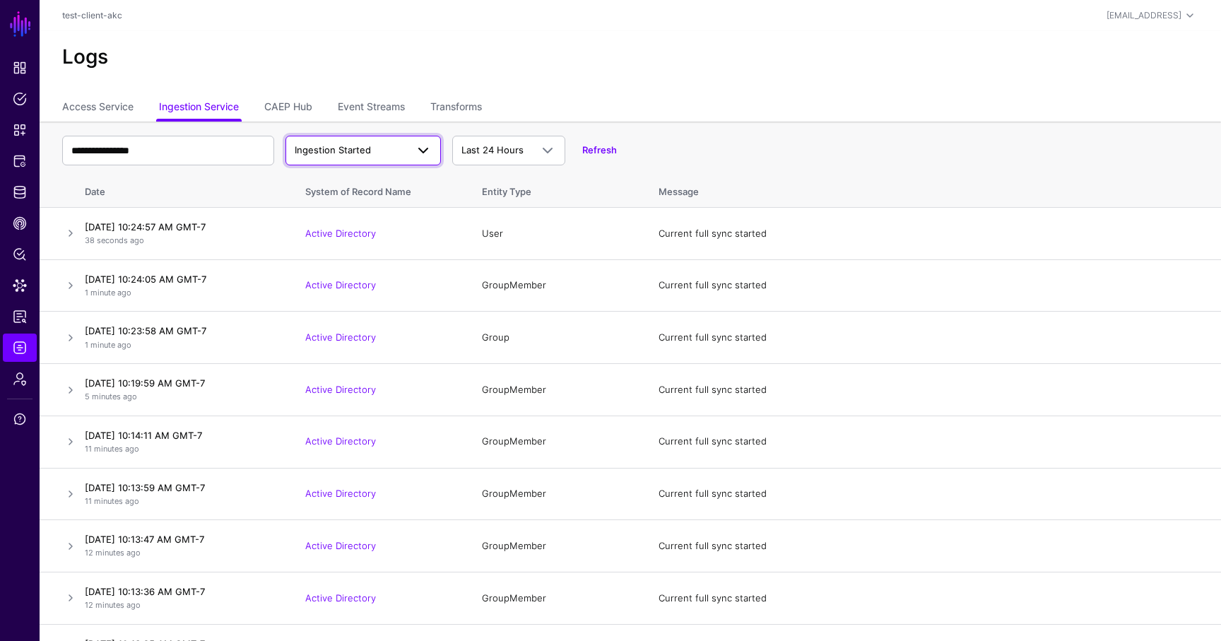
click at [321, 149] on span "Ingestion Started" at bounding box center [333, 149] width 76 height 11
click at [320, 209] on span "Ingestion Completed" at bounding box center [343, 204] width 92 height 11
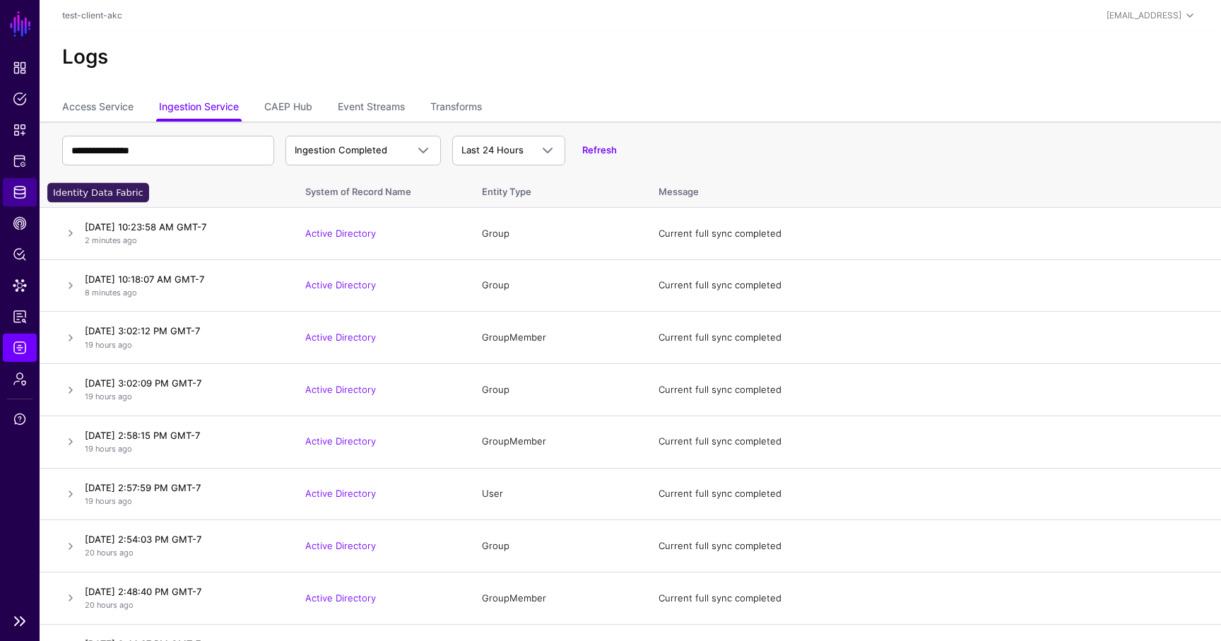
click at [14, 191] on span "Identity Data Fabric" at bounding box center [20, 192] width 14 height 14
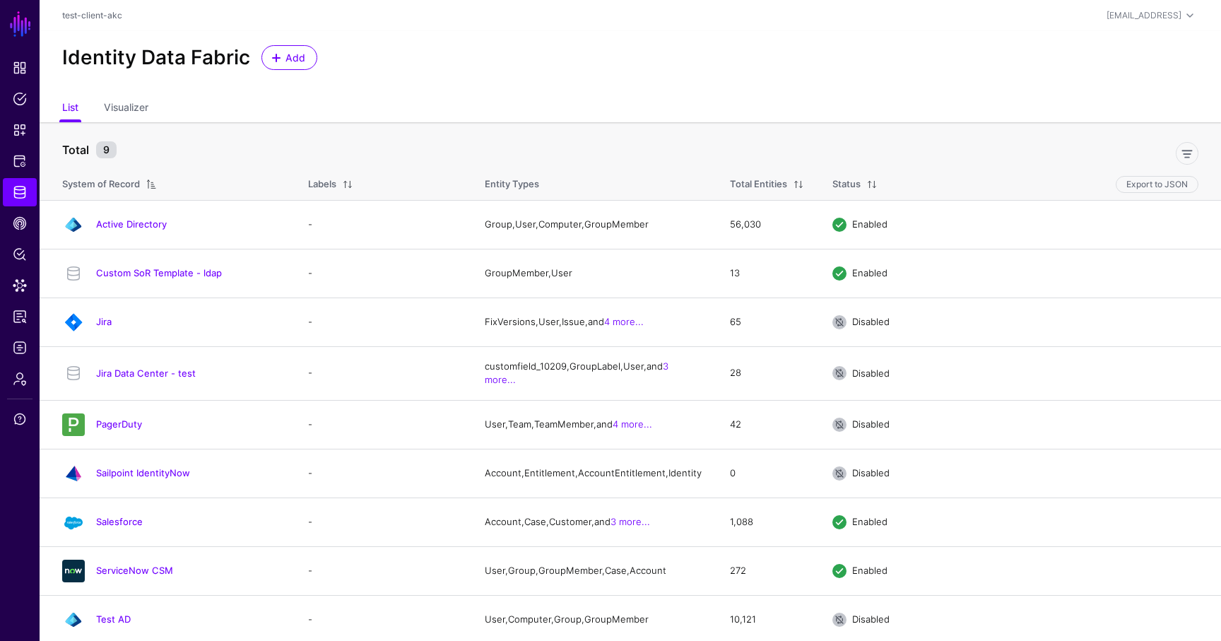
drag, startPoint x: 142, startPoint y: 224, endPoint x: 171, endPoint y: 223, distance: 29.0
click at [142, 224] on link "Active Directory" at bounding box center [131, 223] width 71 height 11
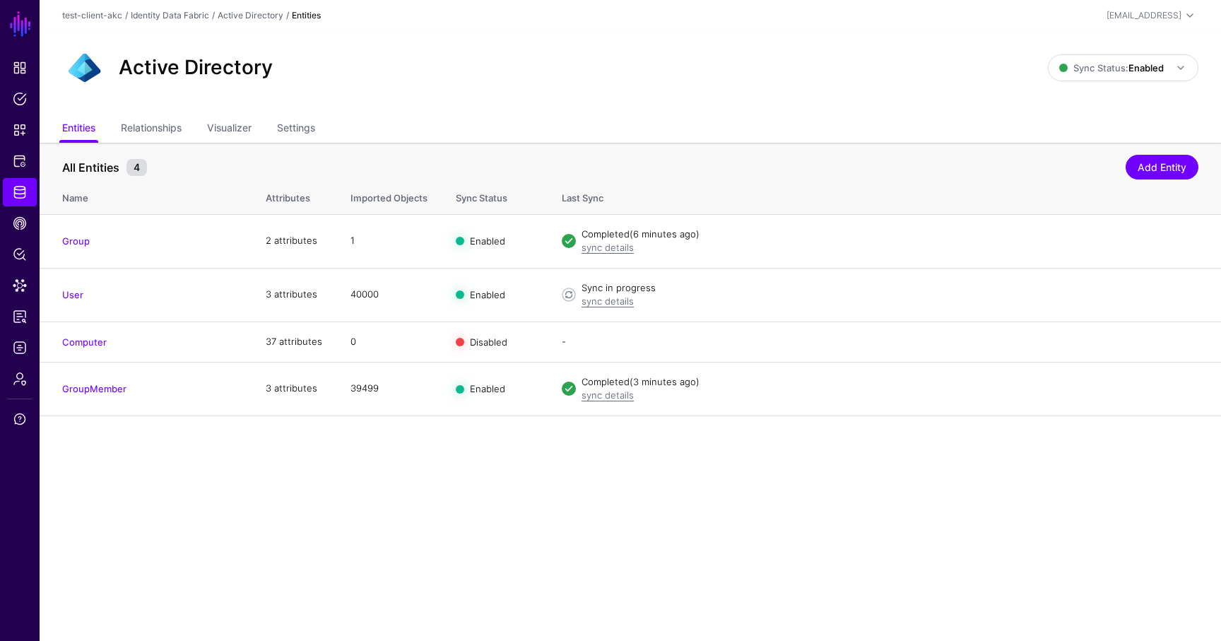
click at [73, 294] on link "User" at bounding box center [72, 294] width 21 height 11
click at [14, 346] on span "Logs" at bounding box center [20, 348] width 14 height 14
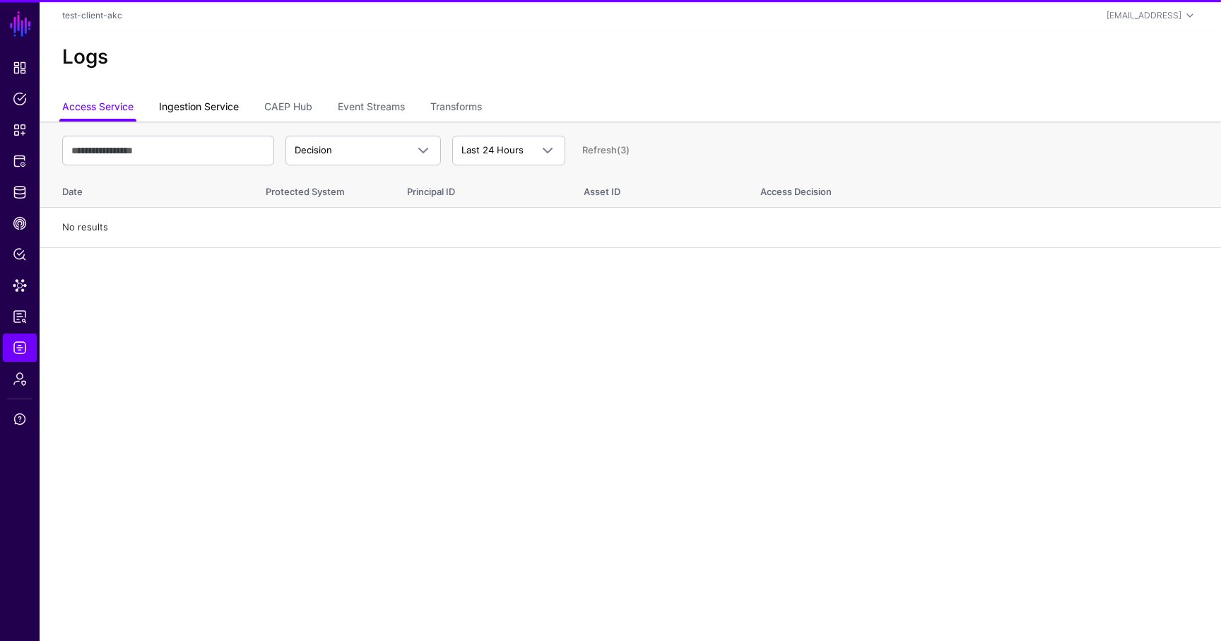
click at [198, 112] on link "Ingestion Service" at bounding box center [199, 108] width 80 height 27
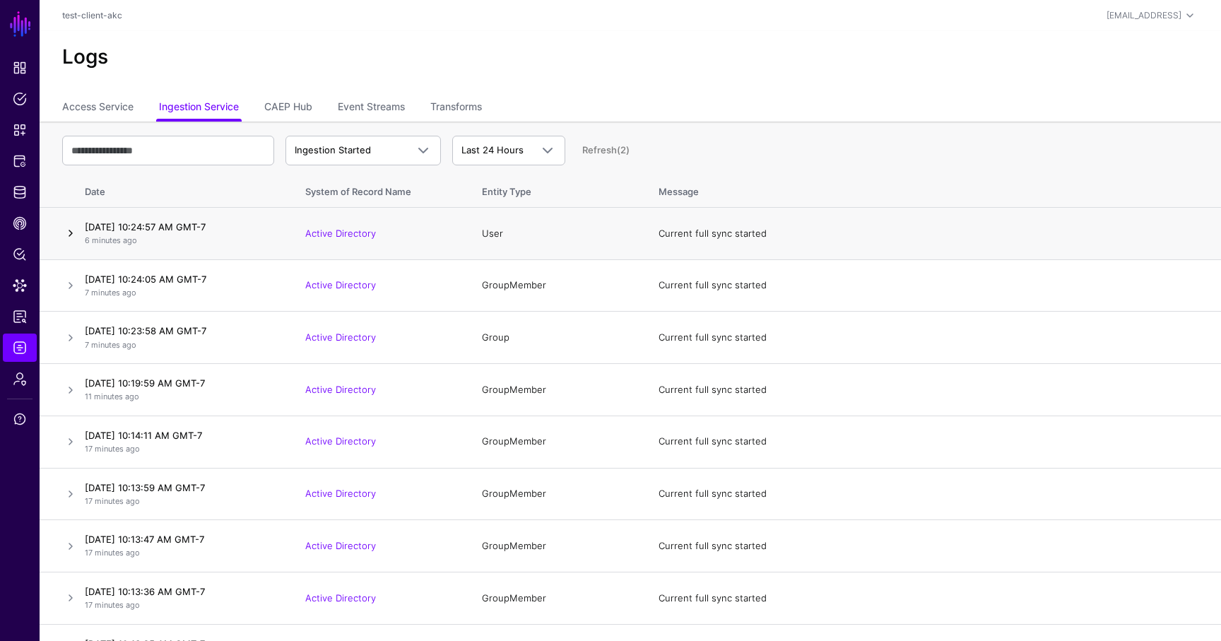
click at [65, 230] on link at bounding box center [70, 233] width 17 height 17
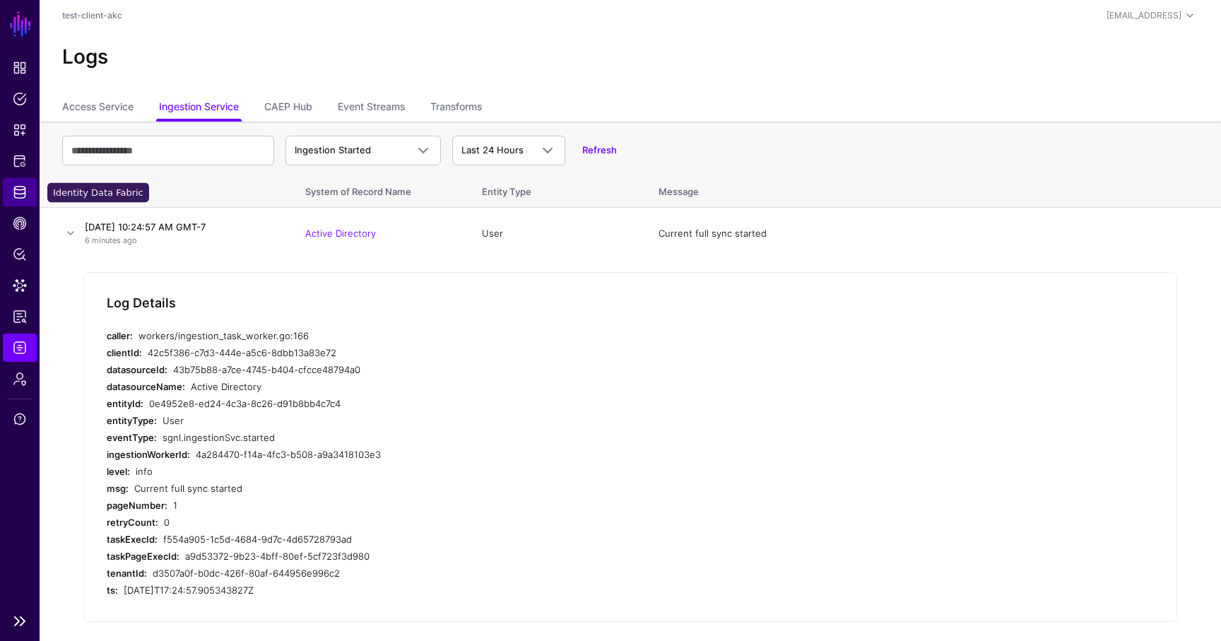
click at [15, 191] on span "Identity Data Fabric" at bounding box center [20, 192] width 14 height 14
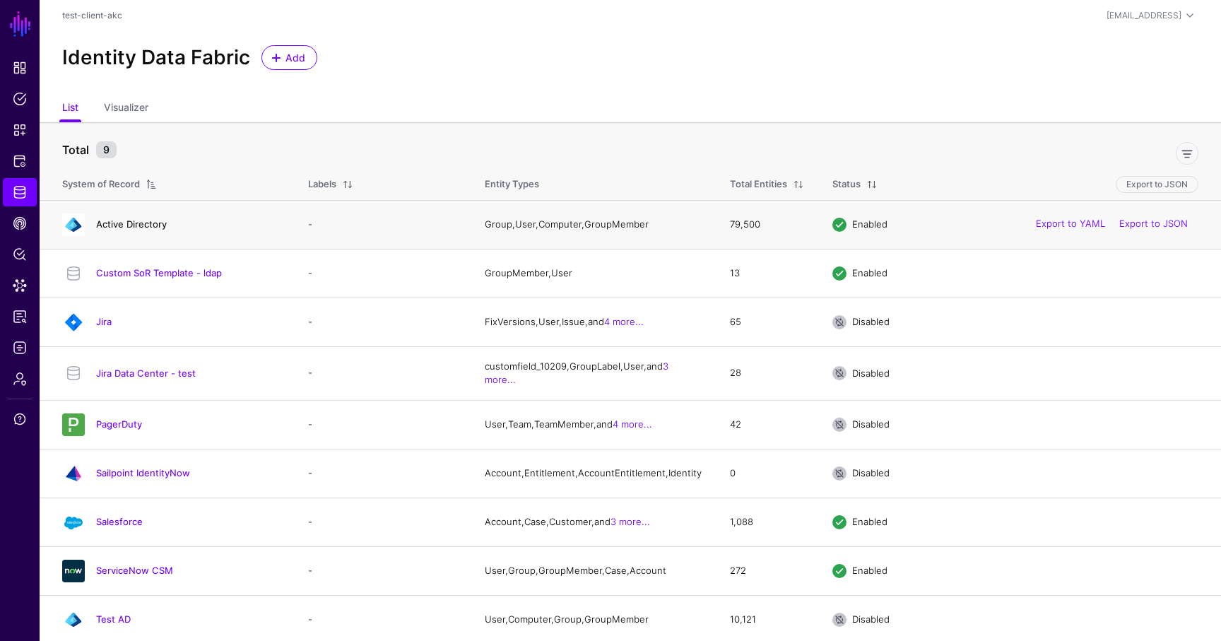
click at [124, 225] on link "Active Directory" at bounding box center [131, 223] width 71 height 11
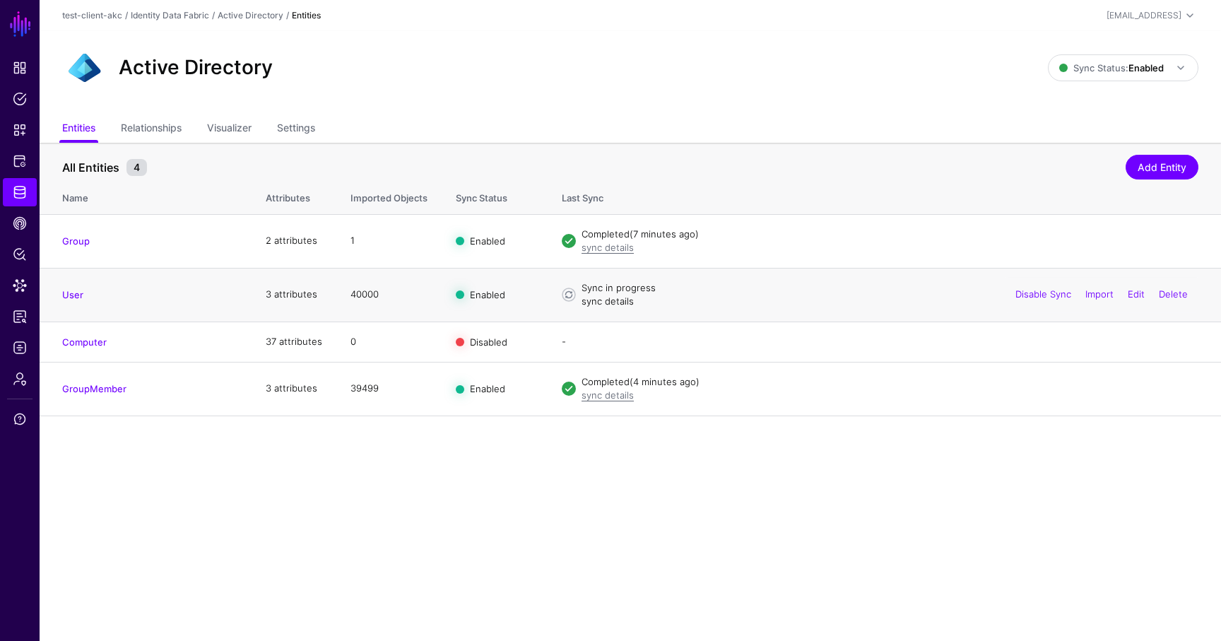
click at [615, 303] on link "sync details" at bounding box center [607, 300] width 52 height 11
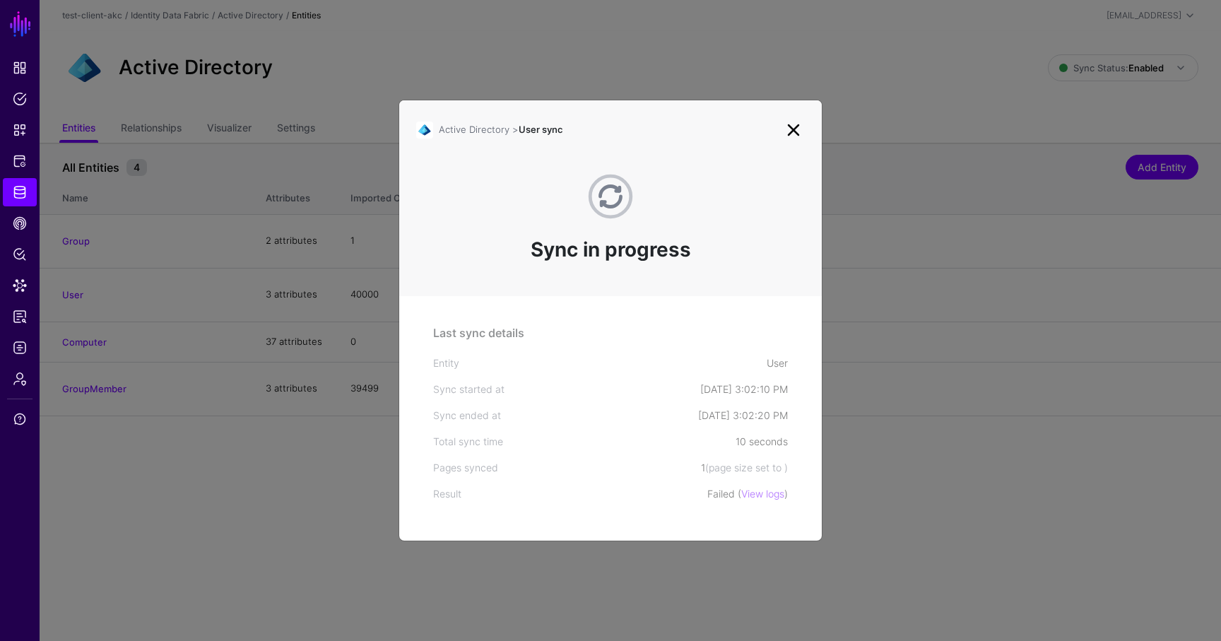
click at [793, 132] on link at bounding box center [793, 130] width 23 height 23
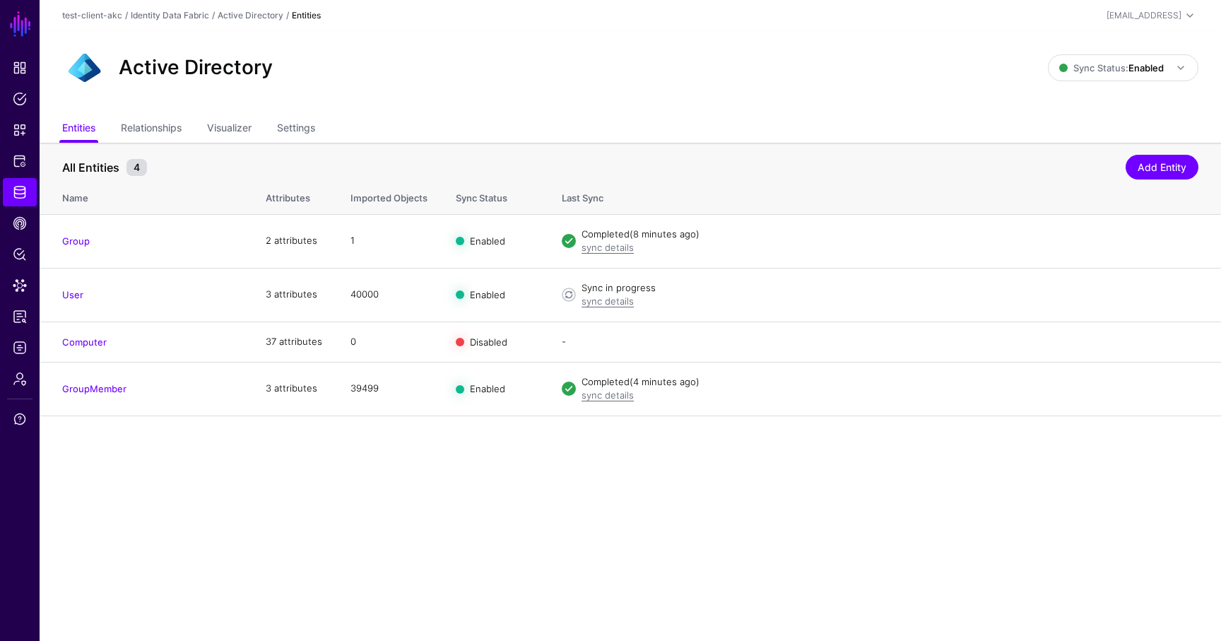
click at [0, 0] on link "Edit" at bounding box center [0, 0] width 0 height 0
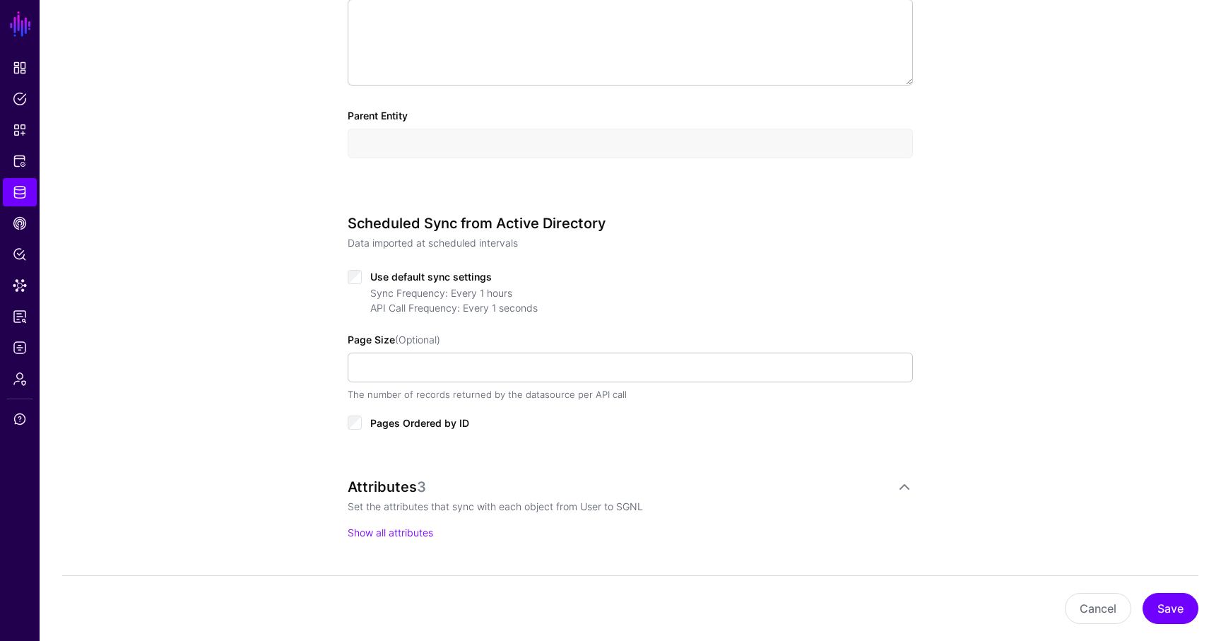
scroll to position [518, 0]
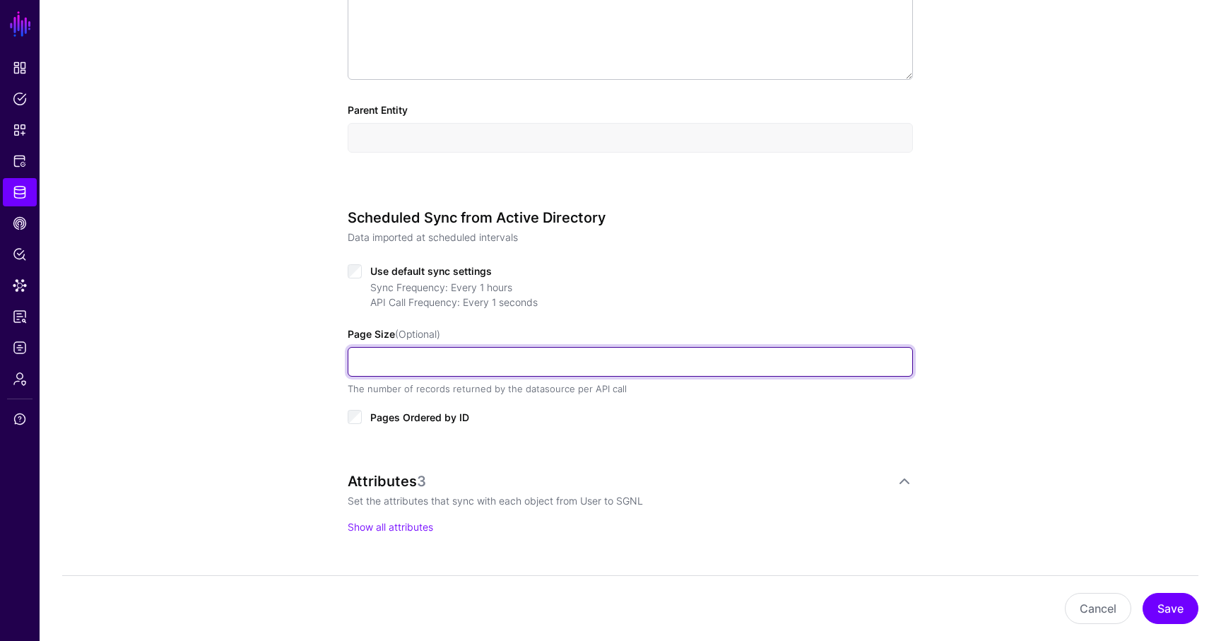
click at [415, 362] on input "Page Size (Optional)" at bounding box center [630, 362] width 565 height 30
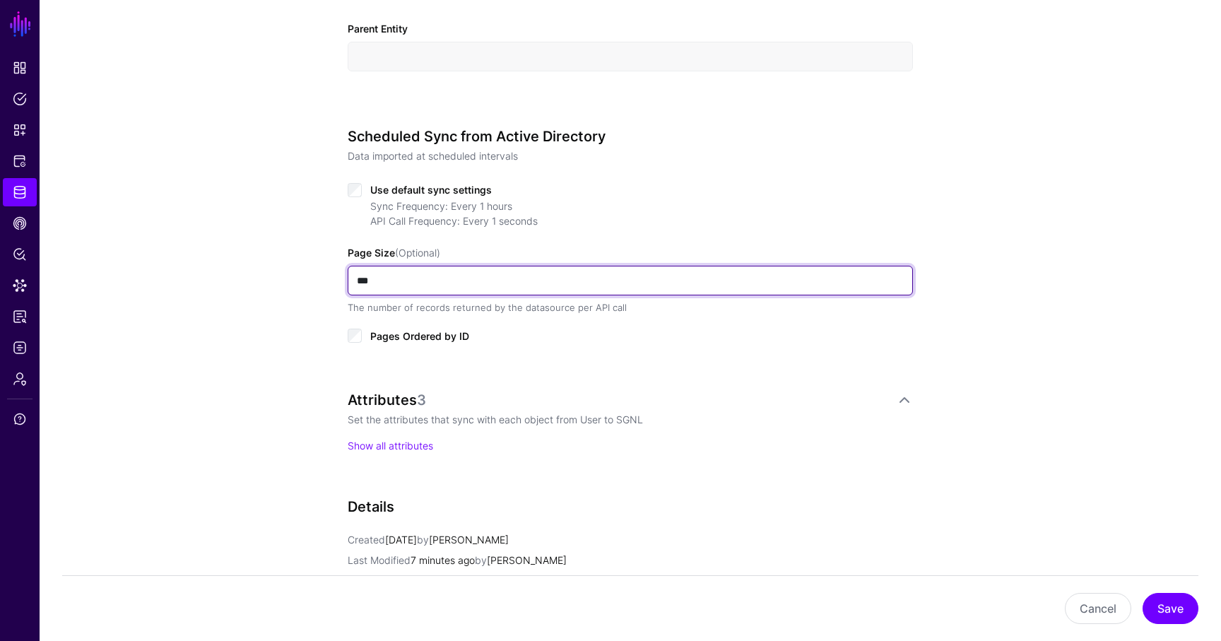
scroll to position [823, 0]
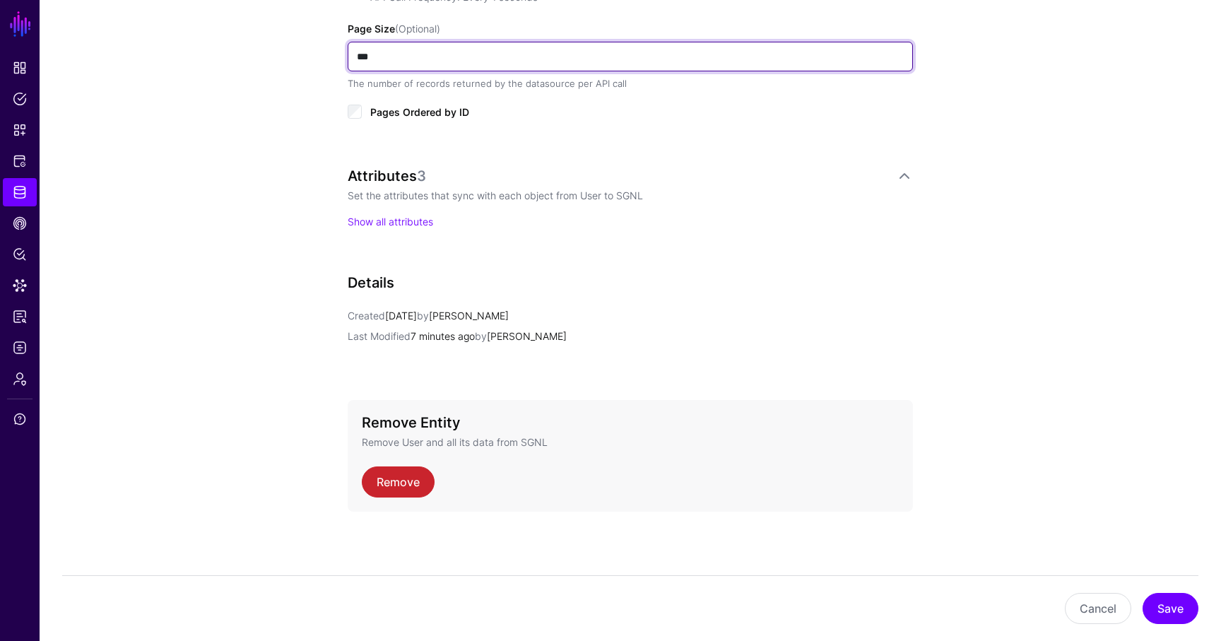
type input "***"
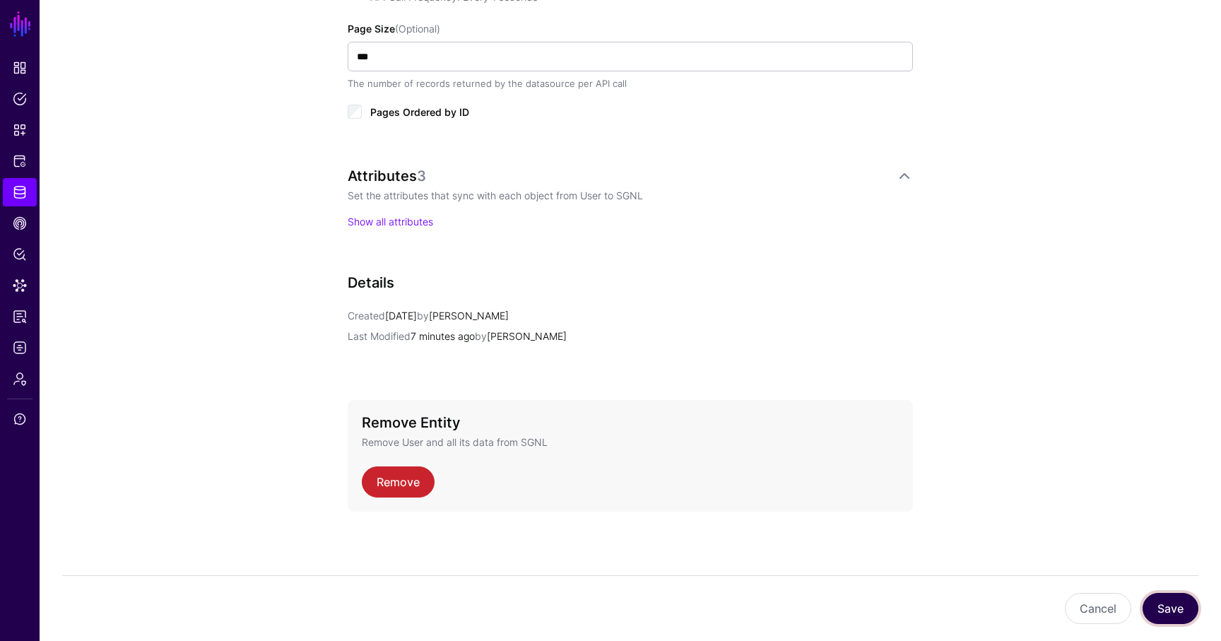
click at [1171, 607] on button "Save" at bounding box center [1170, 608] width 56 height 31
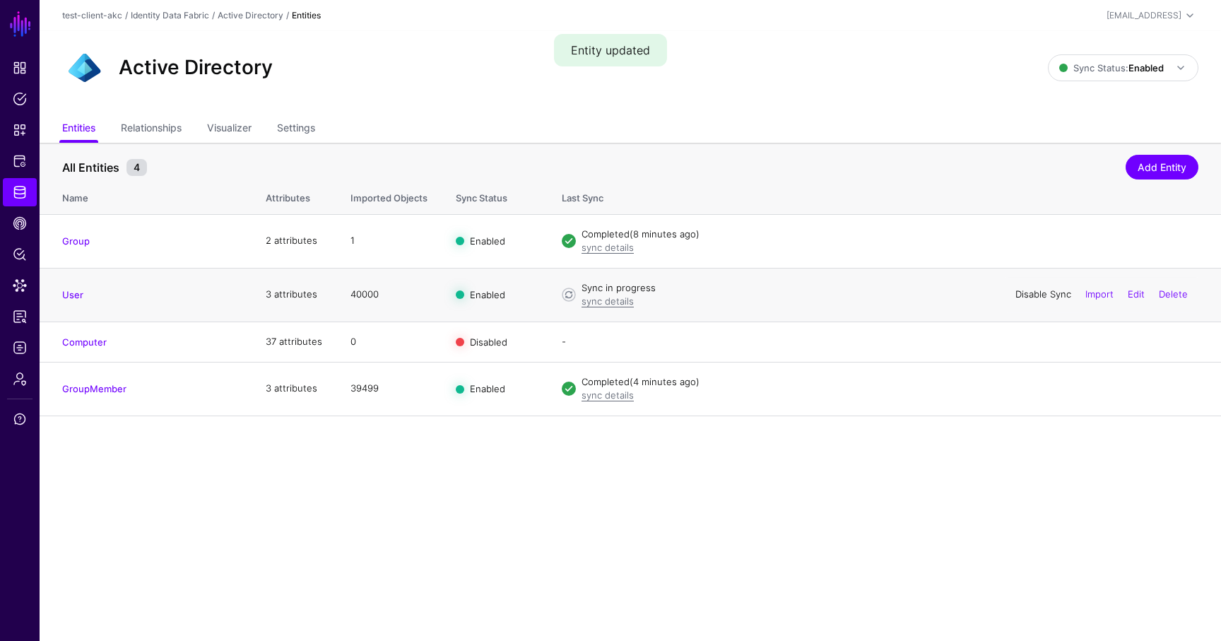
click at [1041, 292] on link "Disable Sync" at bounding box center [1043, 293] width 56 height 11
click at [1041, 292] on link "Enable Sync" at bounding box center [1044, 293] width 54 height 11
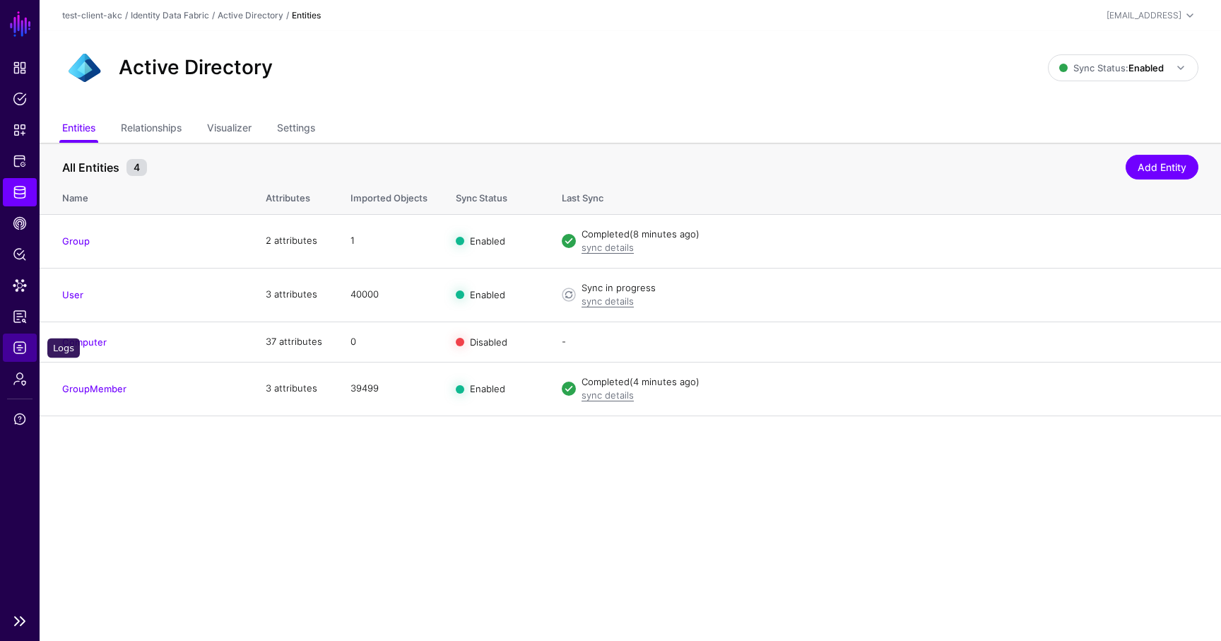
click at [22, 346] on span "Logs" at bounding box center [20, 348] width 14 height 14
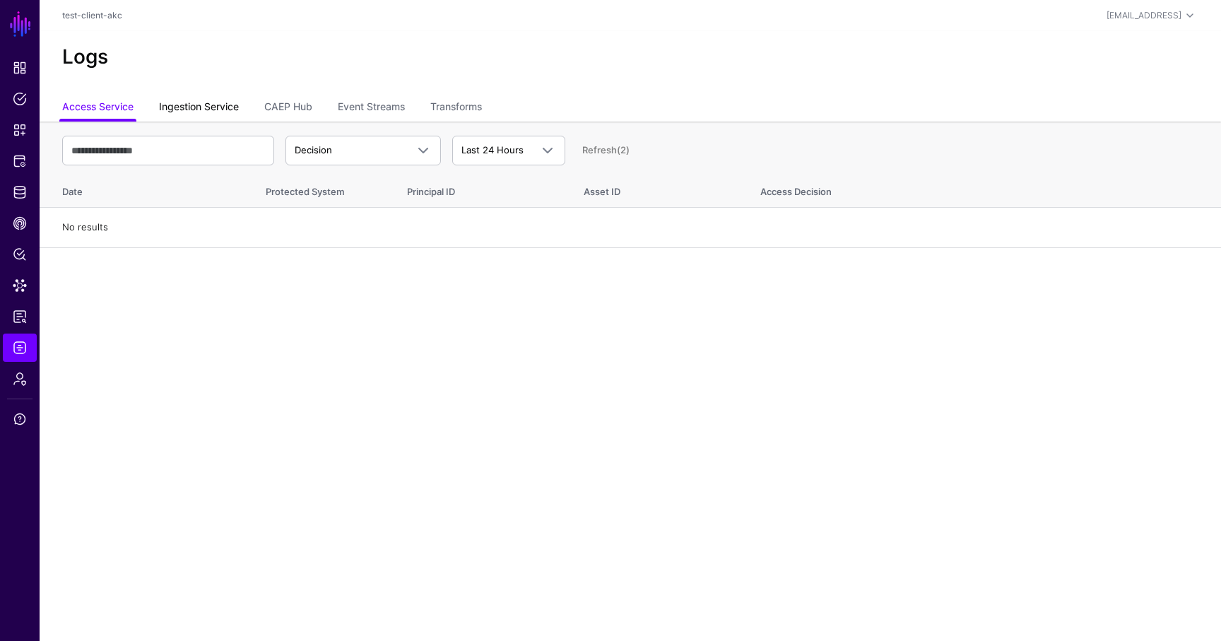
click at [203, 104] on link "Ingestion Service" at bounding box center [199, 108] width 80 height 27
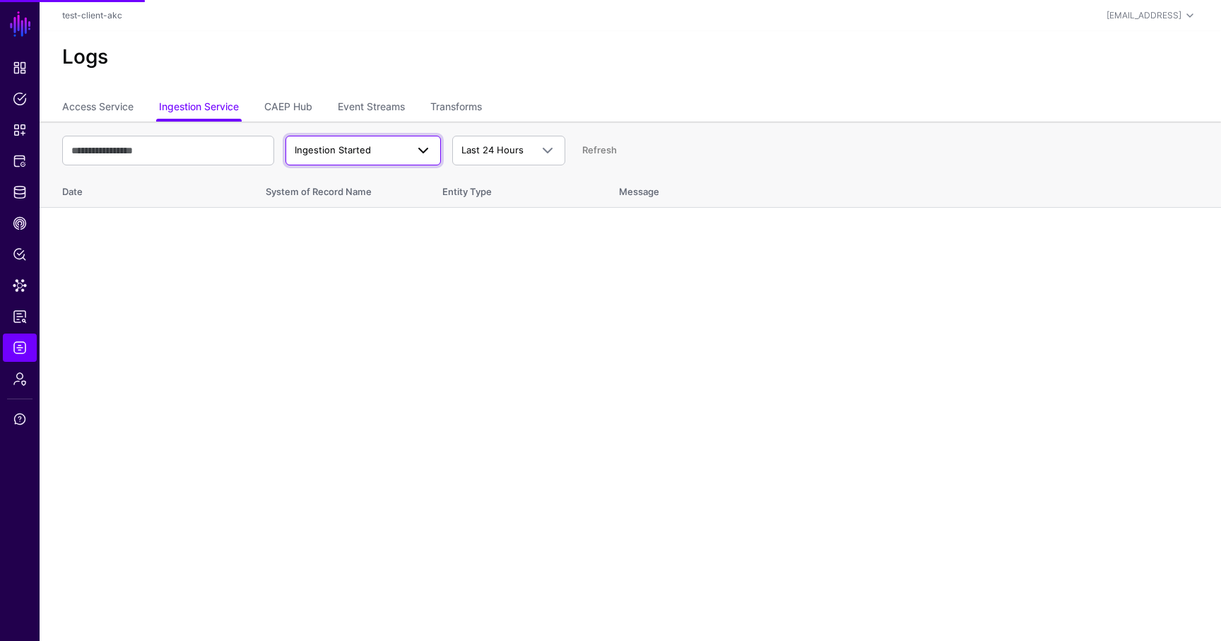
click at [316, 143] on span "Ingestion Started" at bounding box center [351, 150] width 112 height 14
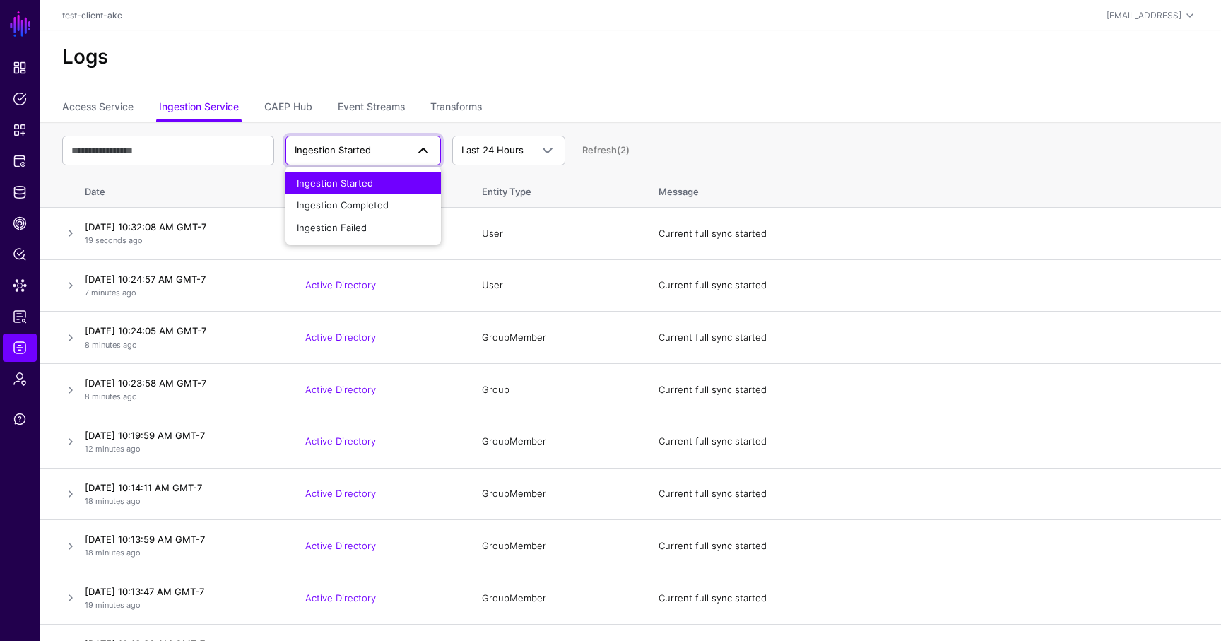
click at [331, 179] on span "Ingestion Started" at bounding box center [335, 182] width 76 height 11
click at [328, 148] on span "Ingestion Started" at bounding box center [333, 149] width 76 height 11
click at [327, 207] on span "Ingestion Completed" at bounding box center [343, 204] width 92 height 11
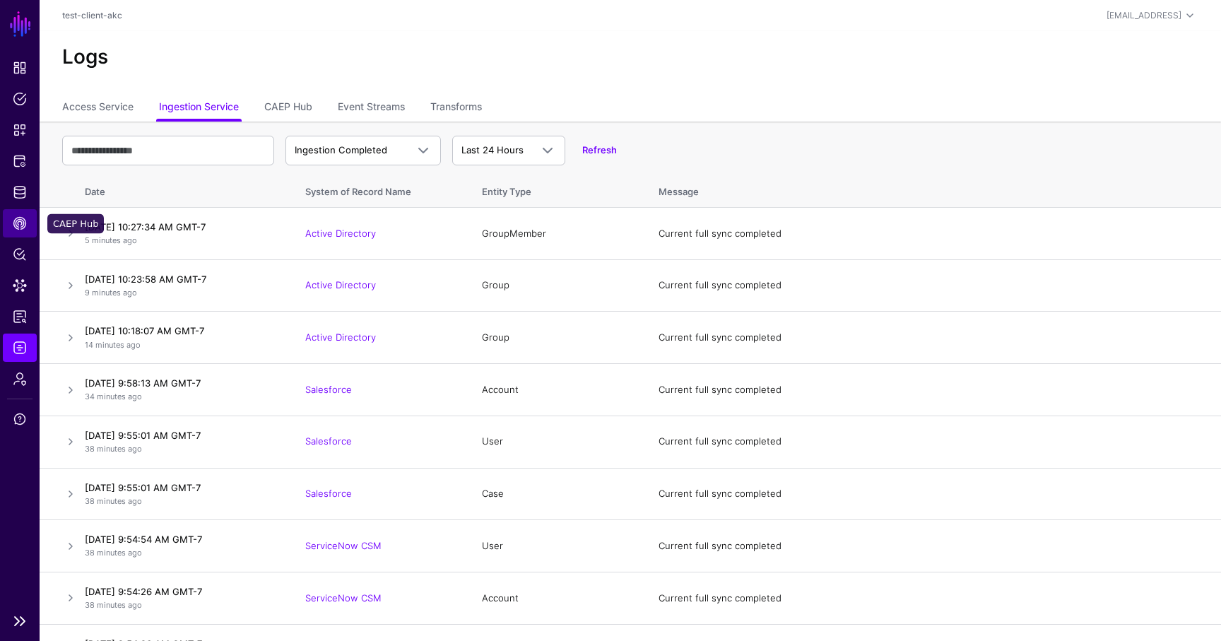
click at [28, 224] on link "CAEP Hub" at bounding box center [20, 223] width 34 height 28
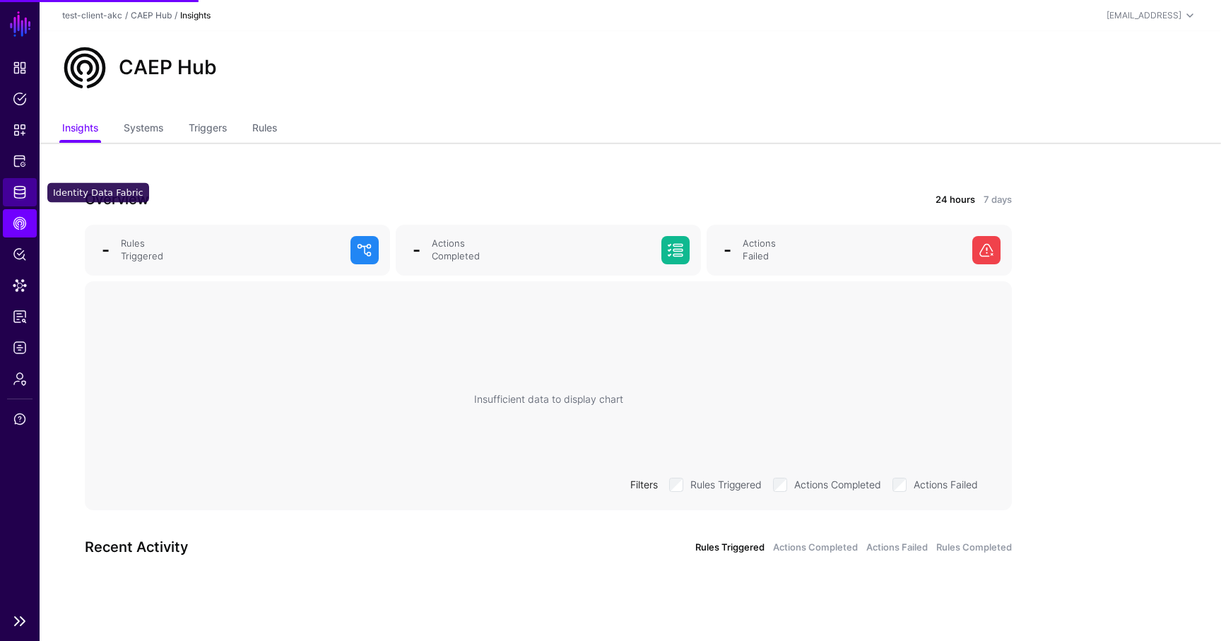
click at [26, 191] on span "Identity Data Fabric" at bounding box center [20, 192] width 14 height 14
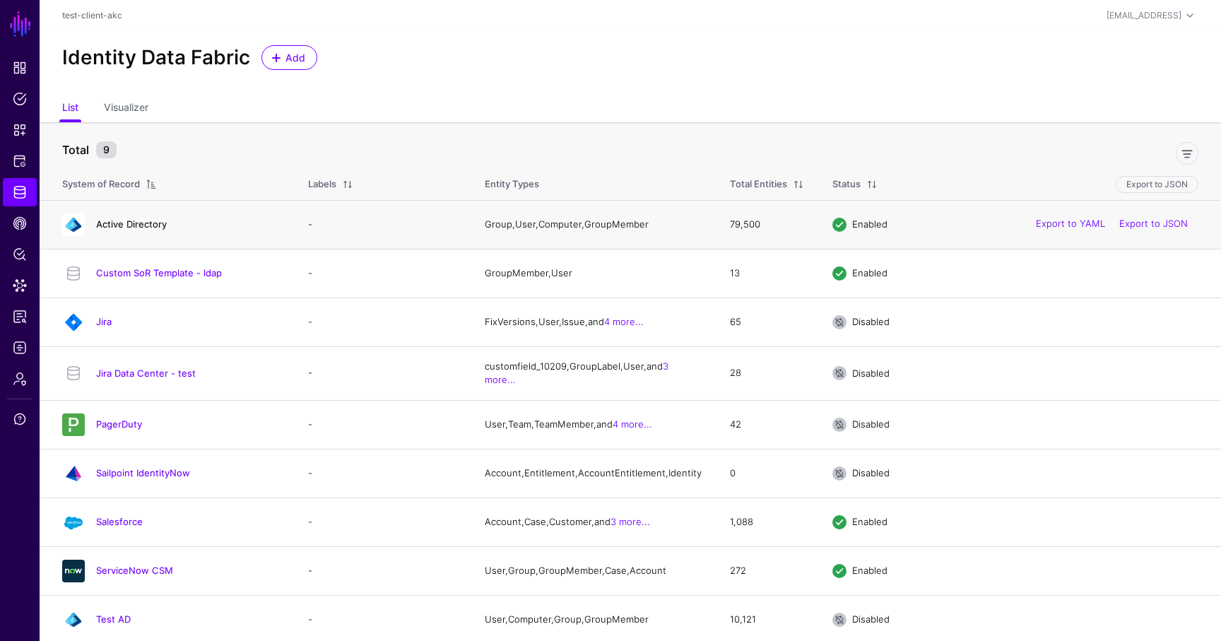
click at [145, 229] on link "Active Directory" at bounding box center [131, 223] width 71 height 11
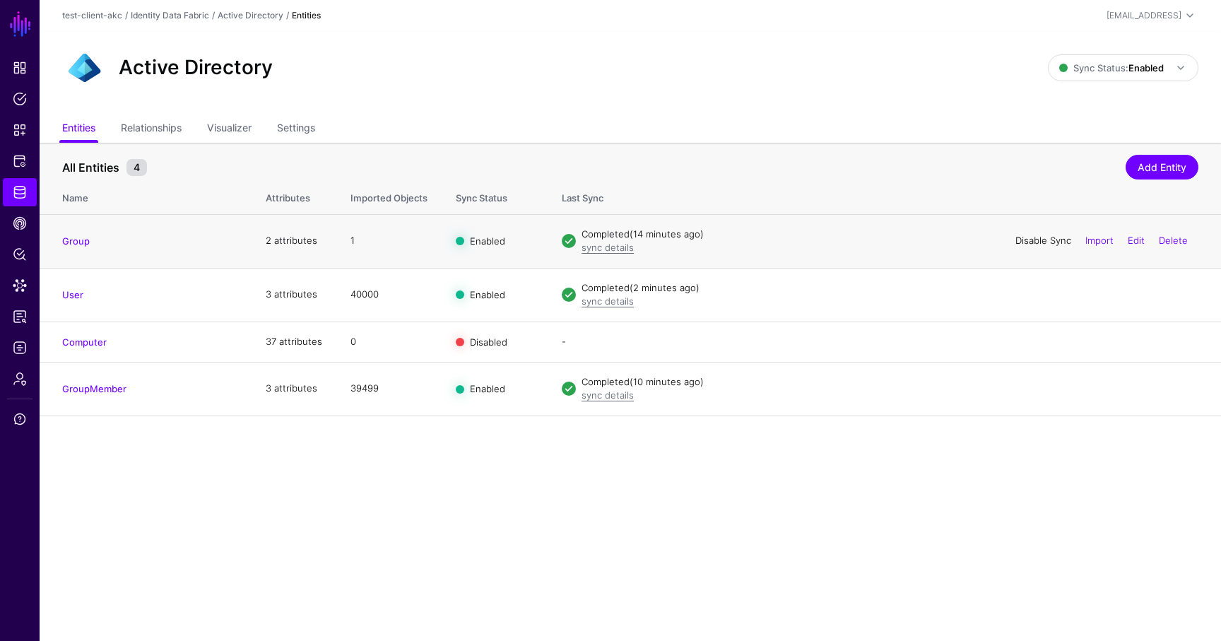
click at [1041, 239] on link "Disable Sync" at bounding box center [1043, 240] width 56 height 11
click at [1037, 293] on link "Disable Sync" at bounding box center [1043, 293] width 56 height 11
click at [1029, 387] on link "Disable Sync" at bounding box center [1043, 387] width 56 height 11
